Goal: Task Accomplishment & Management: Complete application form

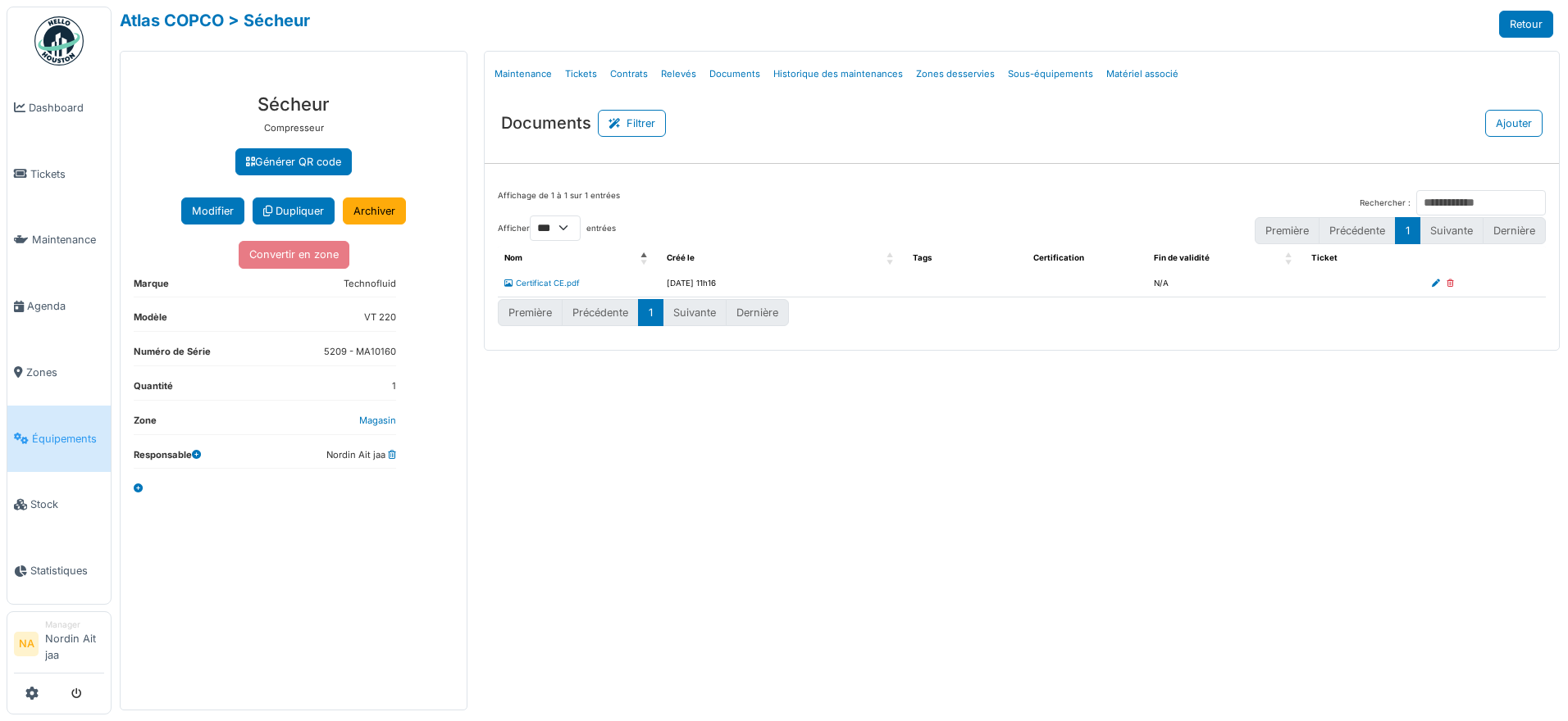
select select "***"
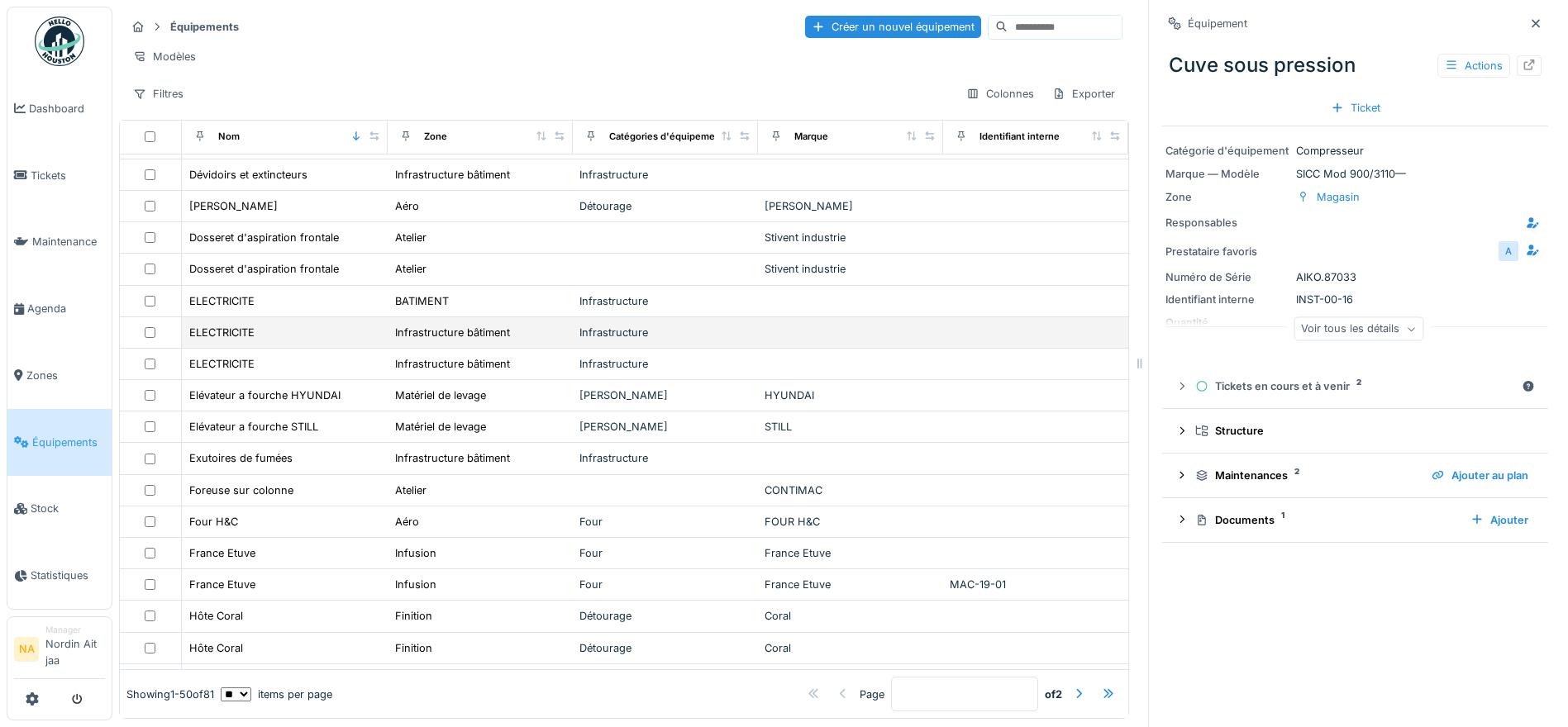
scroll to position [1100, 0]
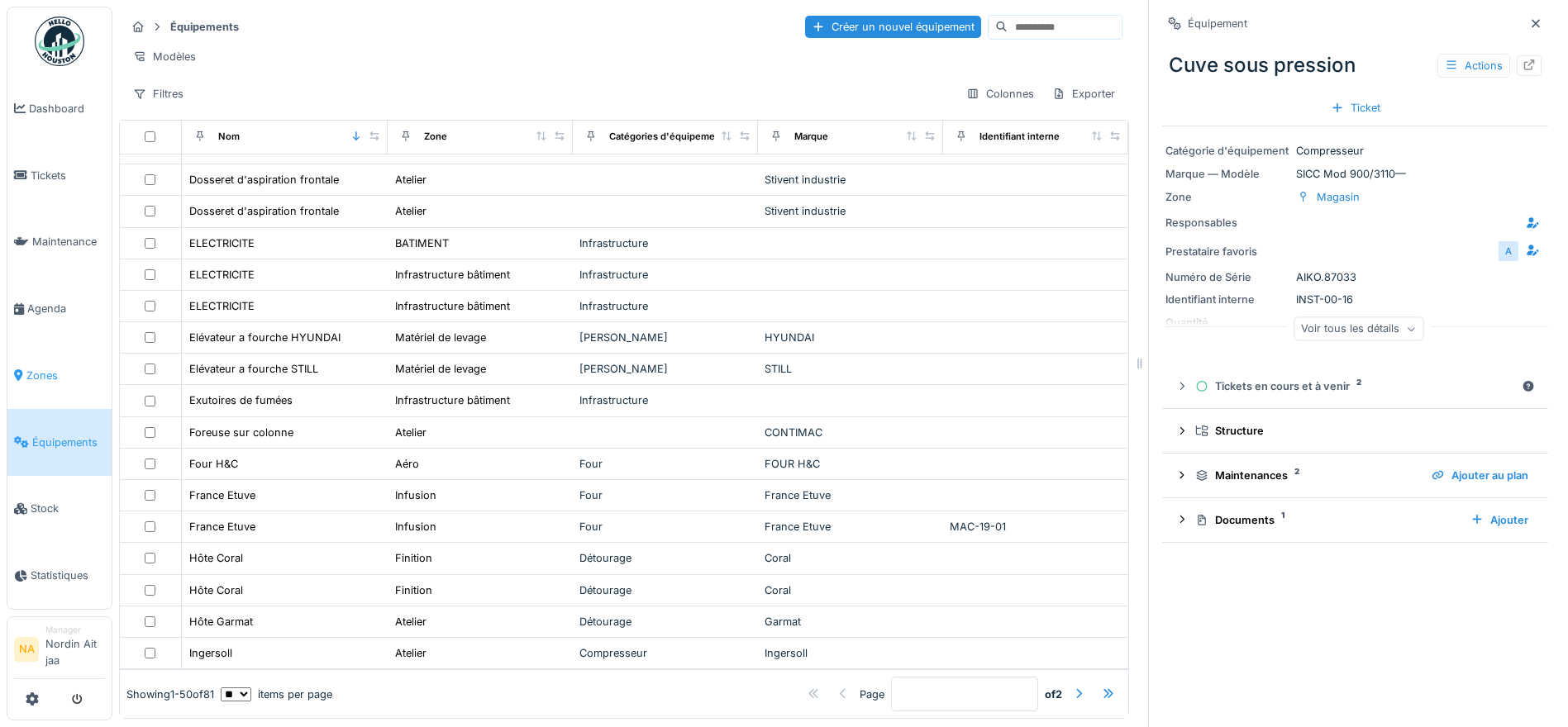
click at [78, 367] on span "Zones" at bounding box center [65, 375] width 78 height 16
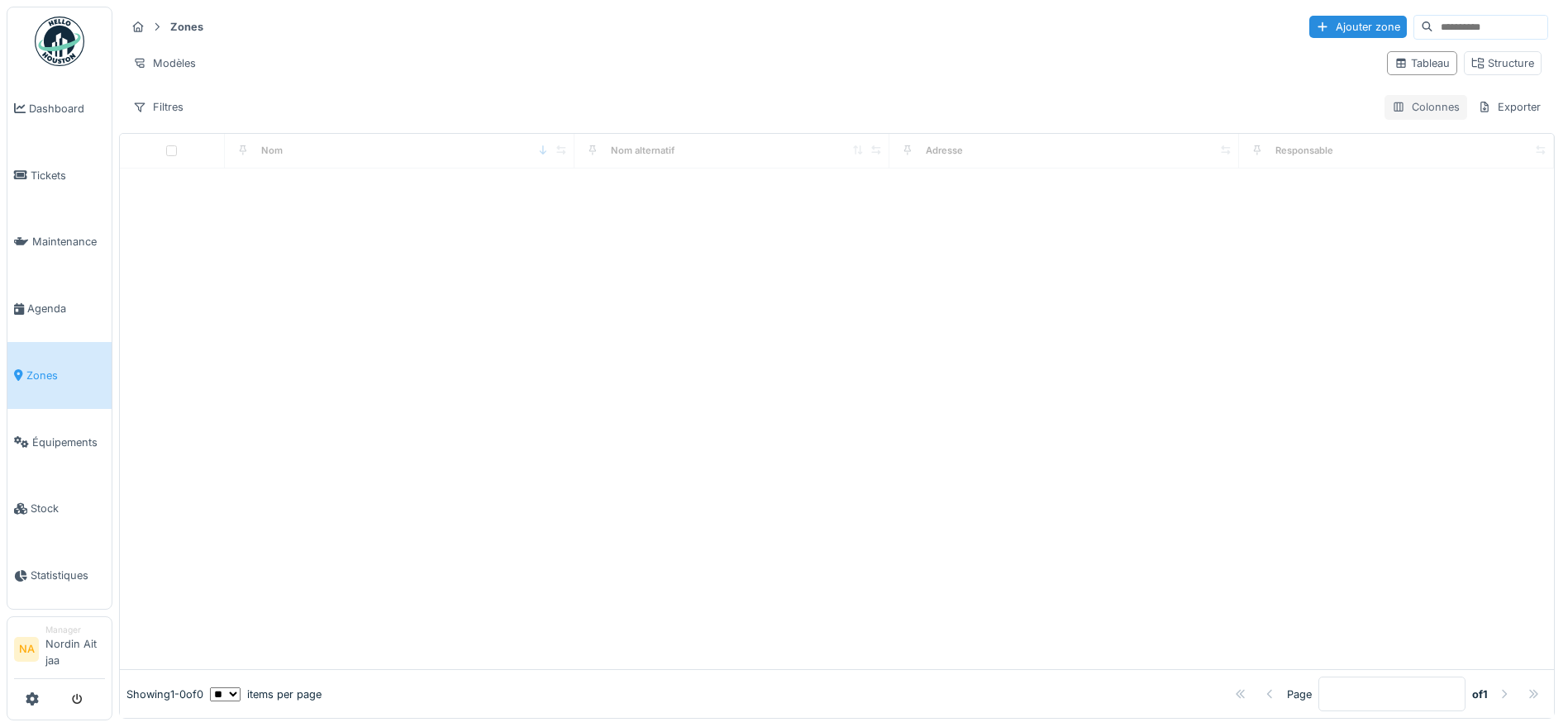
click at [1394, 112] on div "Colonnes" at bounding box center [1425, 107] width 83 height 24
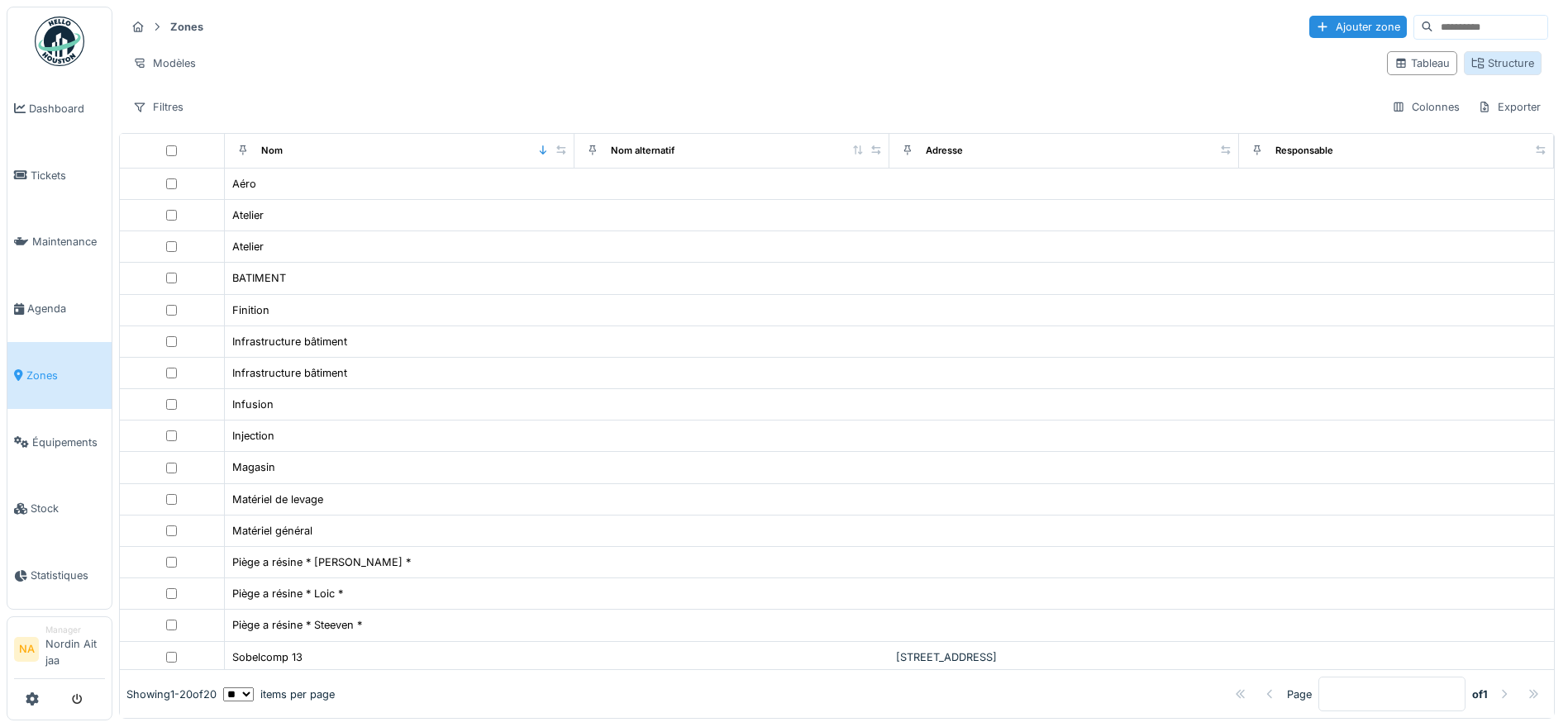
click at [1471, 61] on div "Structure" at bounding box center [1503, 64] width 63 height 16
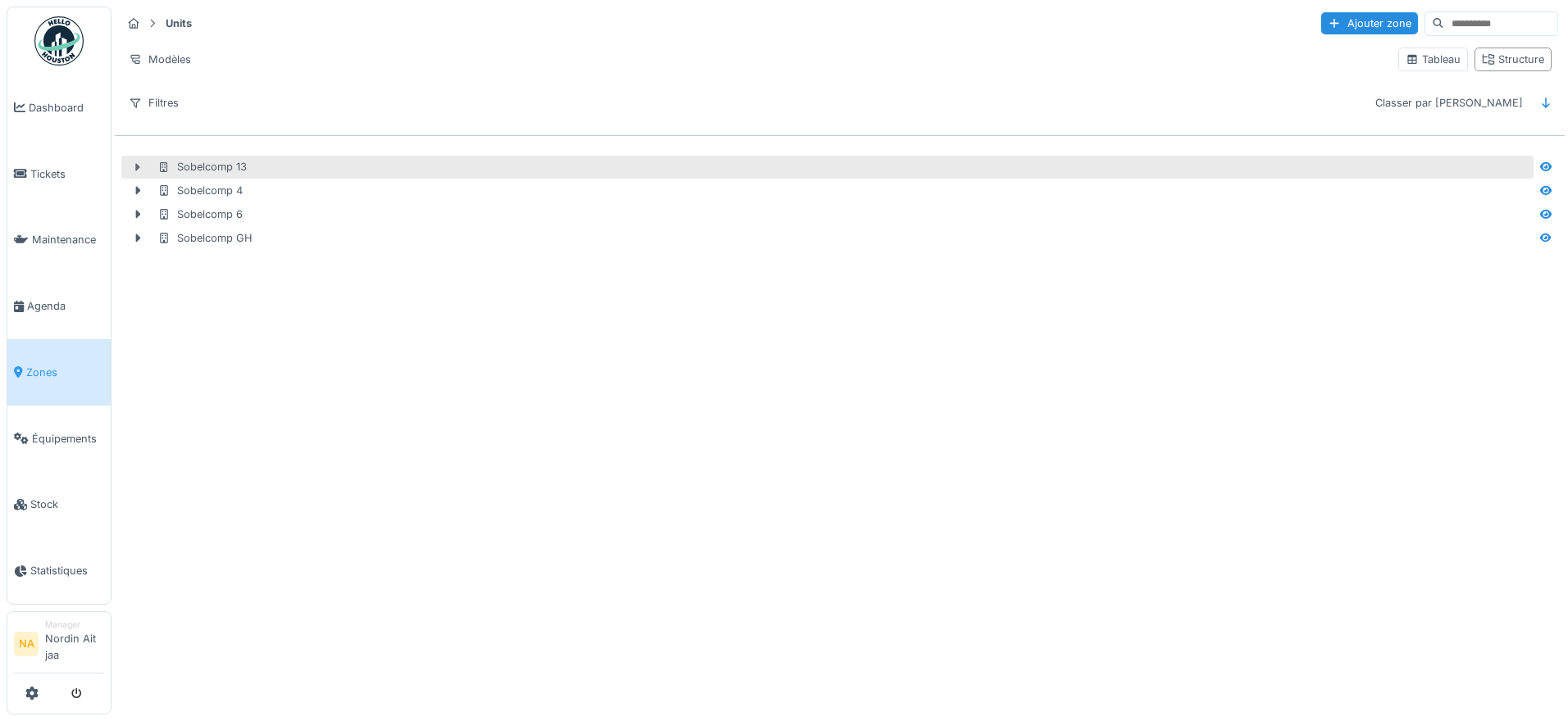
click at [136, 166] on icon at bounding box center [138, 167] width 5 height 8
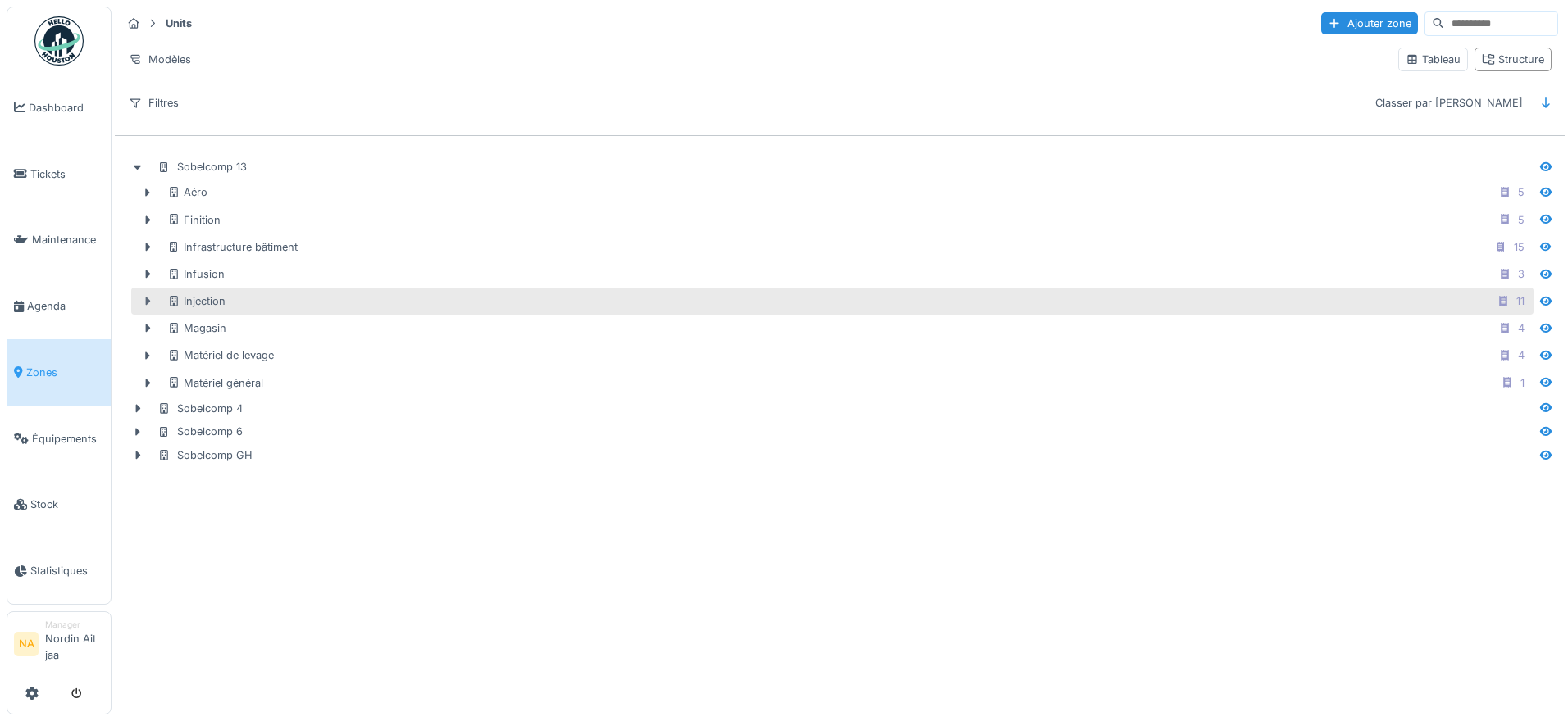
click at [137, 300] on div at bounding box center [147, 301] width 26 height 17
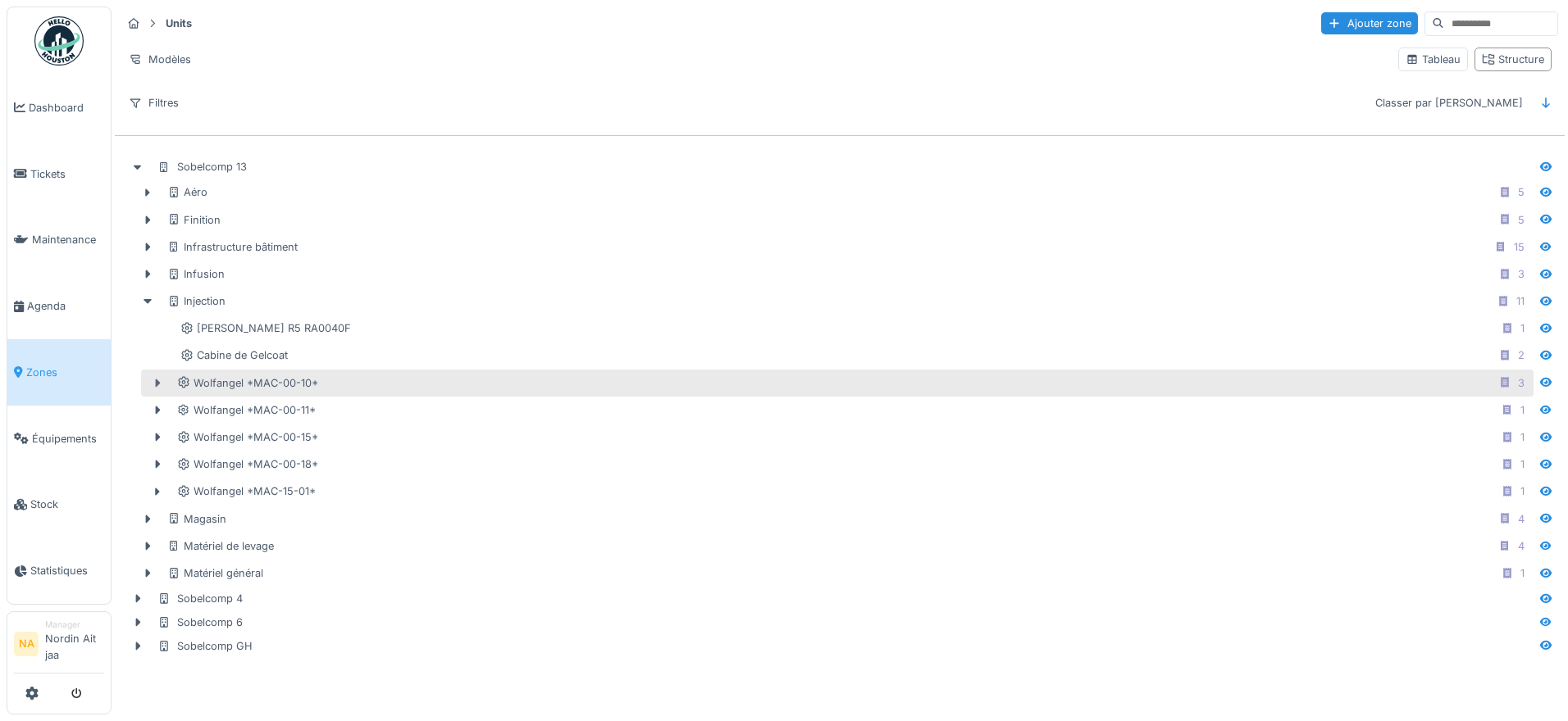
click at [150, 384] on div at bounding box center [157, 383] width 26 height 17
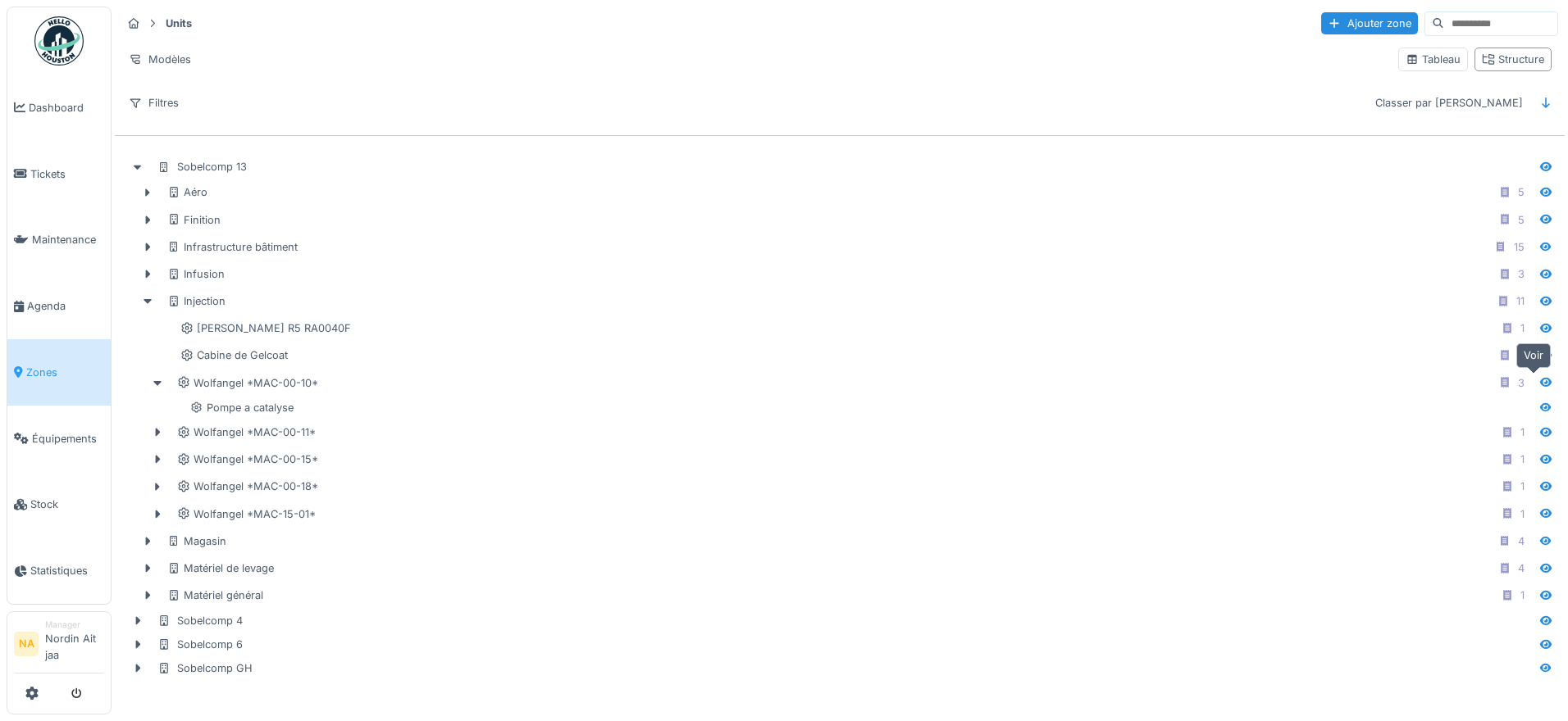
click at [1539, 381] on icon at bounding box center [1546, 382] width 14 height 11
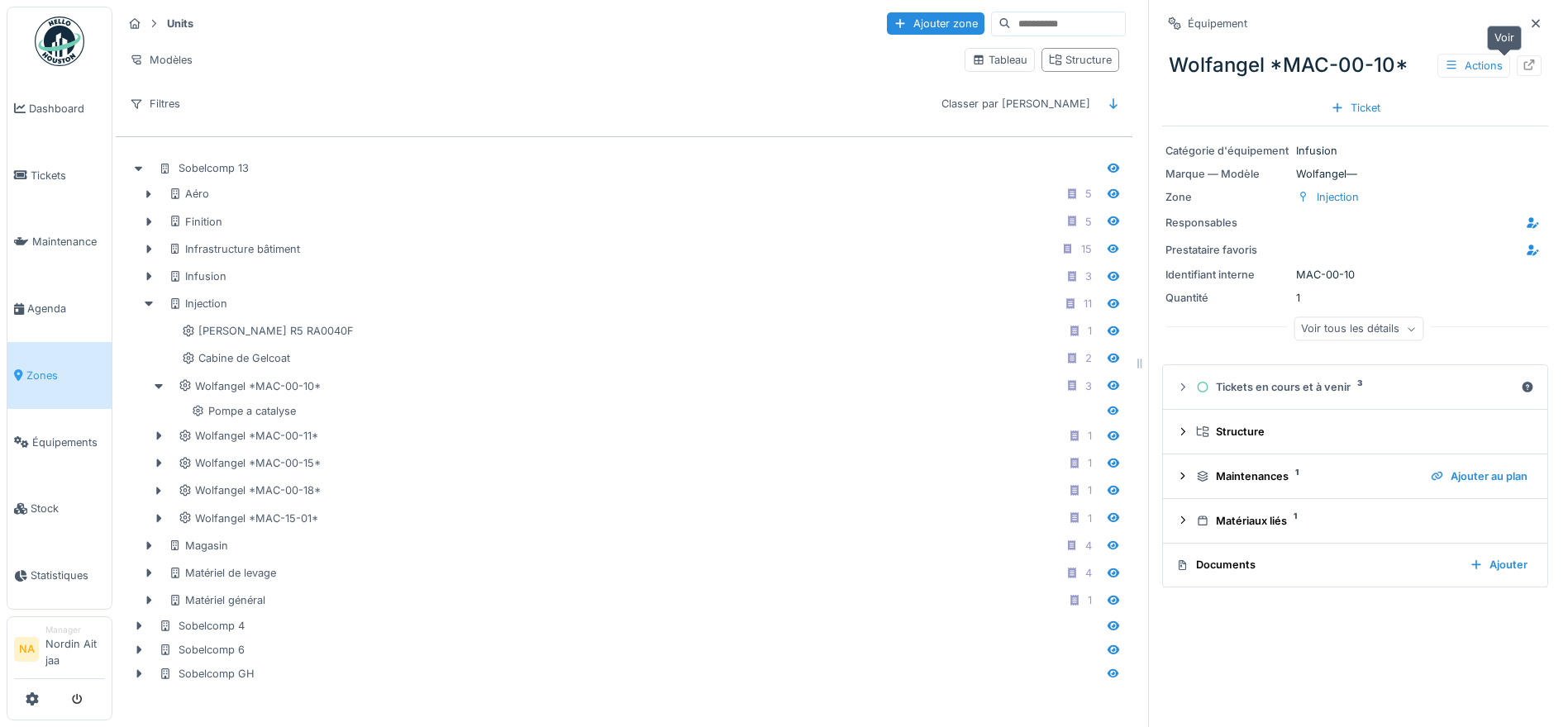
click at [1517, 64] on div "Wolfangel *MAC-00-10* Actions" at bounding box center [1355, 65] width 386 height 43
click at [1517, 68] on div at bounding box center [1529, 65] width 24 height 21
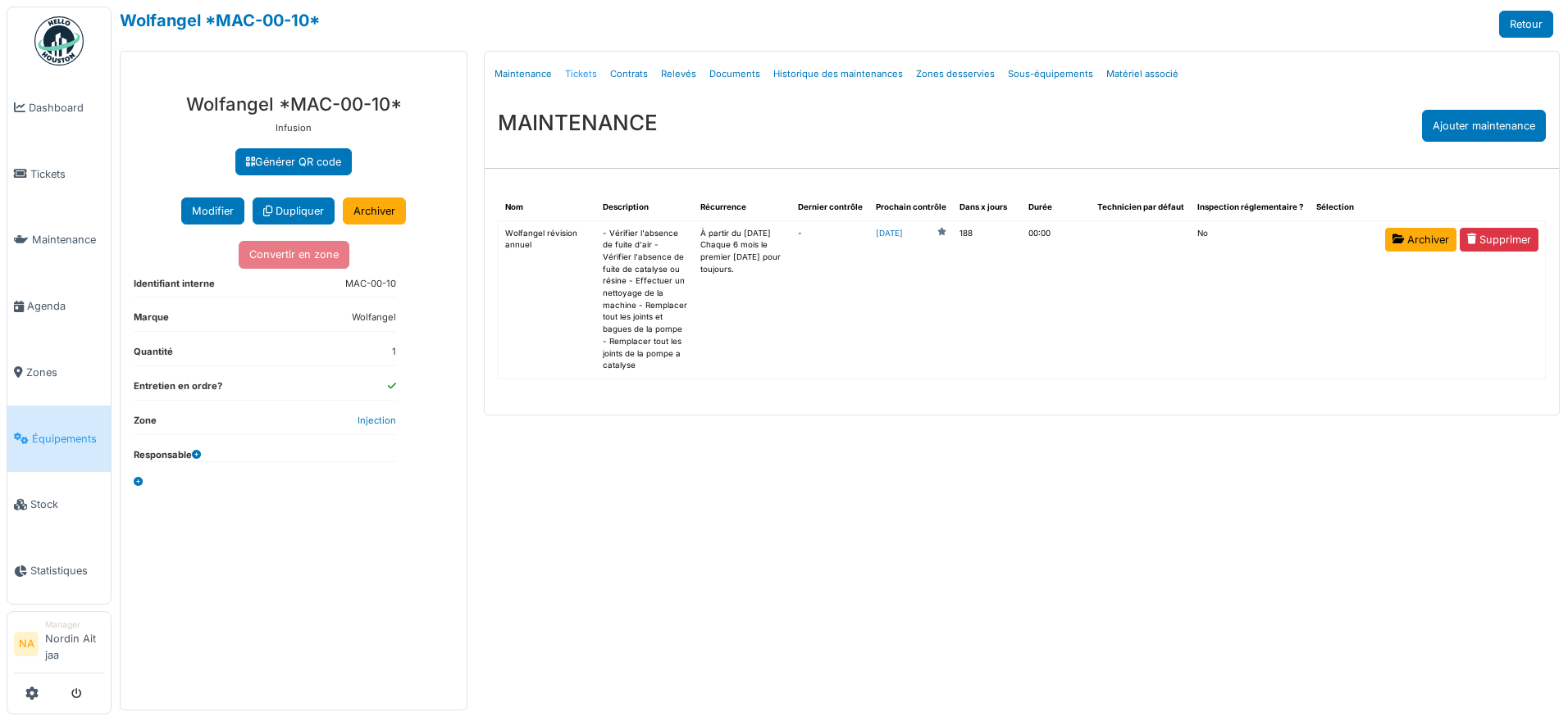
click at [585, 68] on link "Tickets" at bounding box center [581, 75] width 46 height 39
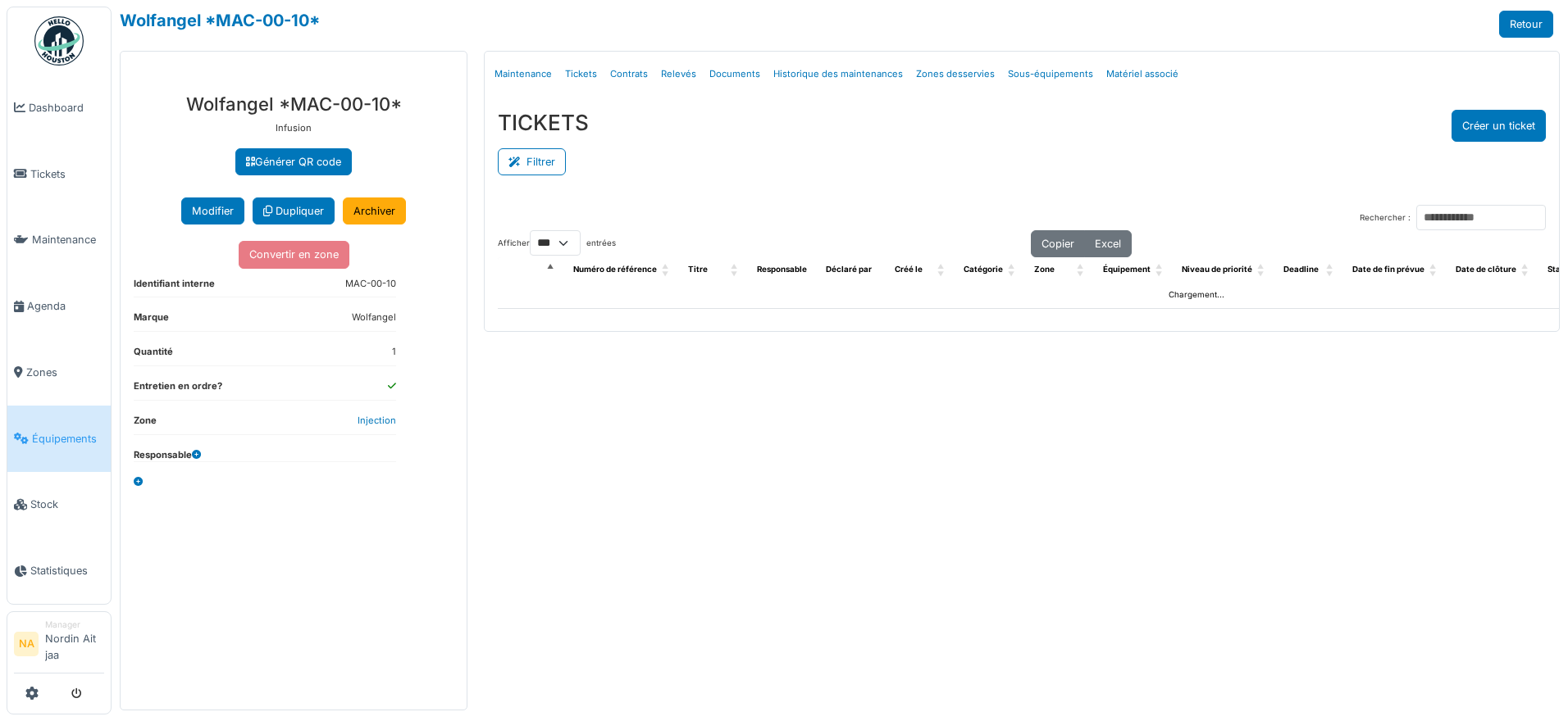
select select "***"
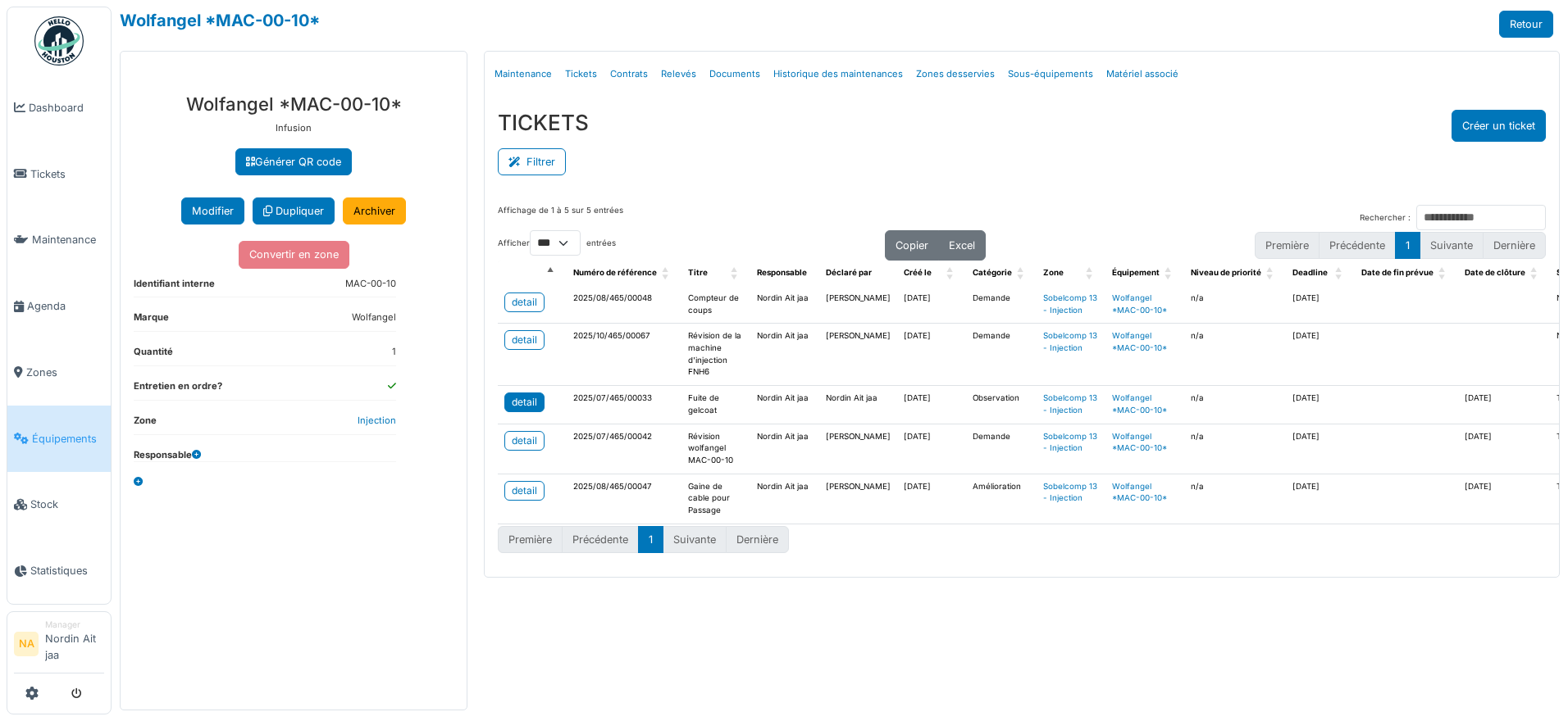
click at [528, 398] on div "detail" at bounding box center [525, 402] width 25 height 15
click at [677, 73] on link "Relevés" at bounding box center [679, 75] width 48 height 39
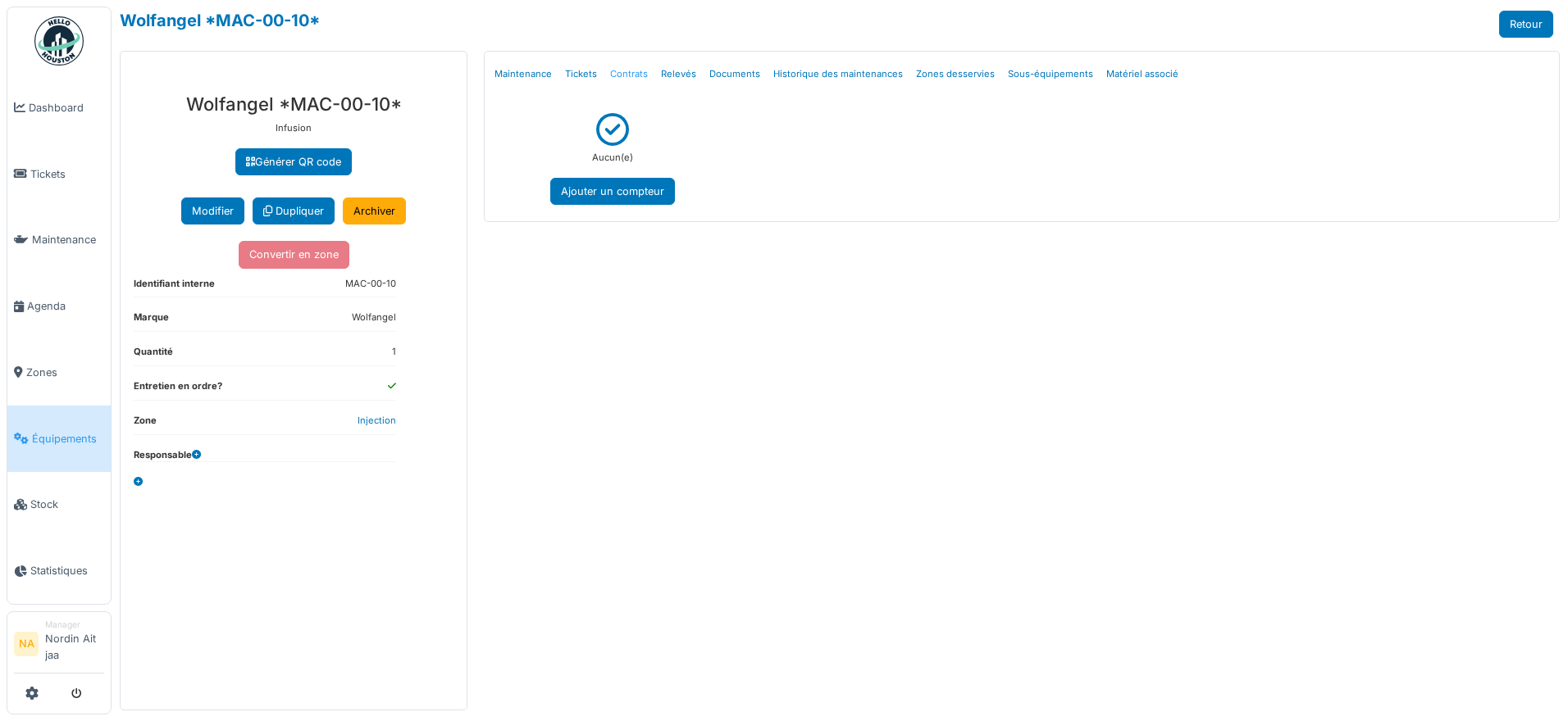
click at [638, 71] on link "Contrats" at bounding box center [628, 75] width 50 height 39
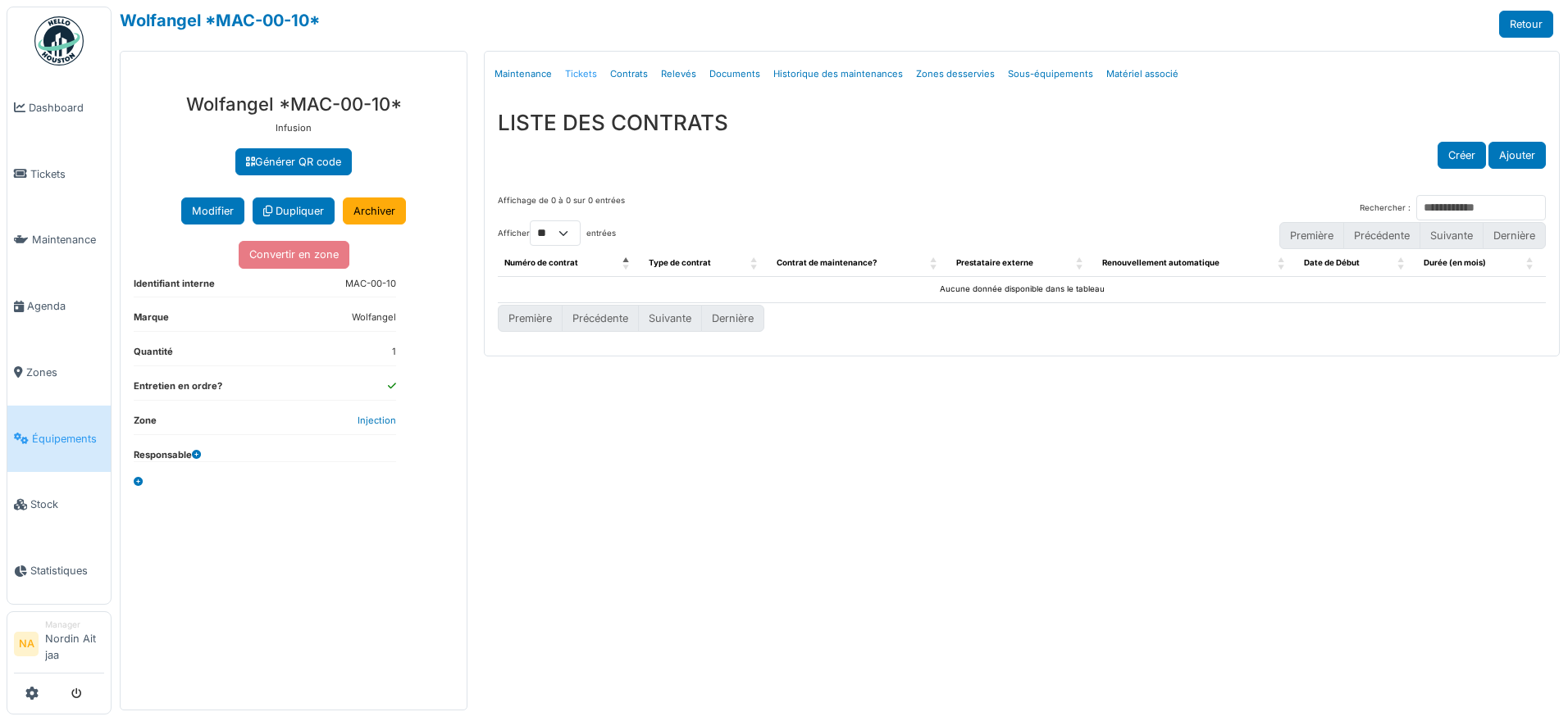
click at [570, 72] on link "Tickets" at bounding box center [581, 75] width 46 height 39
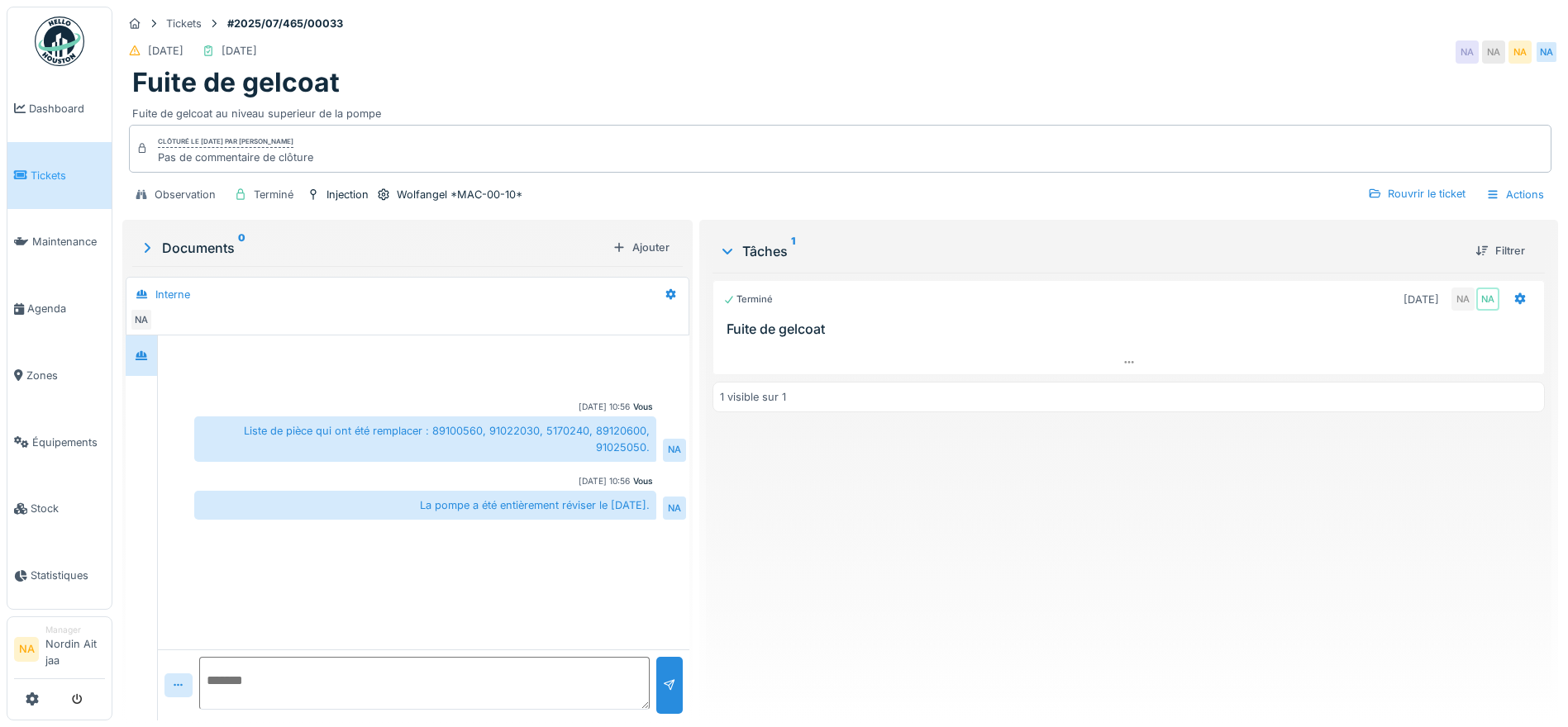
scroll to position [13, 0]
click at [66, 174] on span "Tickets" at bounding box center [67, 176] width 74 height 16
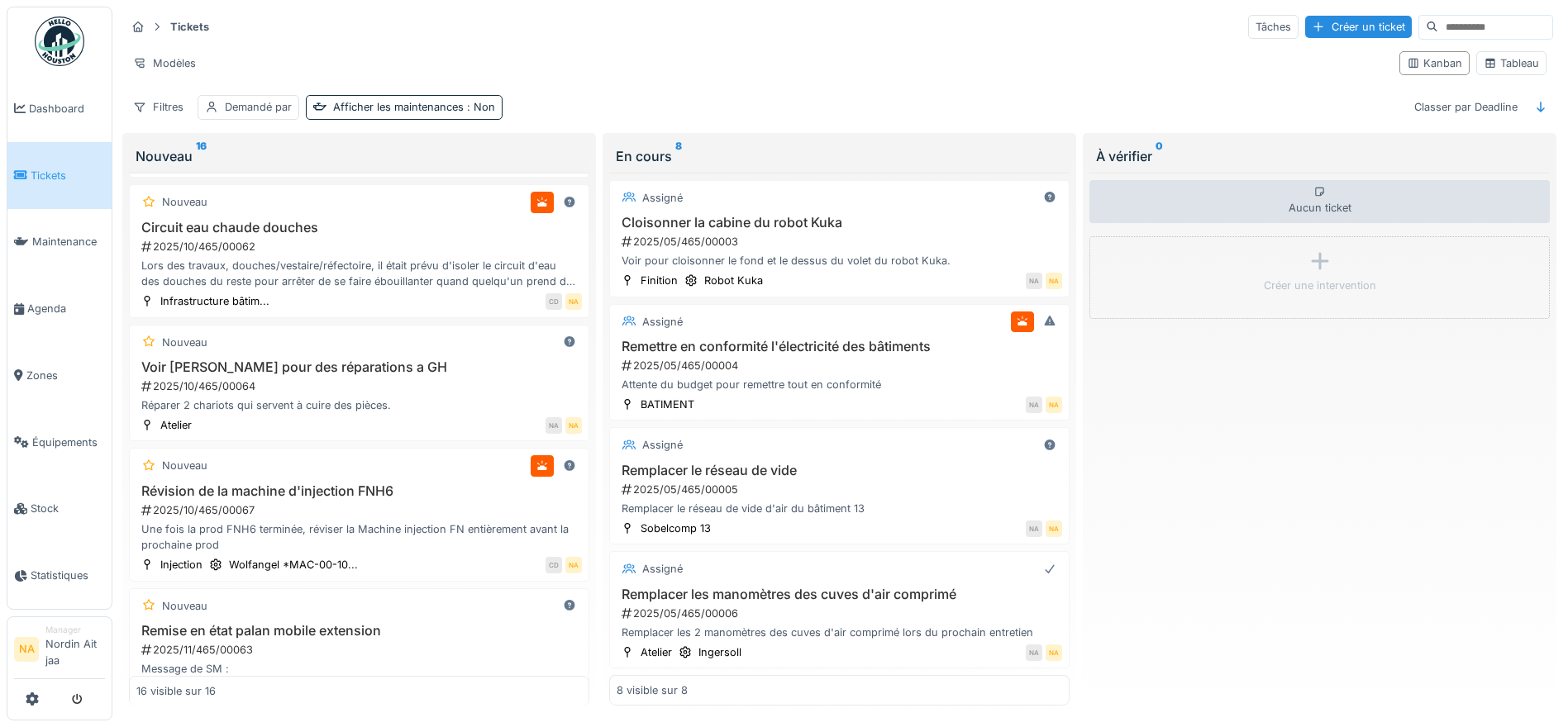
scroll to position [1622, 0]
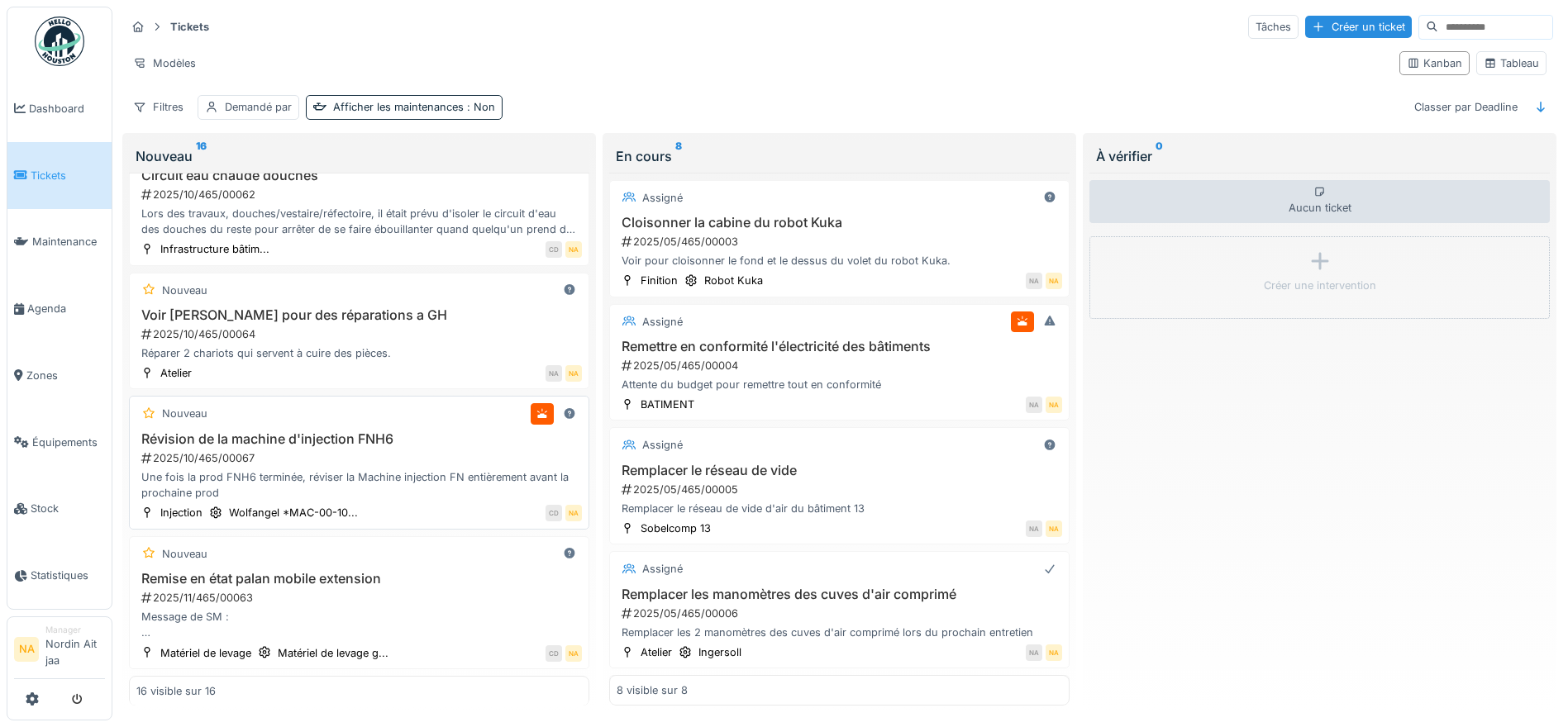
click at [427, 457] on div "2025/10/465/00067" at bounding box center [361, 458] width 442 height 16
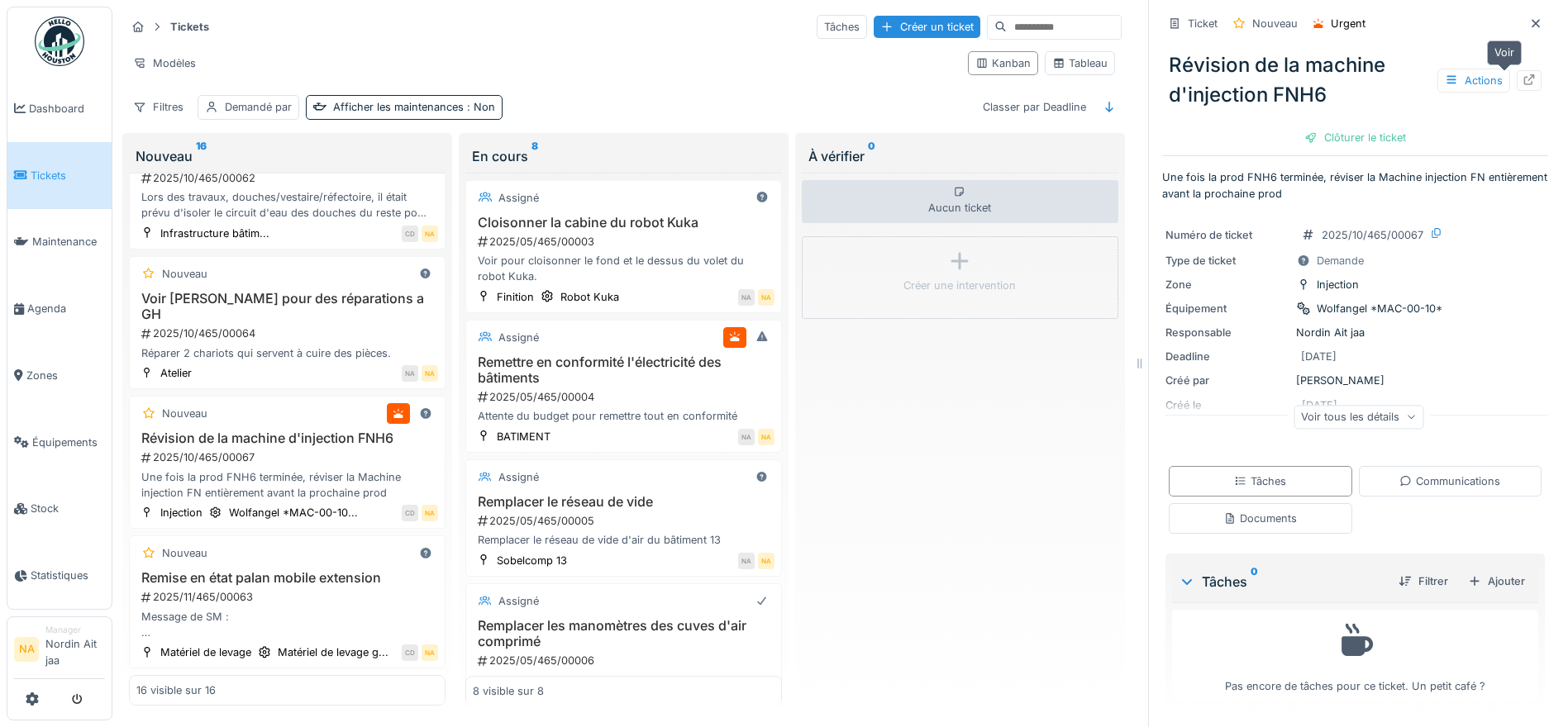
click at [1517, 83] on div at bounding box center [1529, 80] width 24 height 21
click at [78, 137] on link "Dashboard" at bounding box center [60, 108] width 105 height 66
click at [65, 177] on span "Tickets" at bounding box center [67, 176] width 74 height 16
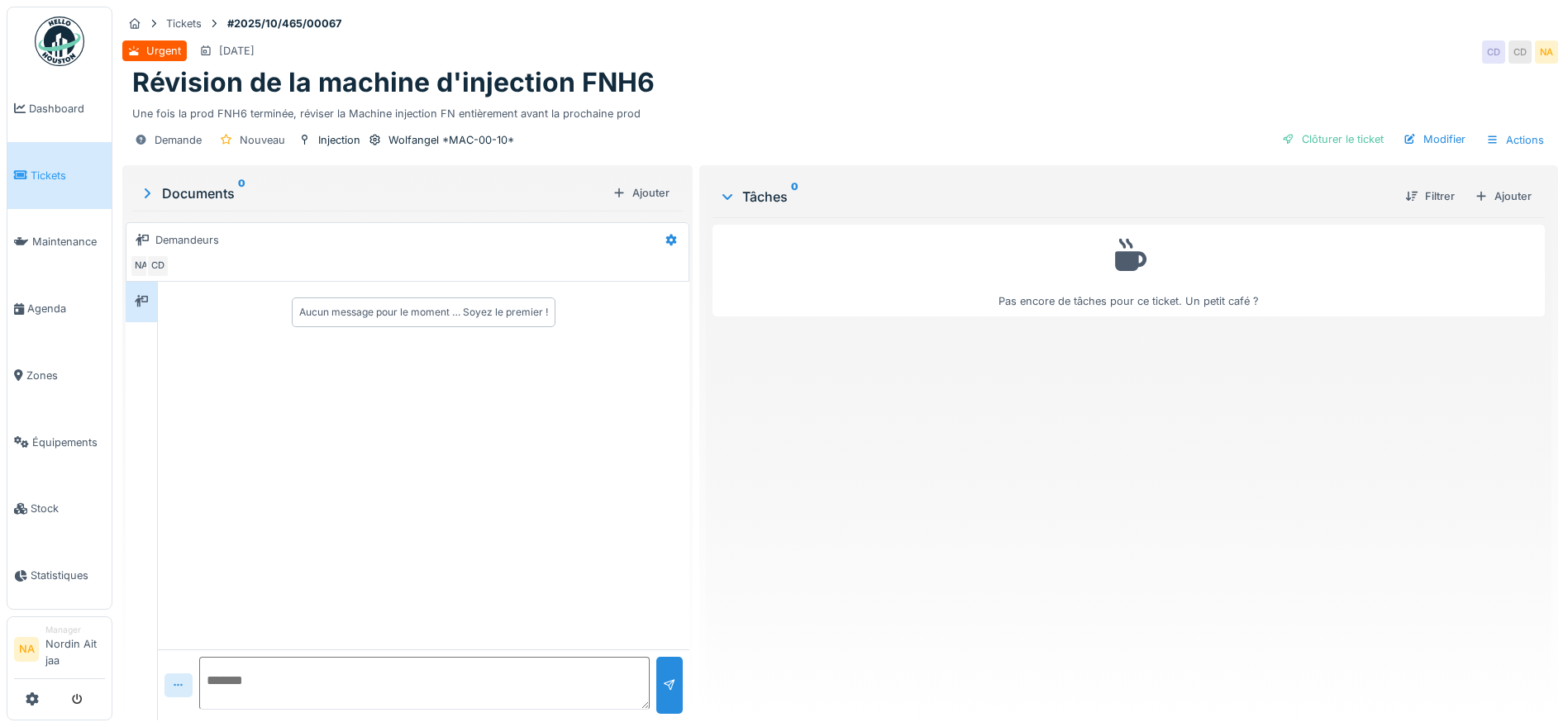
click at [182, 685] on icon at bounding box center [179, 685] width 14 height 11
click at [202, 650] on div "Fichier…" at bounding box center [203, 647] width 68 height 24
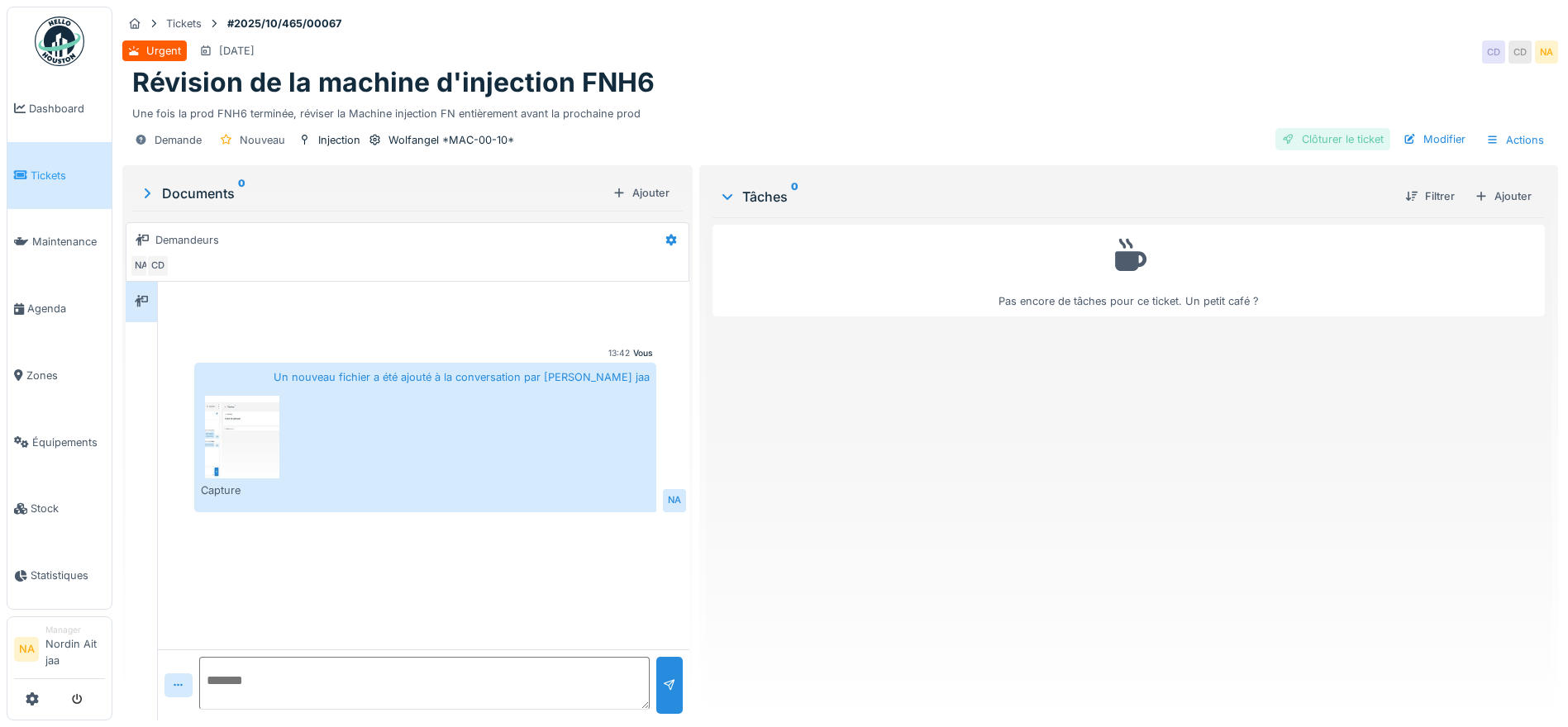
click at [1342, 137] on div "Clôturer le ticket" at bounding box center [1333, 139] width 115 height 22
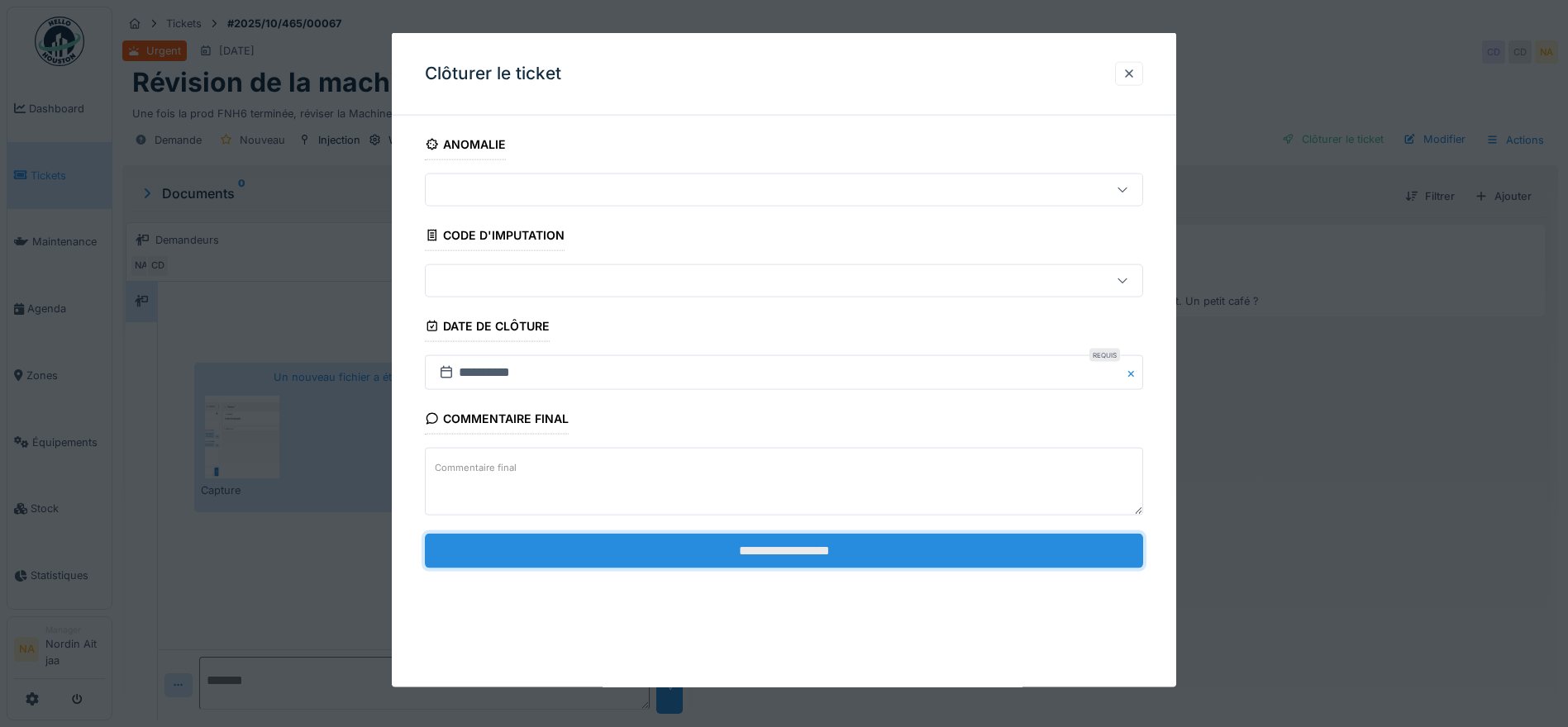
click at [790, 553] on input "**********" at bounding box center [784, 550] width 719 height 35
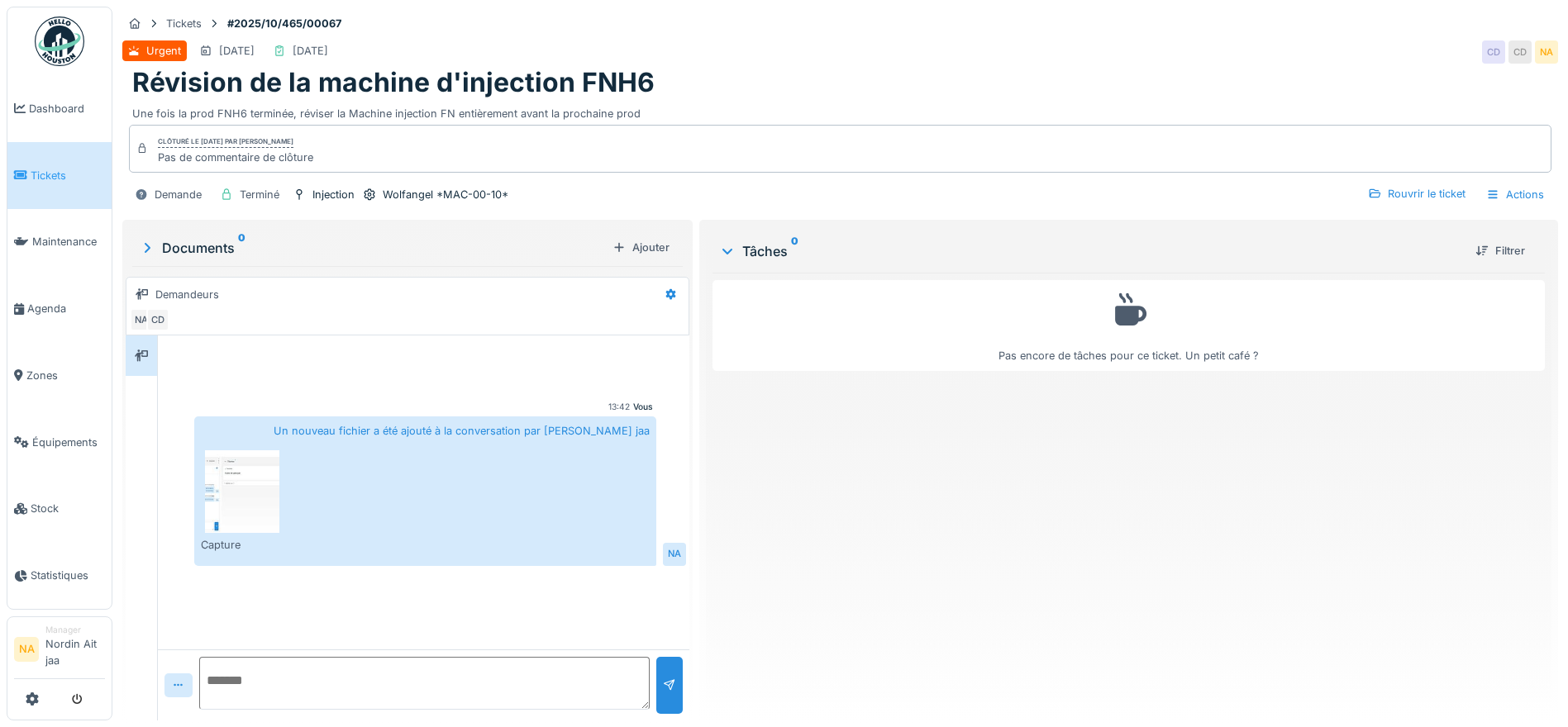
click at [264, 495] on img at bounding box center [242, 492] width 74 height 83
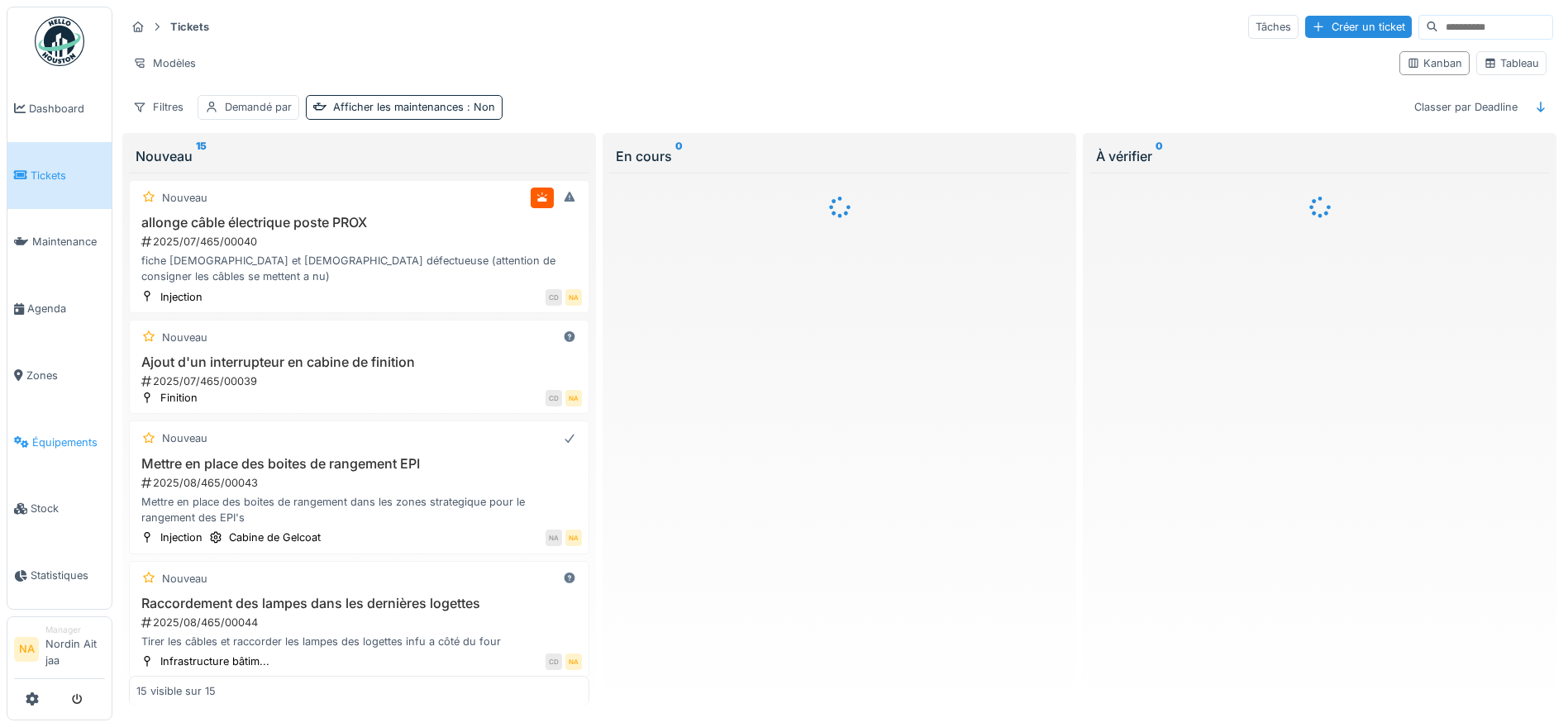
click at [53, 437] on span "Équipements" at bounding box center [68, 443] width 72 height 16
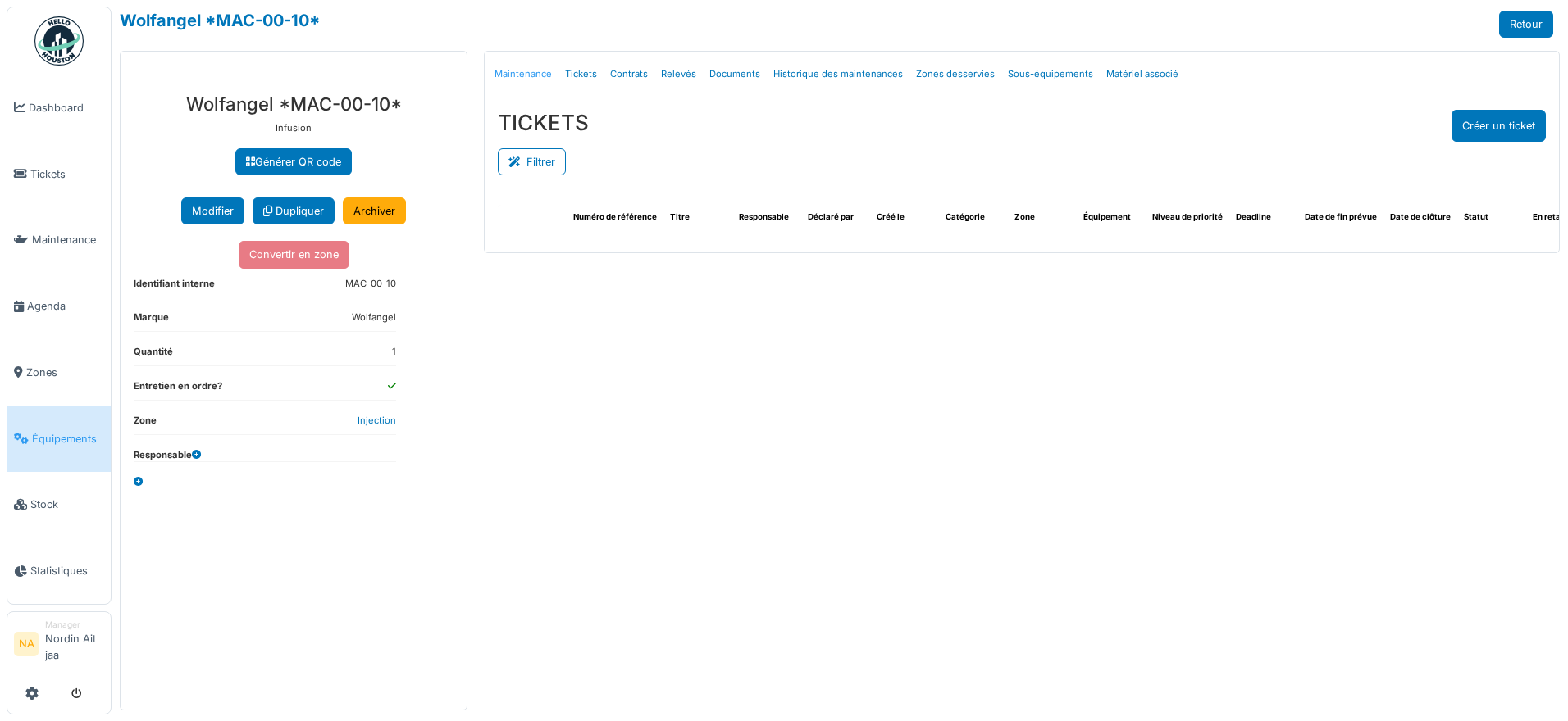
select select "***"
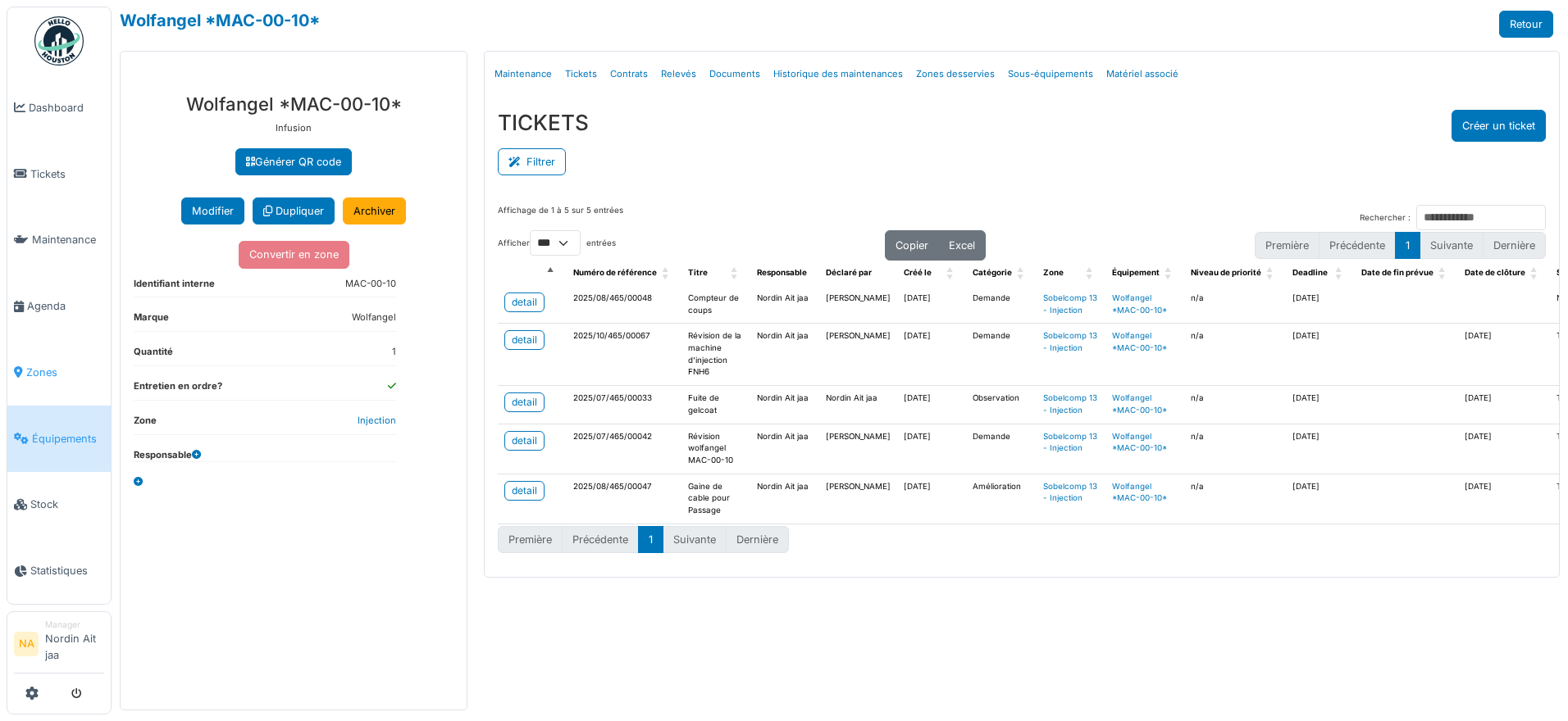
click at [80, 374] on span "Zones" at bounding box center [65, 372] width 78 height 16
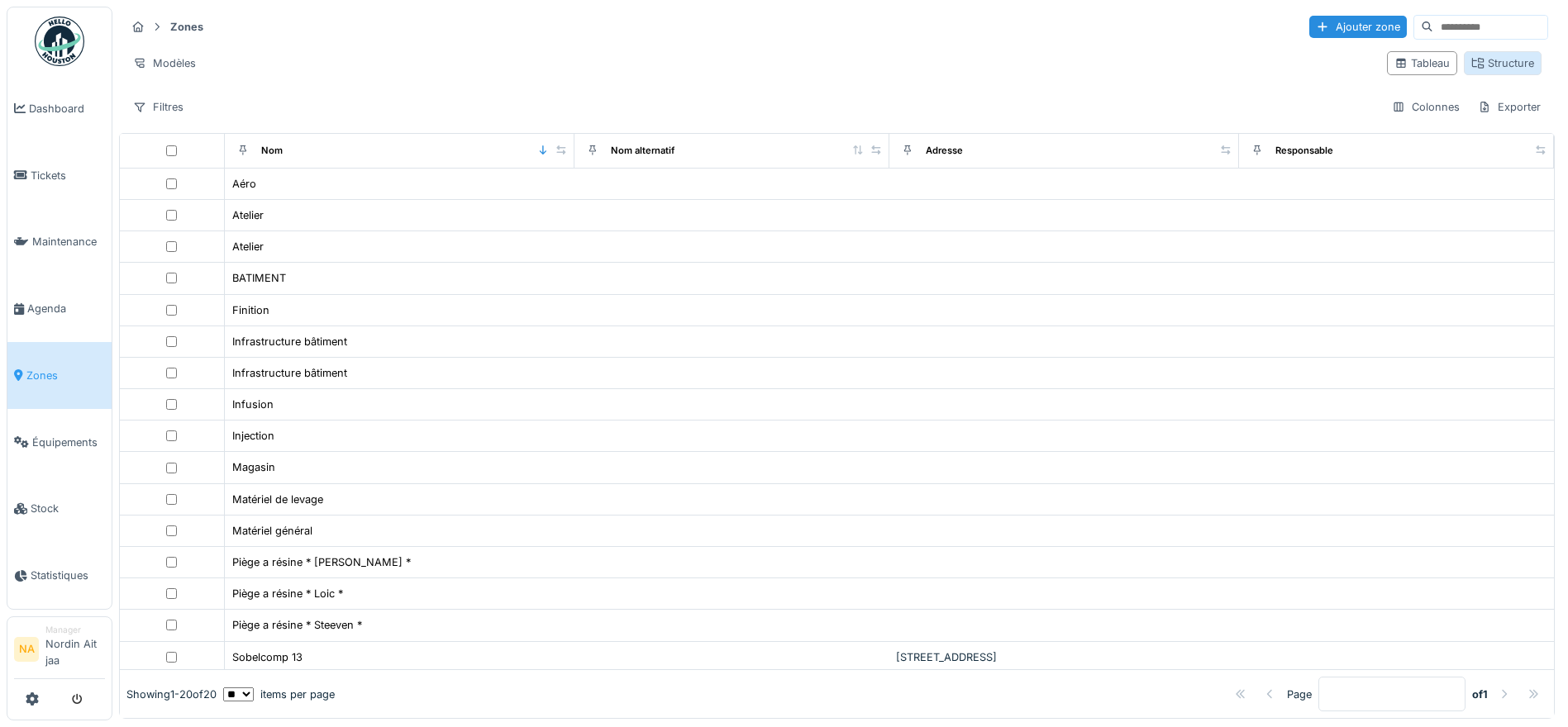
click at [1472, 60] on icon at bounding box center [1478, 63] width 12 height 11
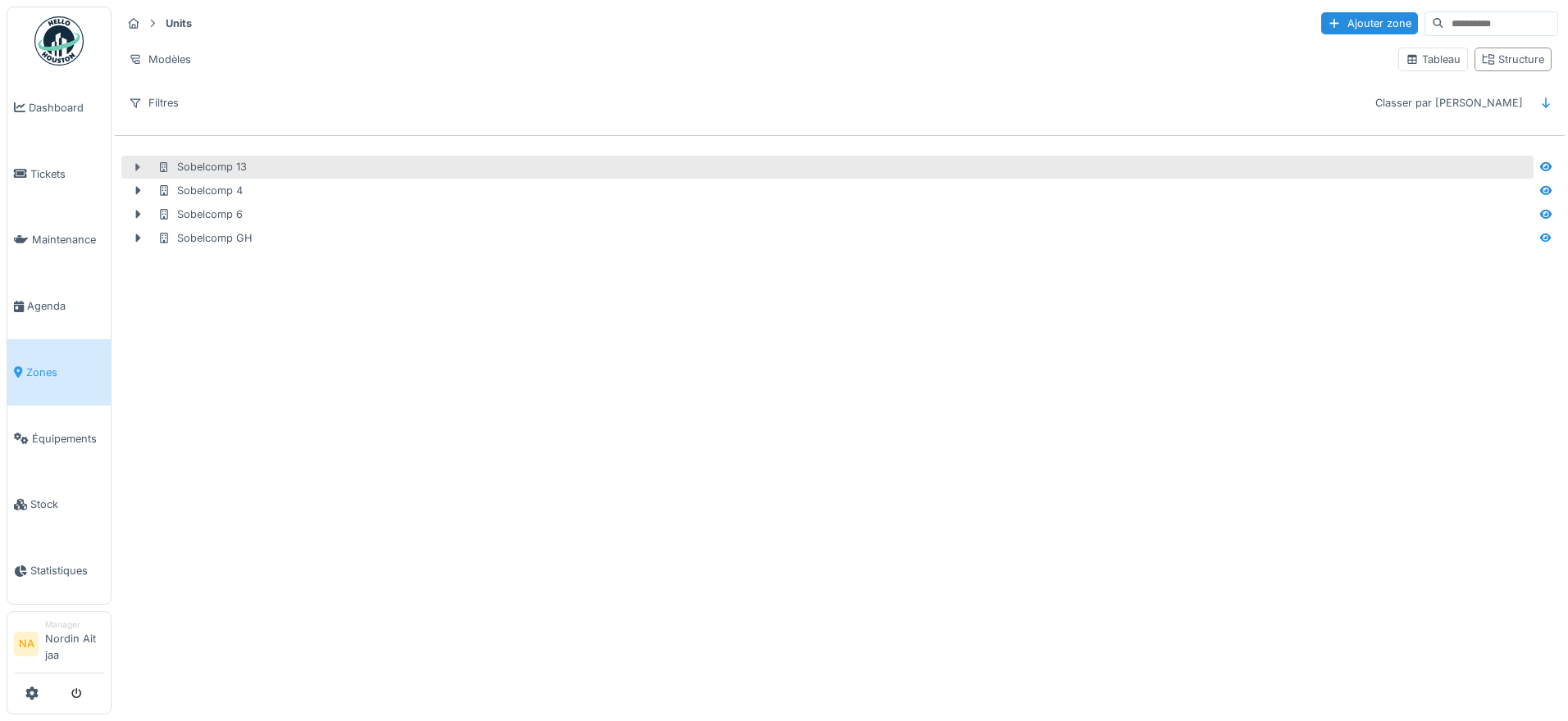
click at [131, 171] on icon at bounding box center [138, 167] width 14 height 11
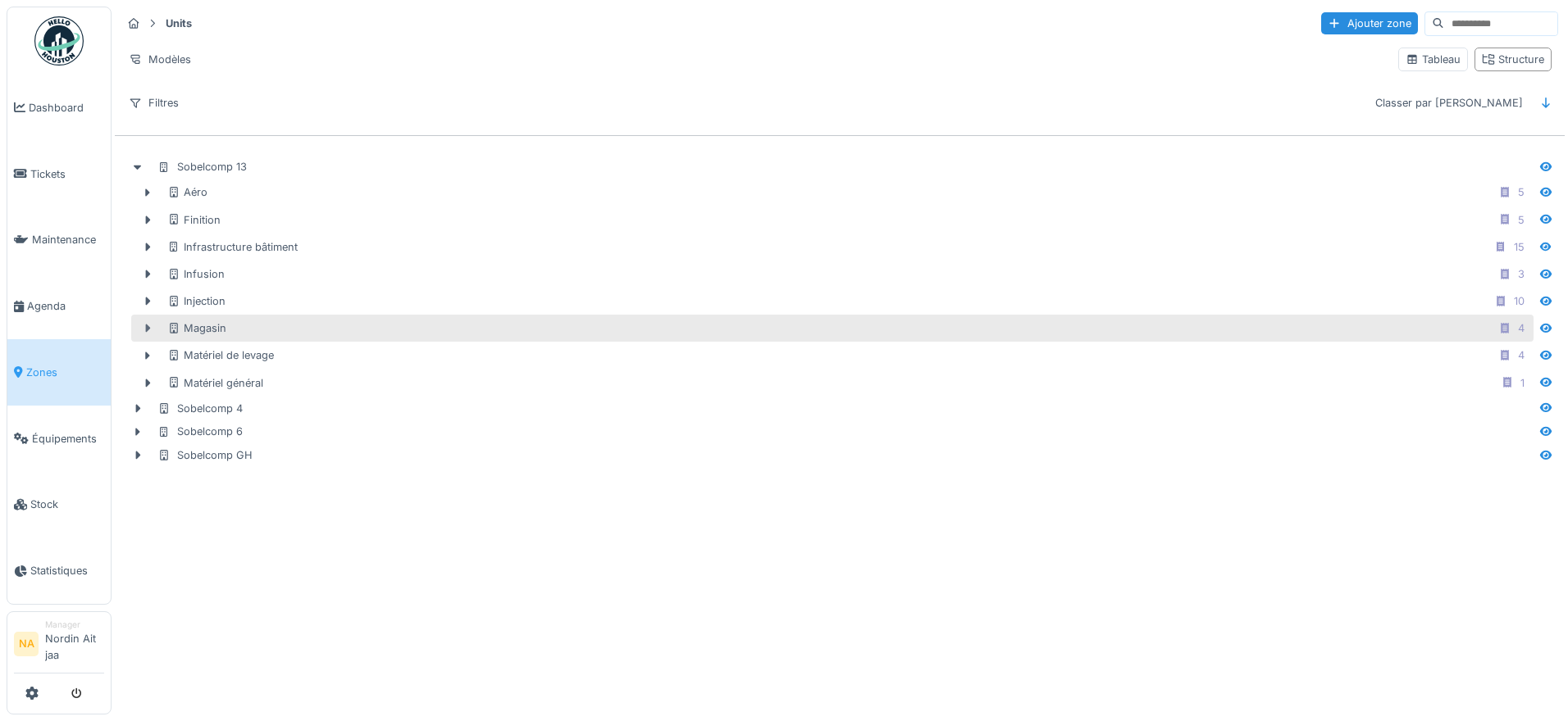
click at [144, 321] on div at bounding box center [147, 329] width 26 height 17
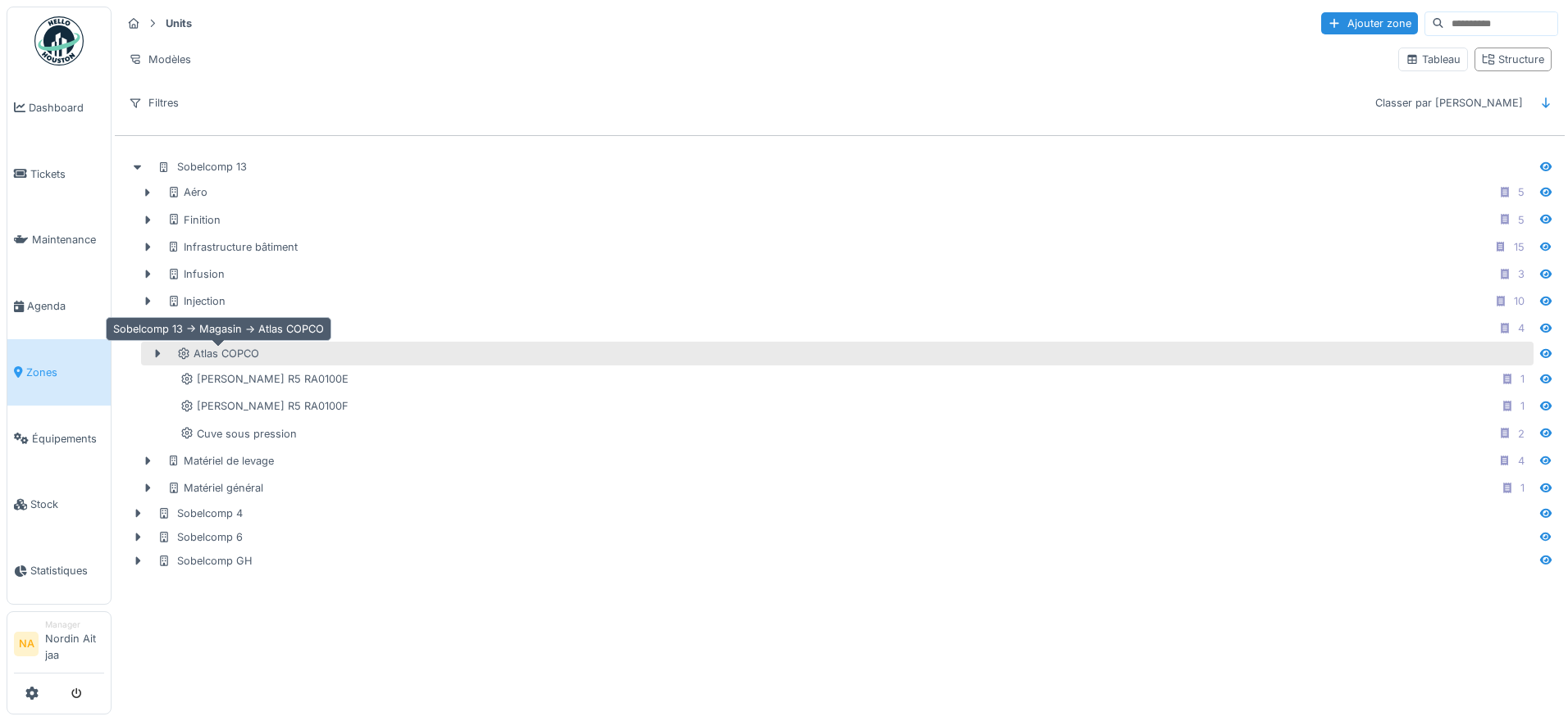
click at [245, 353] on div "Atlas COPCO" at bounding box center [218, 354] width 82 height 16
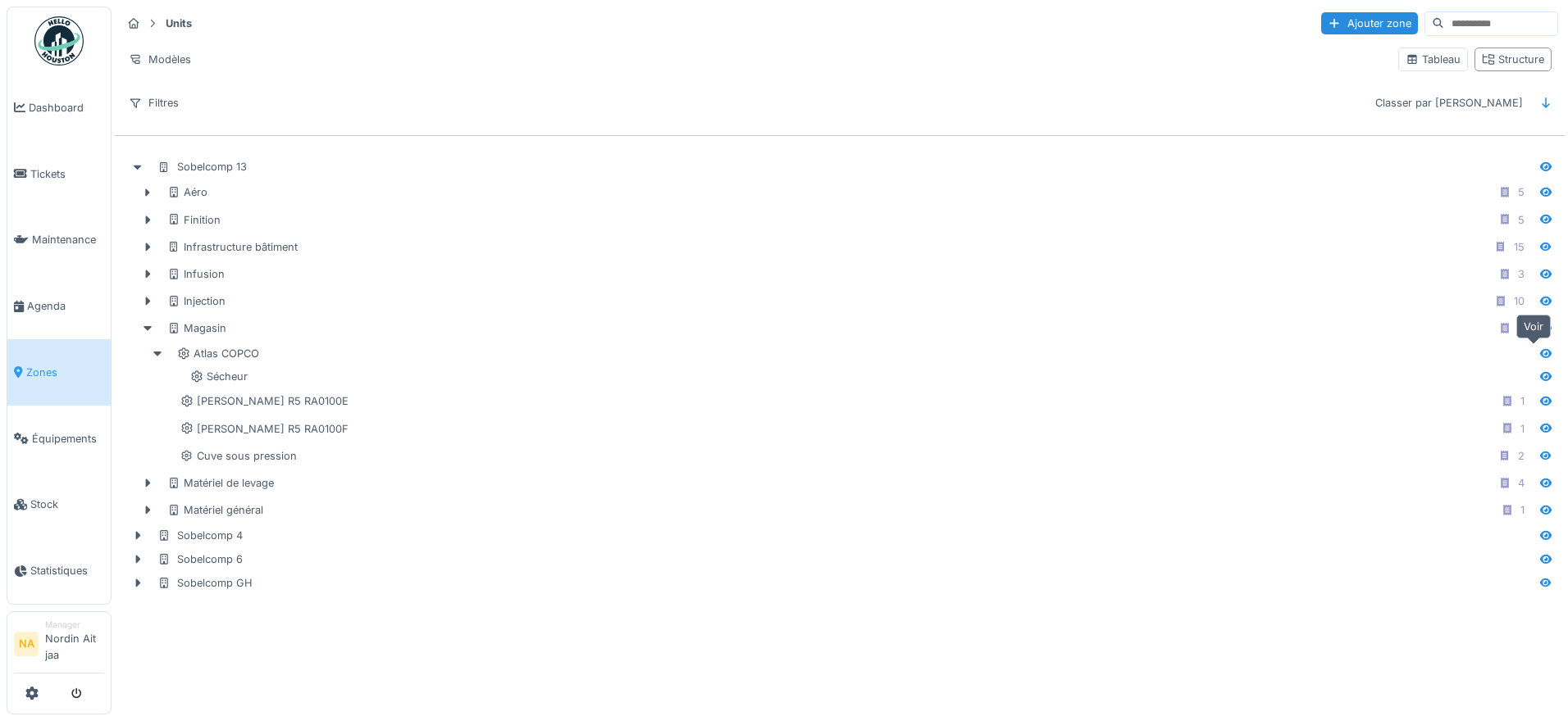
click at [1539, 348] on div at bounding box center [1546, 354] width 14 height 16
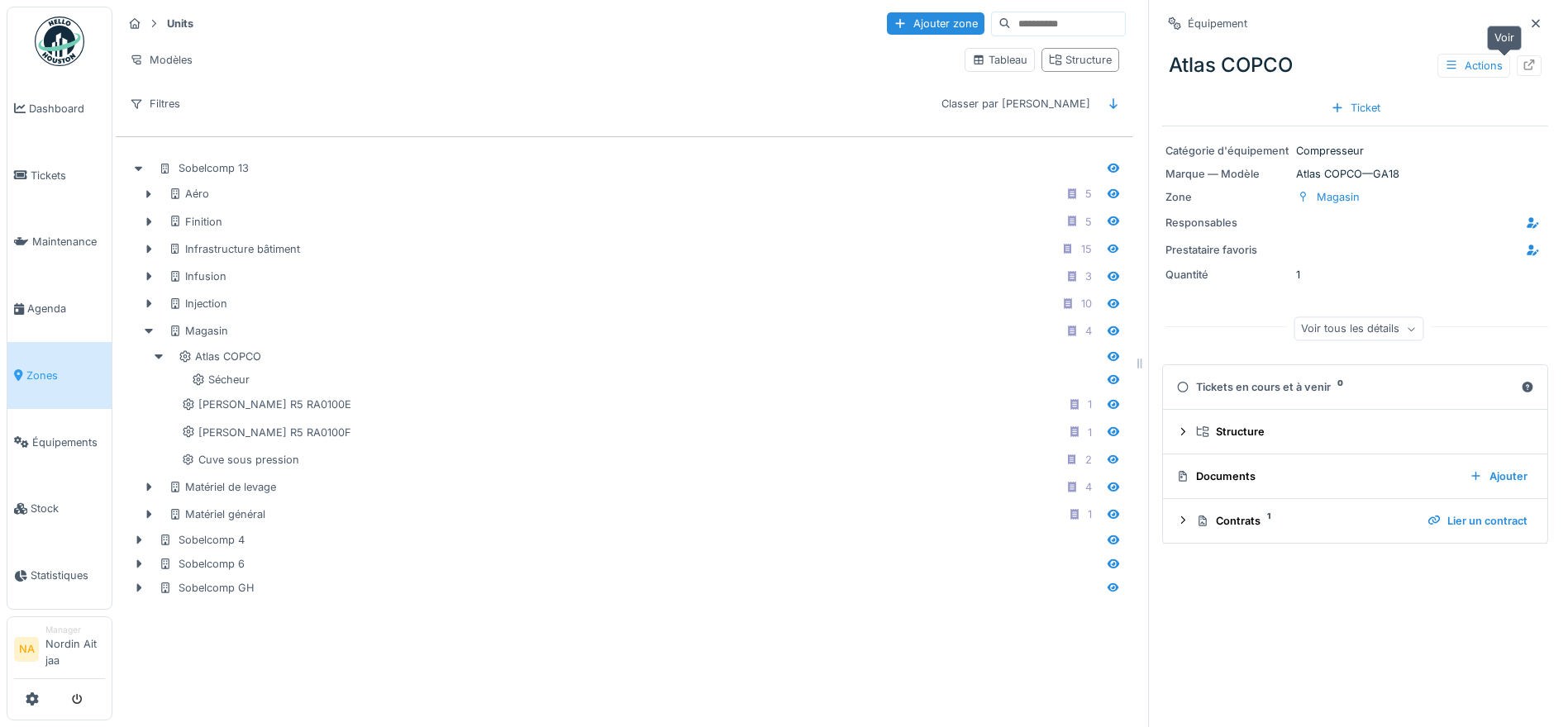
click at [1524, 64] on icon at bounding box center [1529, 64] width 11 height 11
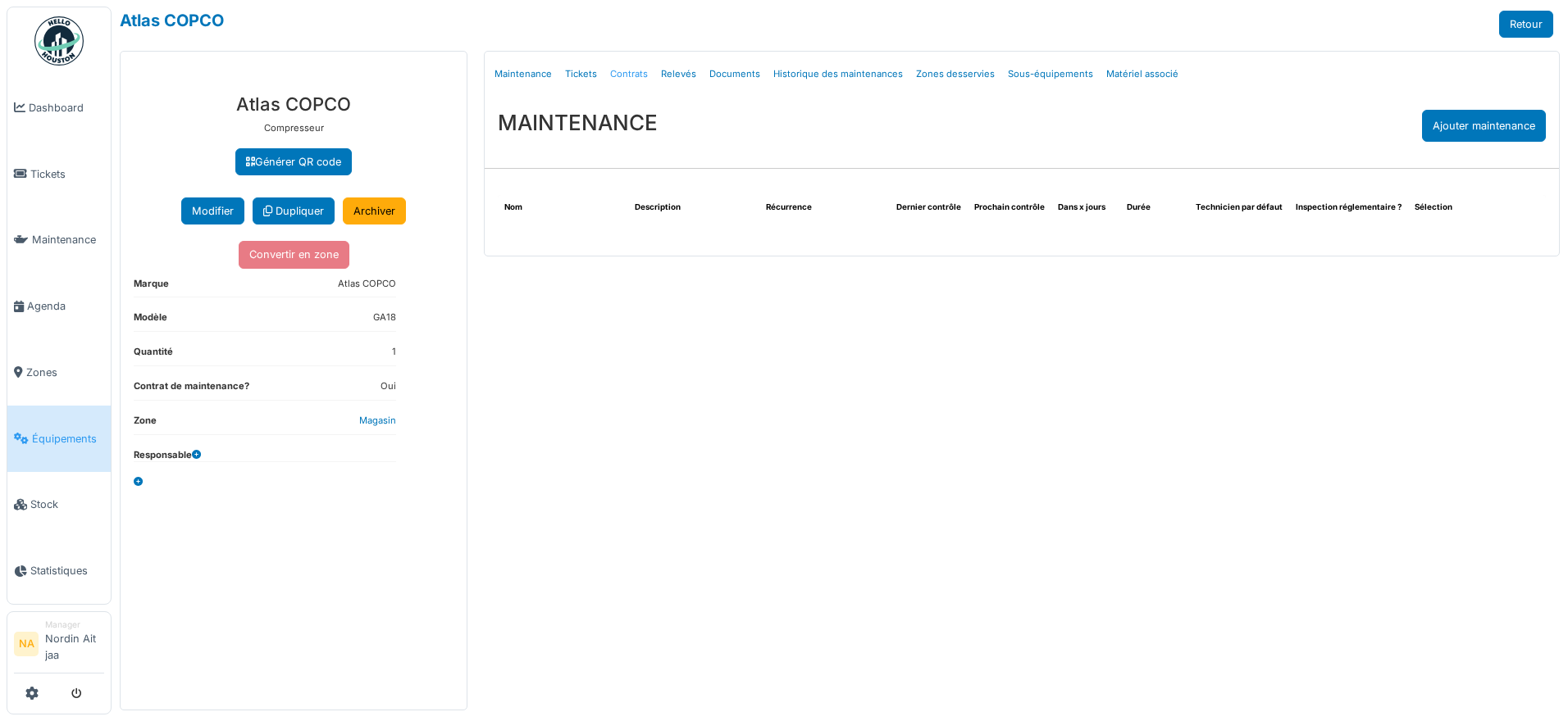
drag, startPoint x: 0, startPoint y: 0, endPoint x: 617, endPoint y: 75, distance: 621.5
click at [617, 75] on link "Contrats" at bounding box center [628, 75] width 50 height 39
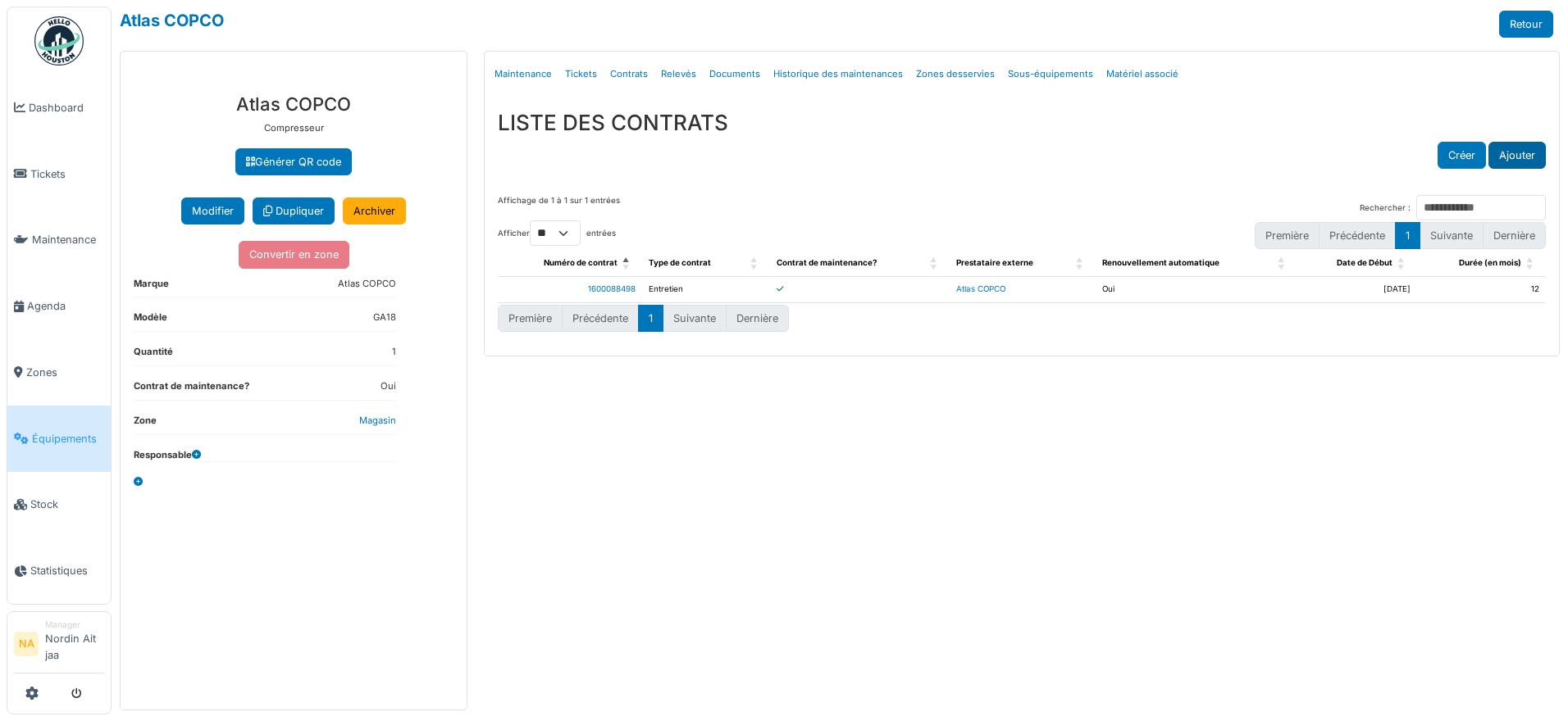
click at [1523, 157] on button "Ajouter" at bounding box center [1517, 155] width 57 height 27
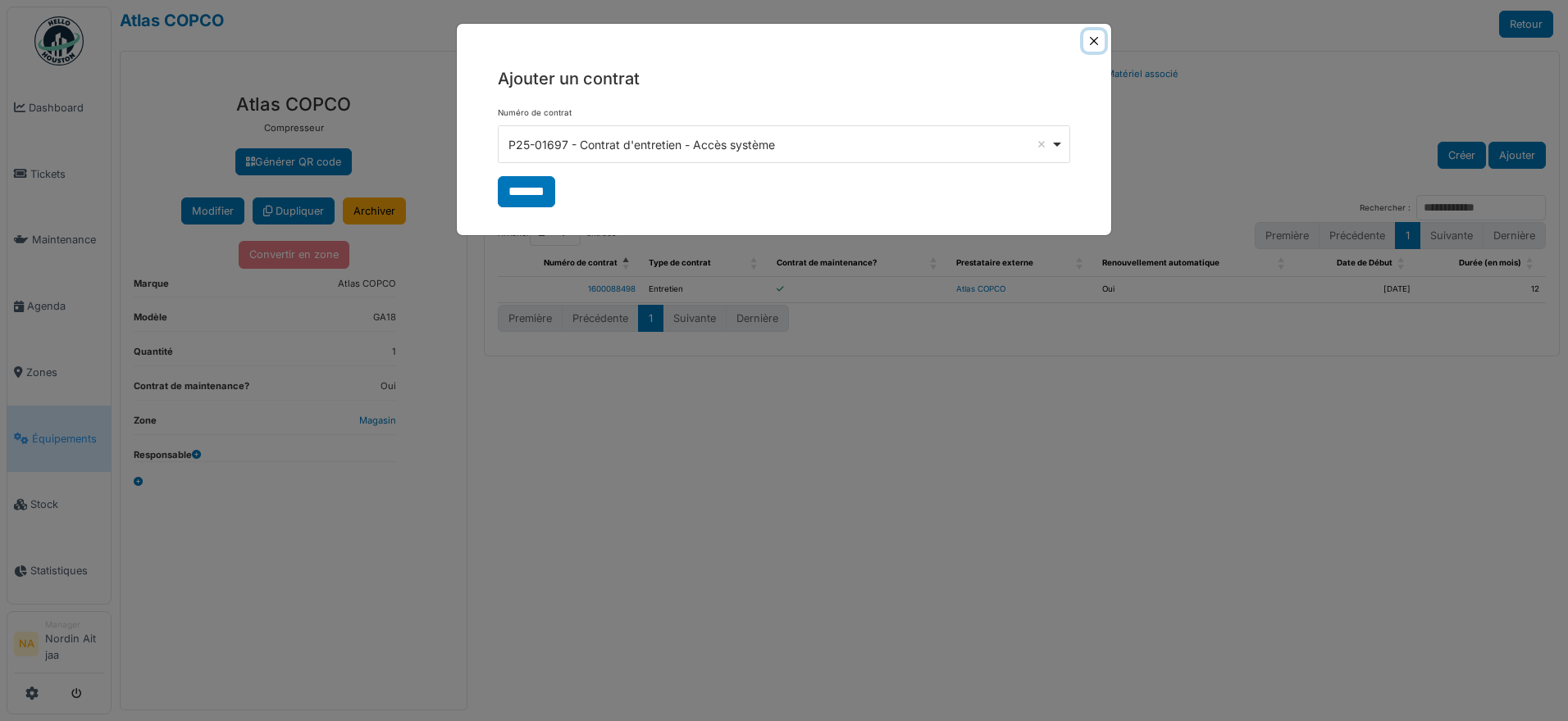
click at [1102, 45] on button "Close" at bounding box center [1094, 41] width 21 height 21
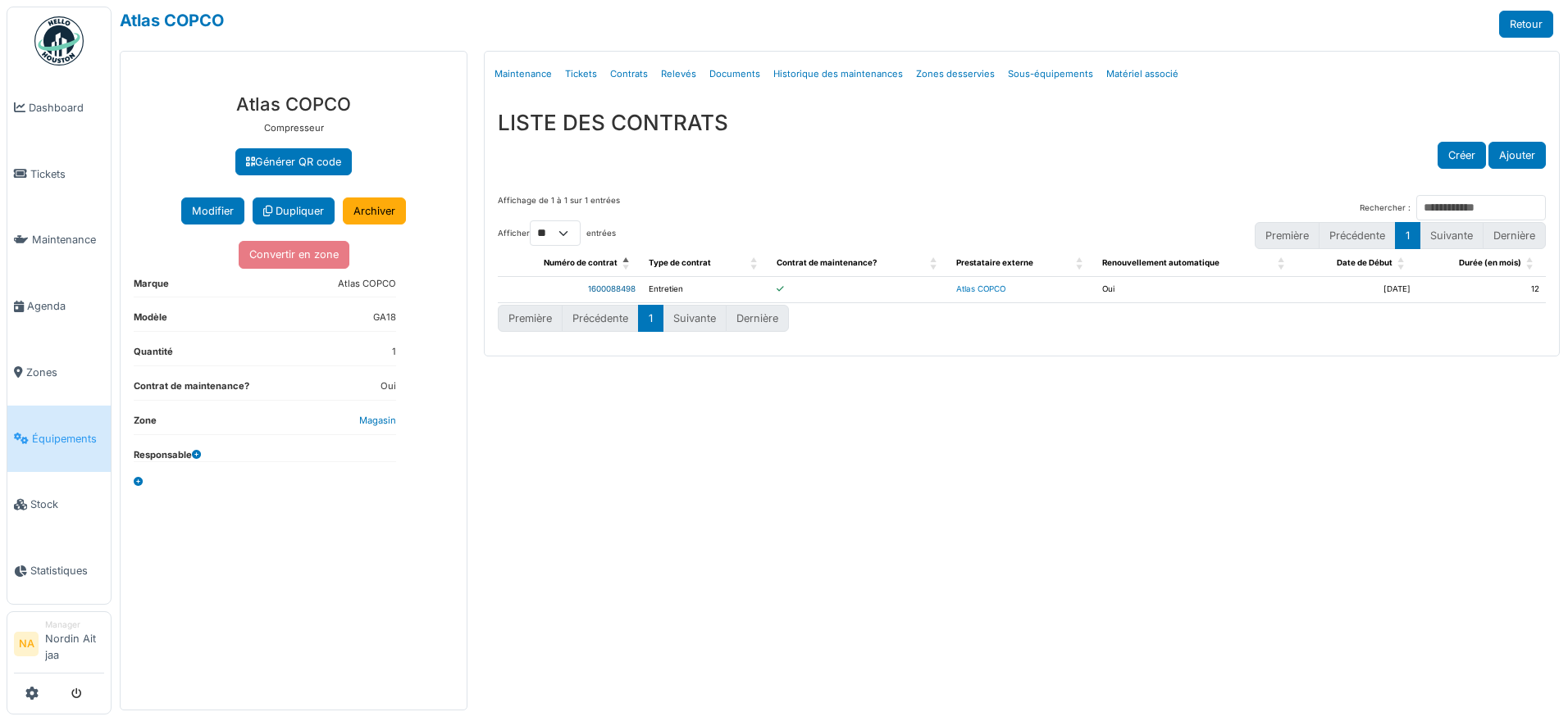
click at [611, 285] on link "1600088498" at bounding box center [611, 288] width 48 height 9
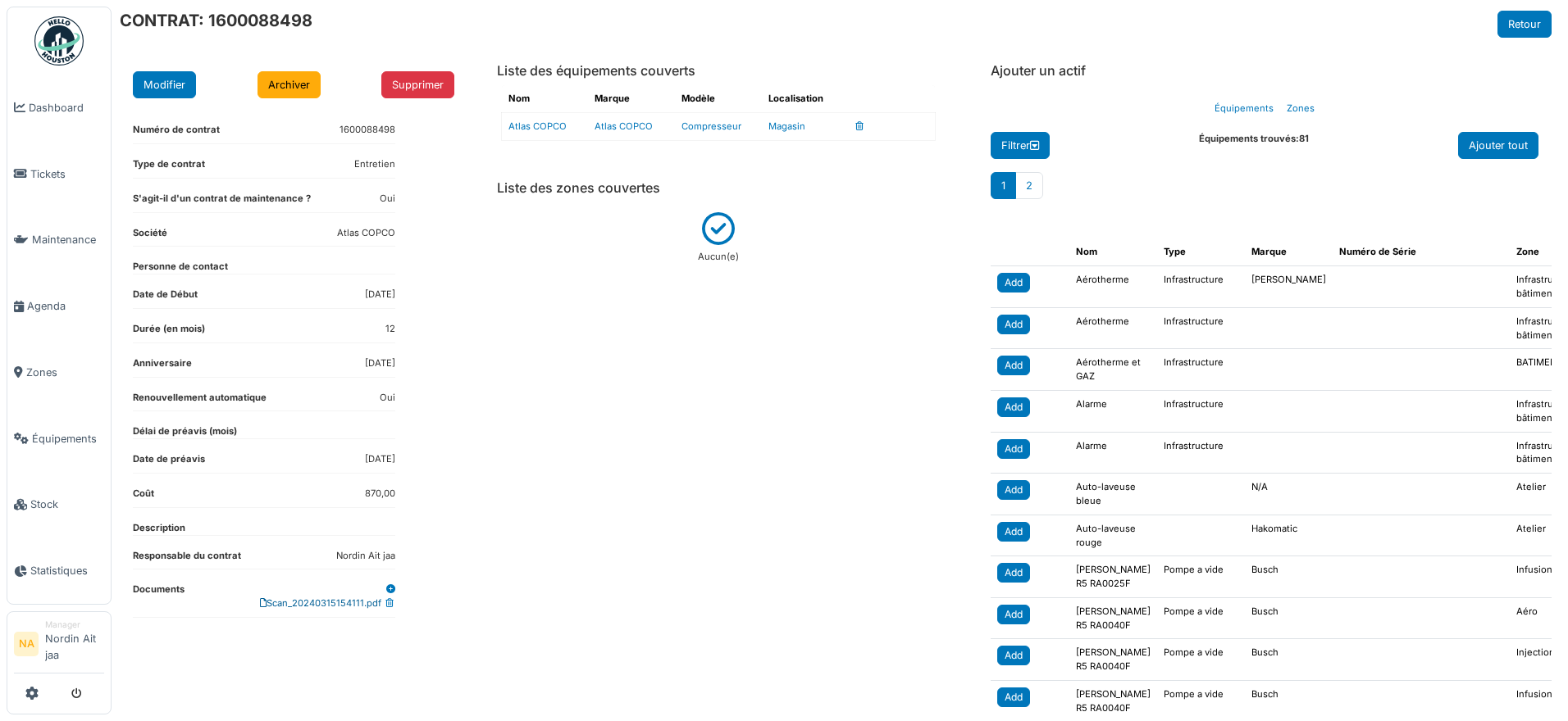
click at [338, 602] on link "Scan_20240315154111.pdf" at bounding box center [320, 603] width 121 height 12
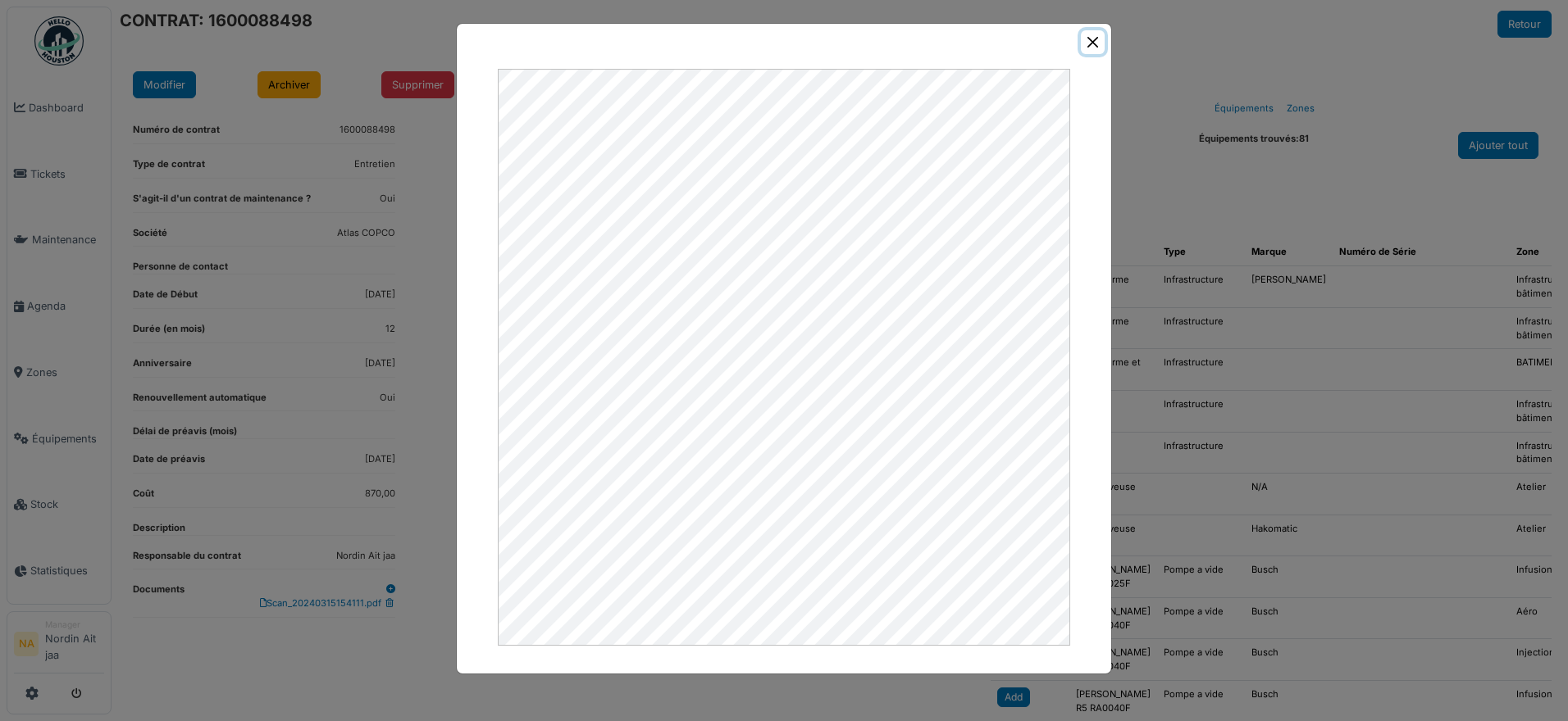
click at [1095, 44] on button "Close" at bounding box center [1092, 42] width 24 height 24
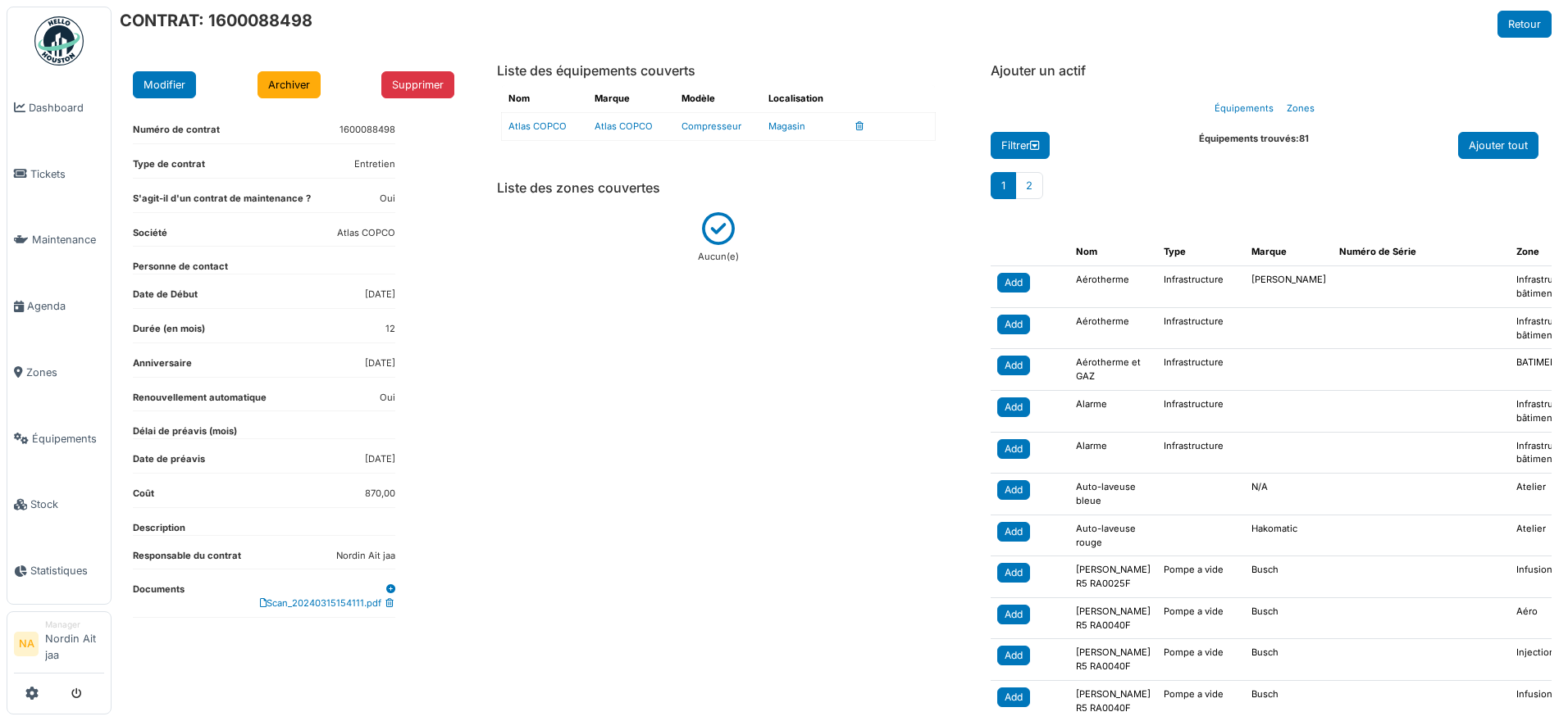
click at [16, 697] on div at bounding box center [58, 694] width 90 height 27
click at [177, 85] on button "Modifier" at bounding box center [164, 85] width 63 height 27
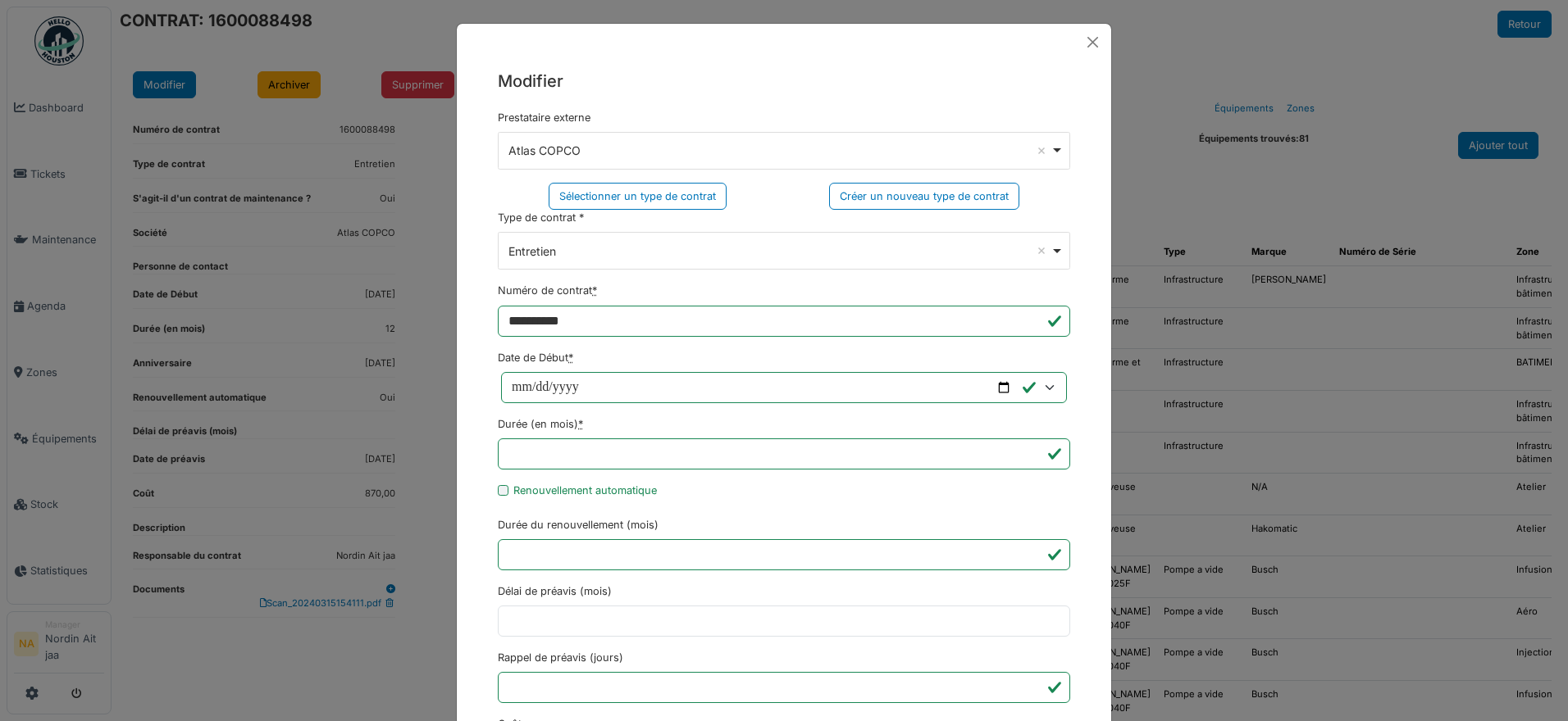
click at [1049, 154] on div "Atlas COPCO Remove item" at bounding box center [784, 150] width 559 height 24
click at [1060, 100] on div "**********" at bounding box center [784, 596] width 655 height 1070
click at [1089, 32] on button "Close" at bounding box center [1092, 42] width 24 height 24
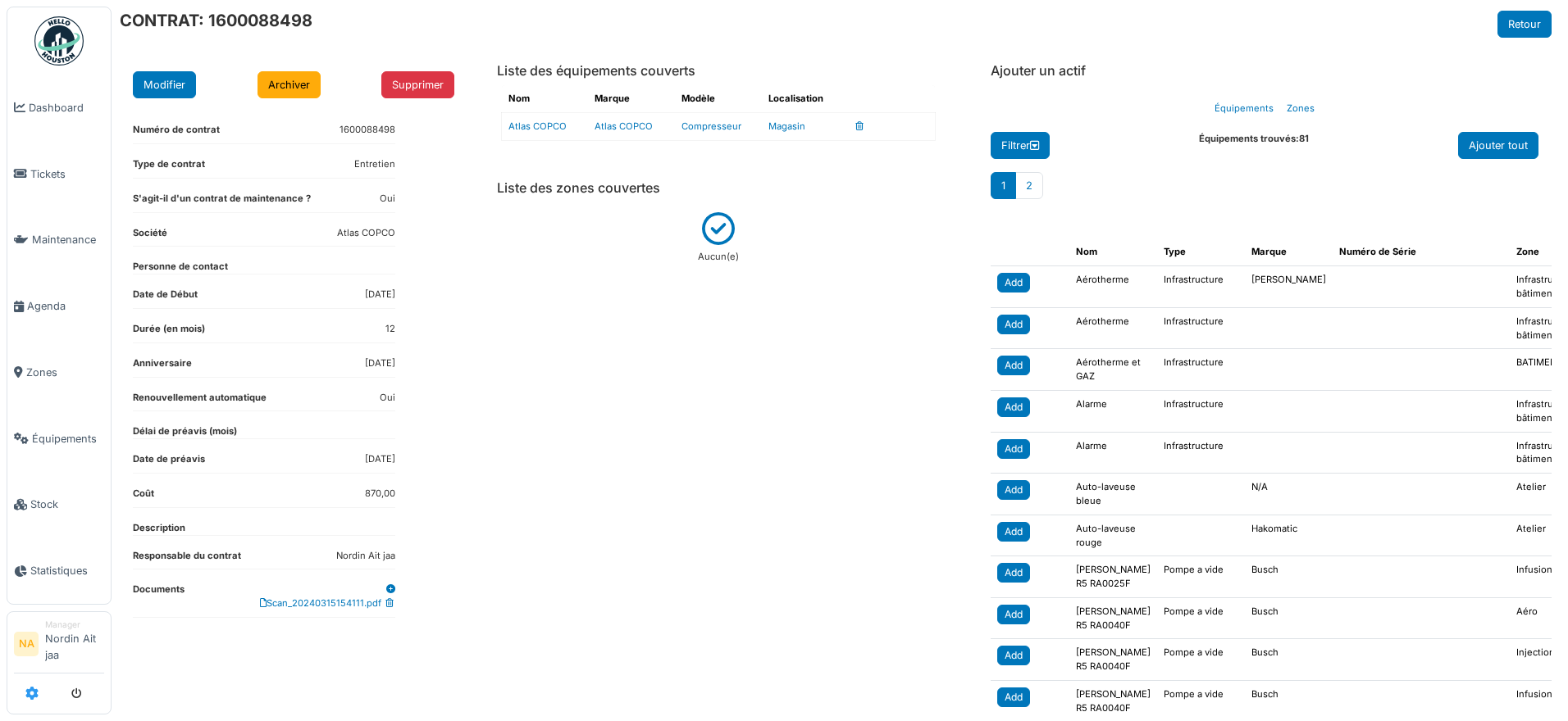
click at [37, 705] on link at bounding box center [32, 694] width 14 height 27
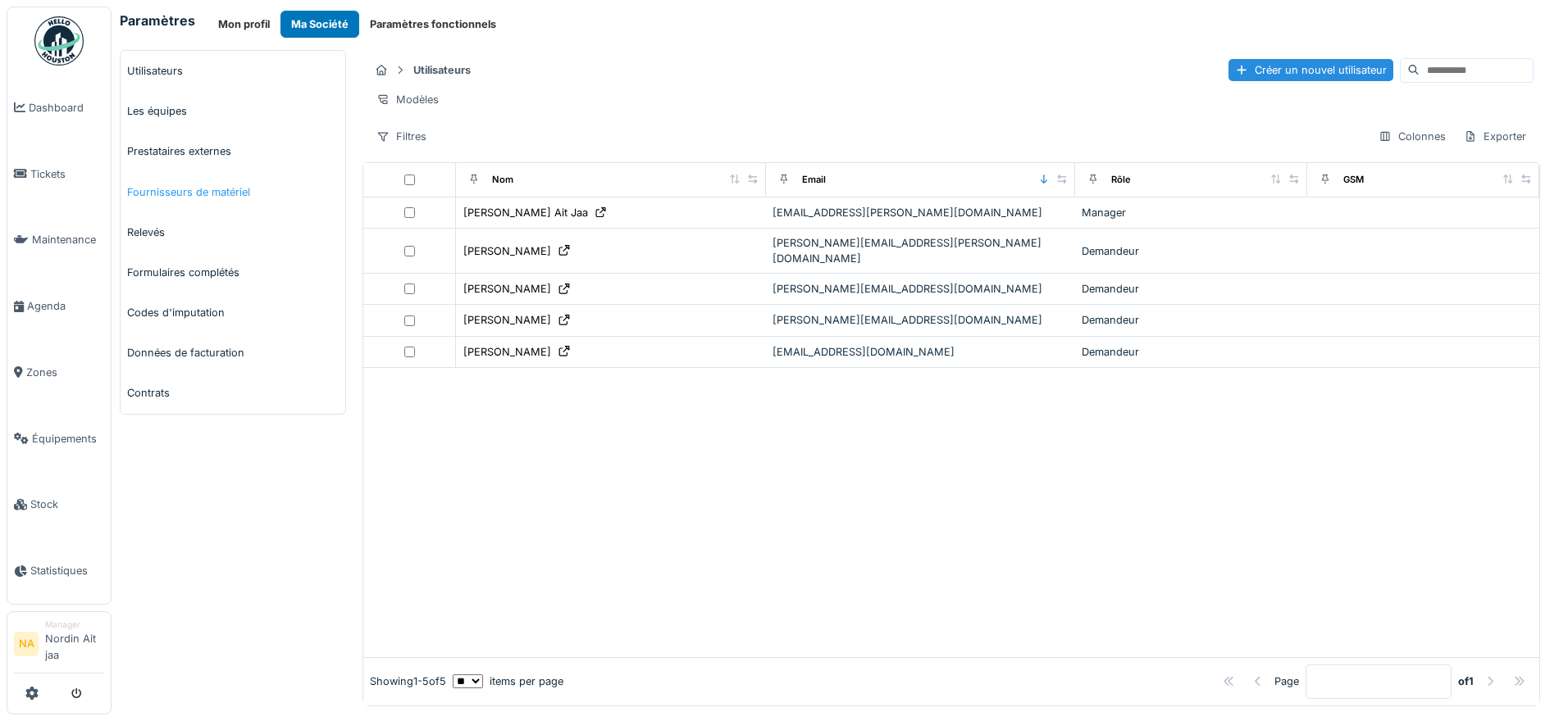
click at [209, 205] on link "Fournisseurs de matériel" at bounding box center [233, 192] width 225 height 40
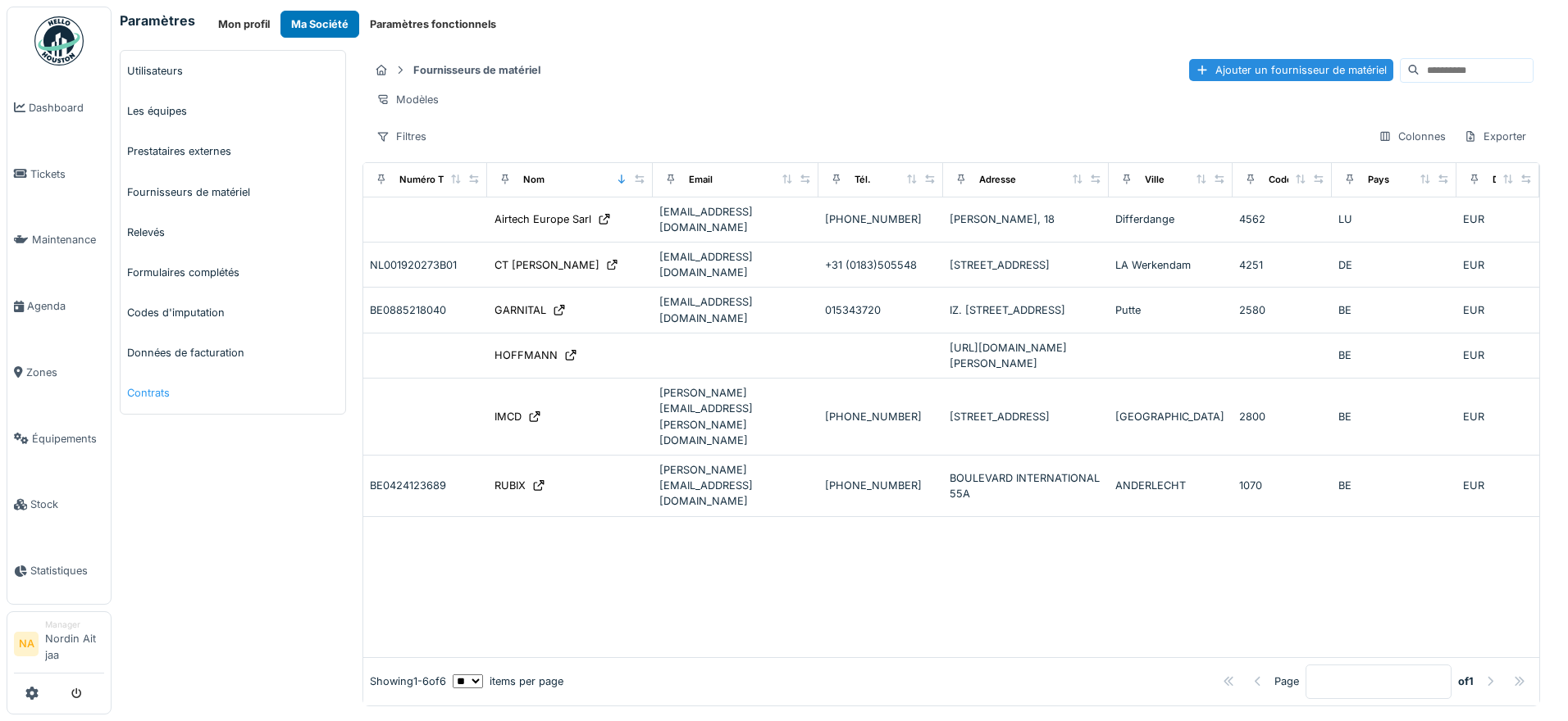
click at [167, 393] on link "Contrats" at bounding box center [233, 392] width 225 height 40
click at [154, 391] on link "Contrats" at bounding box center [233, 392] width 225 height 40
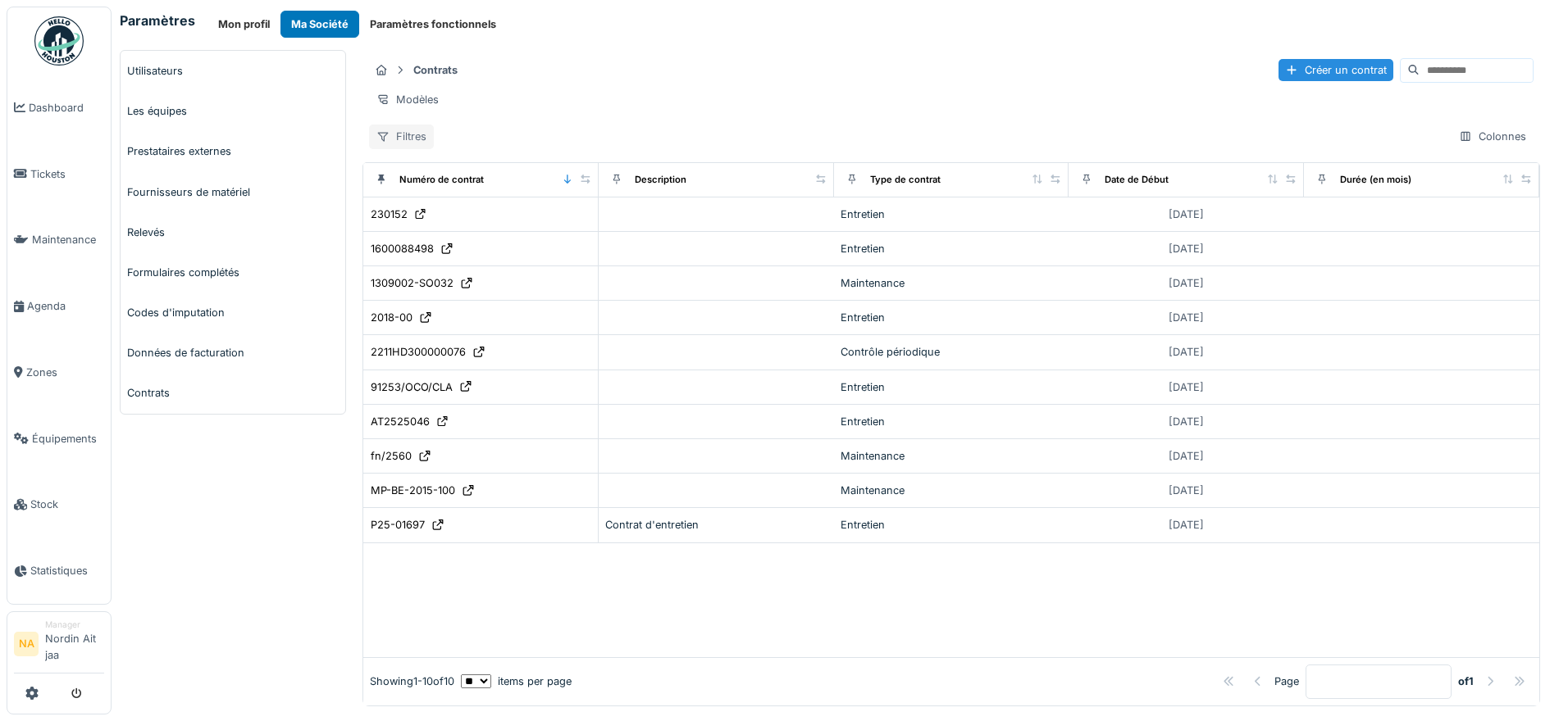
click at [392, 147] on div "Filtres" at bounding box center [401, 137] width 65 height 24
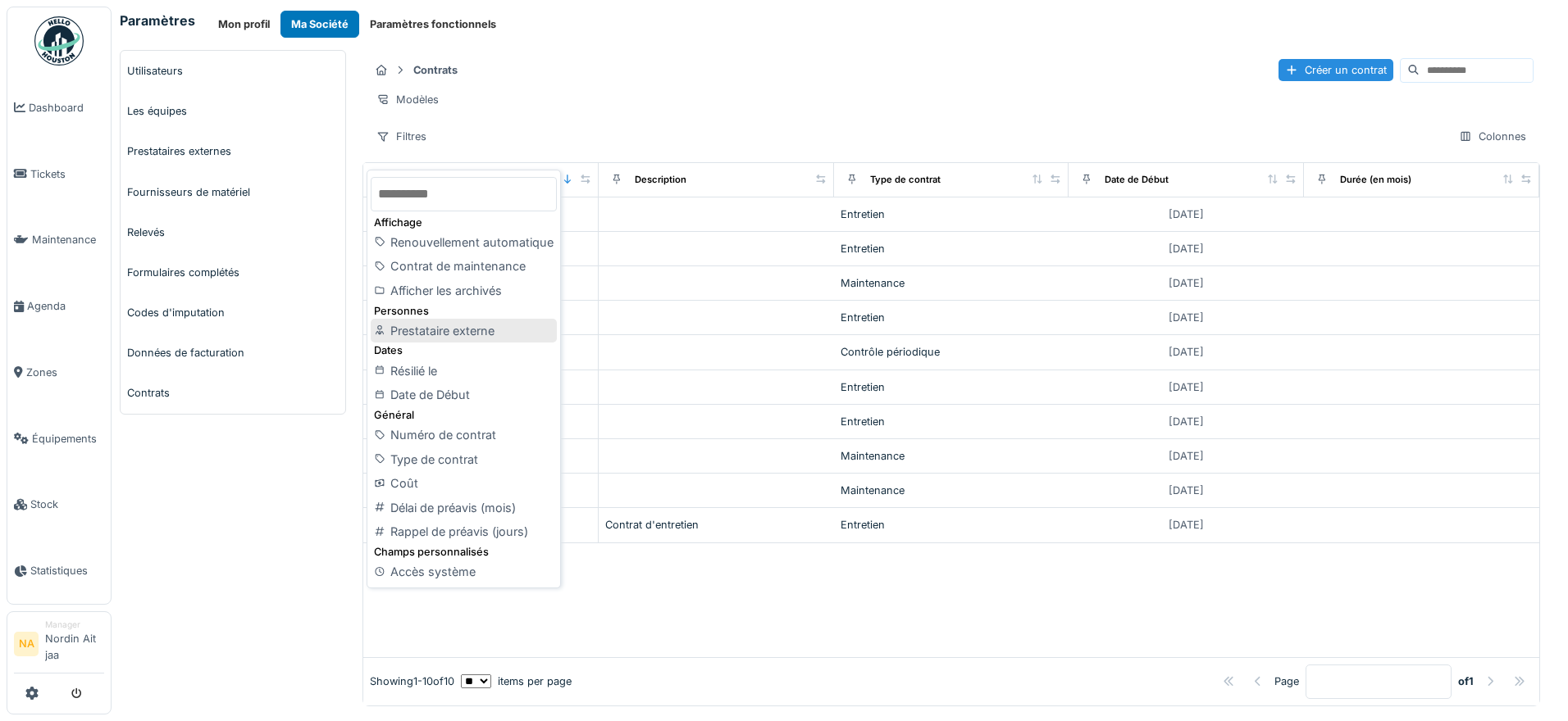
click at [449, 334] on div "Prestataire externe" at bounding box center [463, 330] width 185 height 24
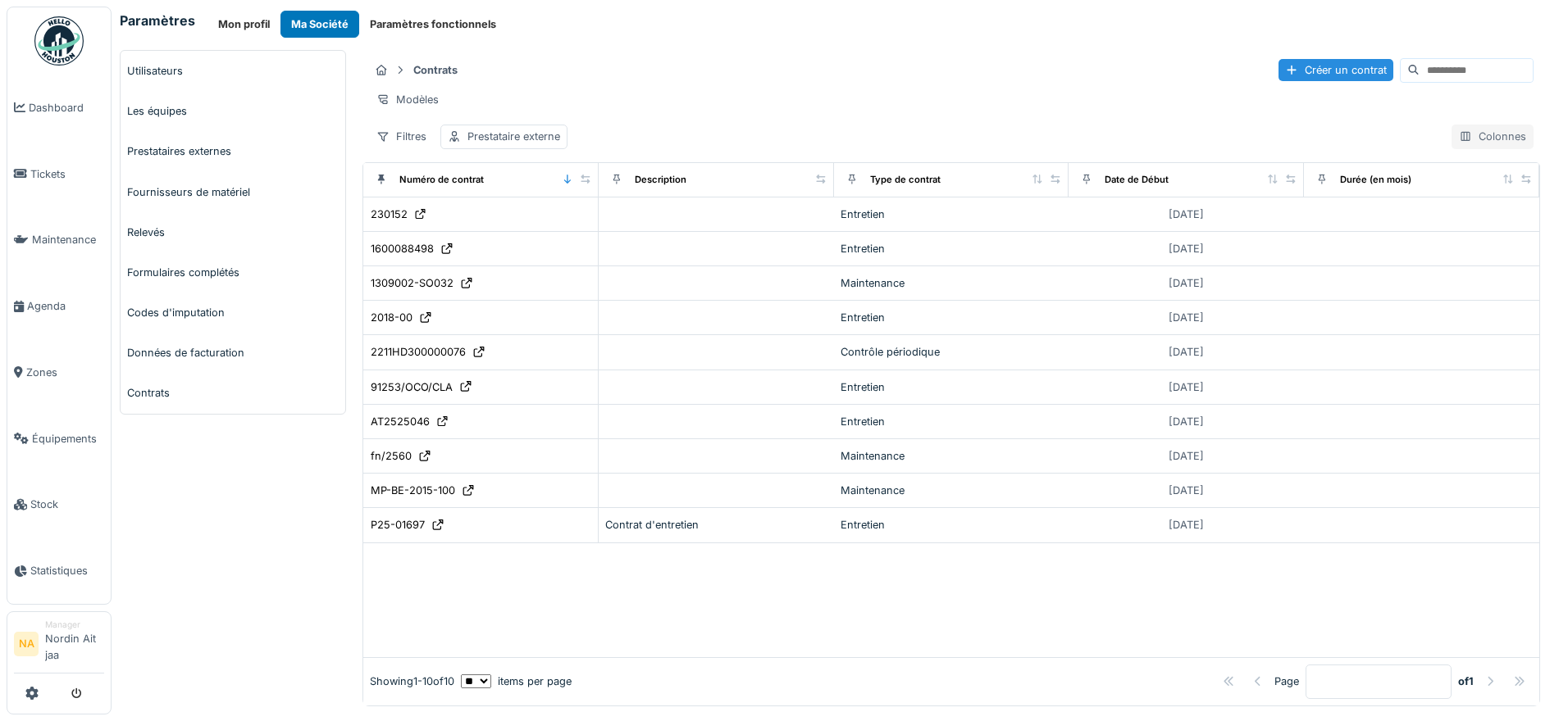
click at [1458, 142] on div at bounding box center [1465, 137] width 14 height 16
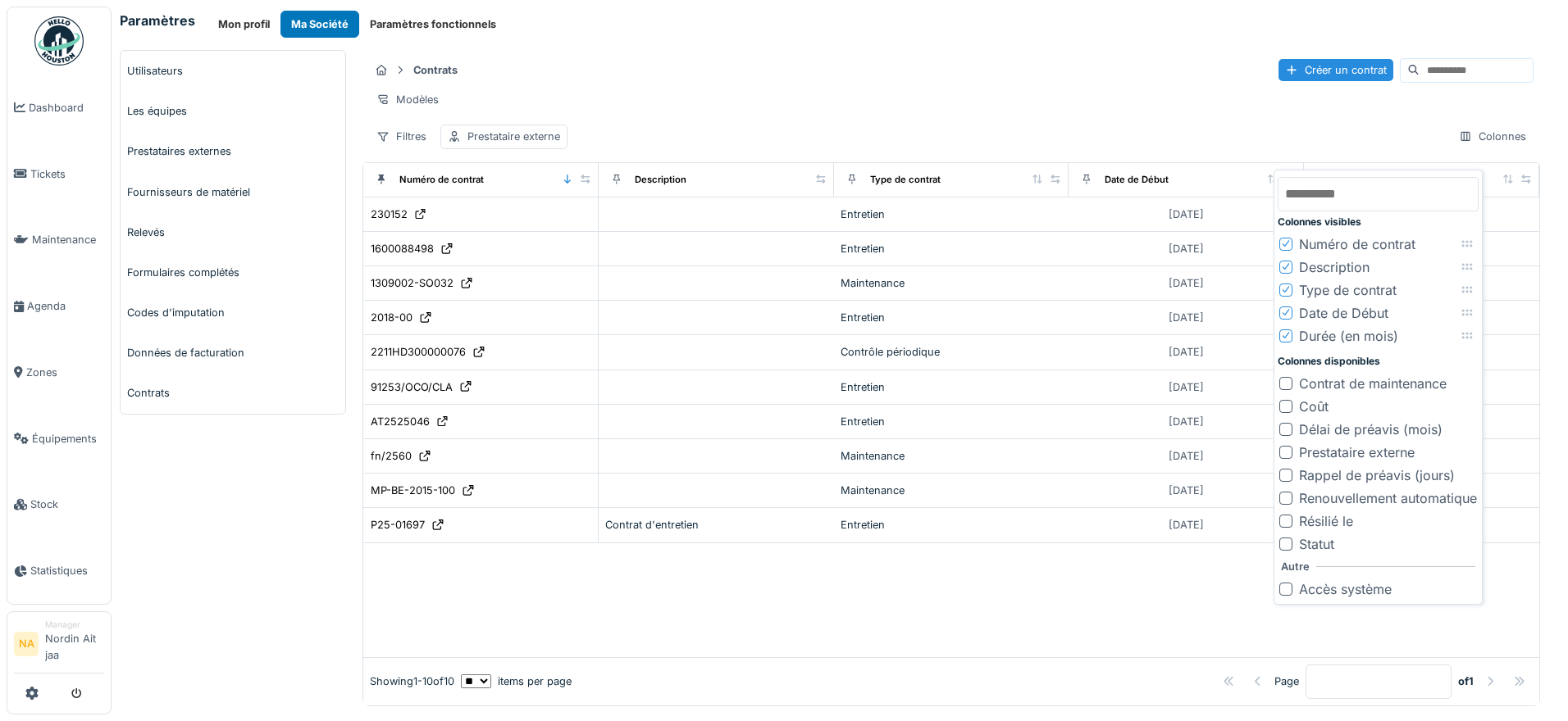
click at [1288, 453] on div at bounding box center [1286, 453] width 14 height 14
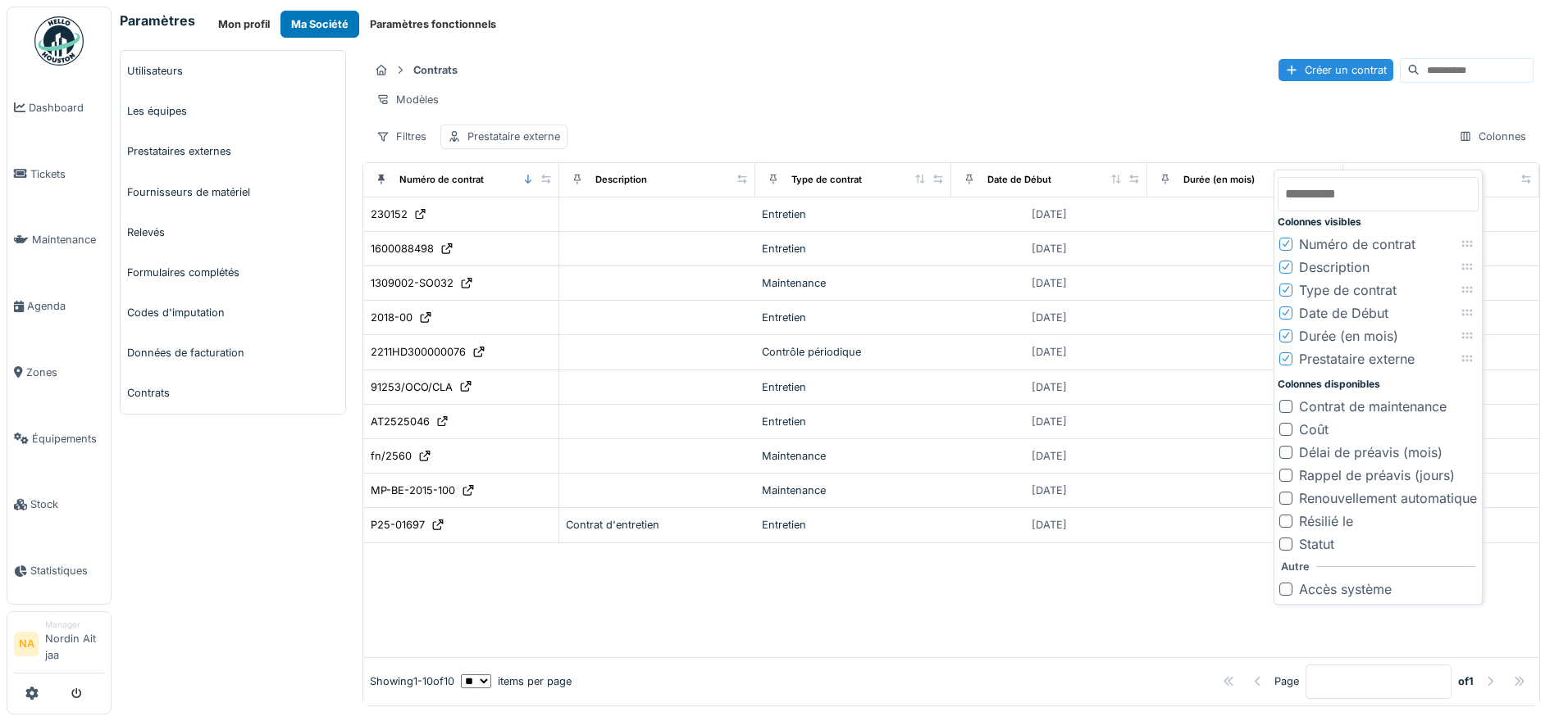
click at [1080, 71] on div "Contrats Créer un contrat" at bounding box center [951, 70] width 1165 height 27
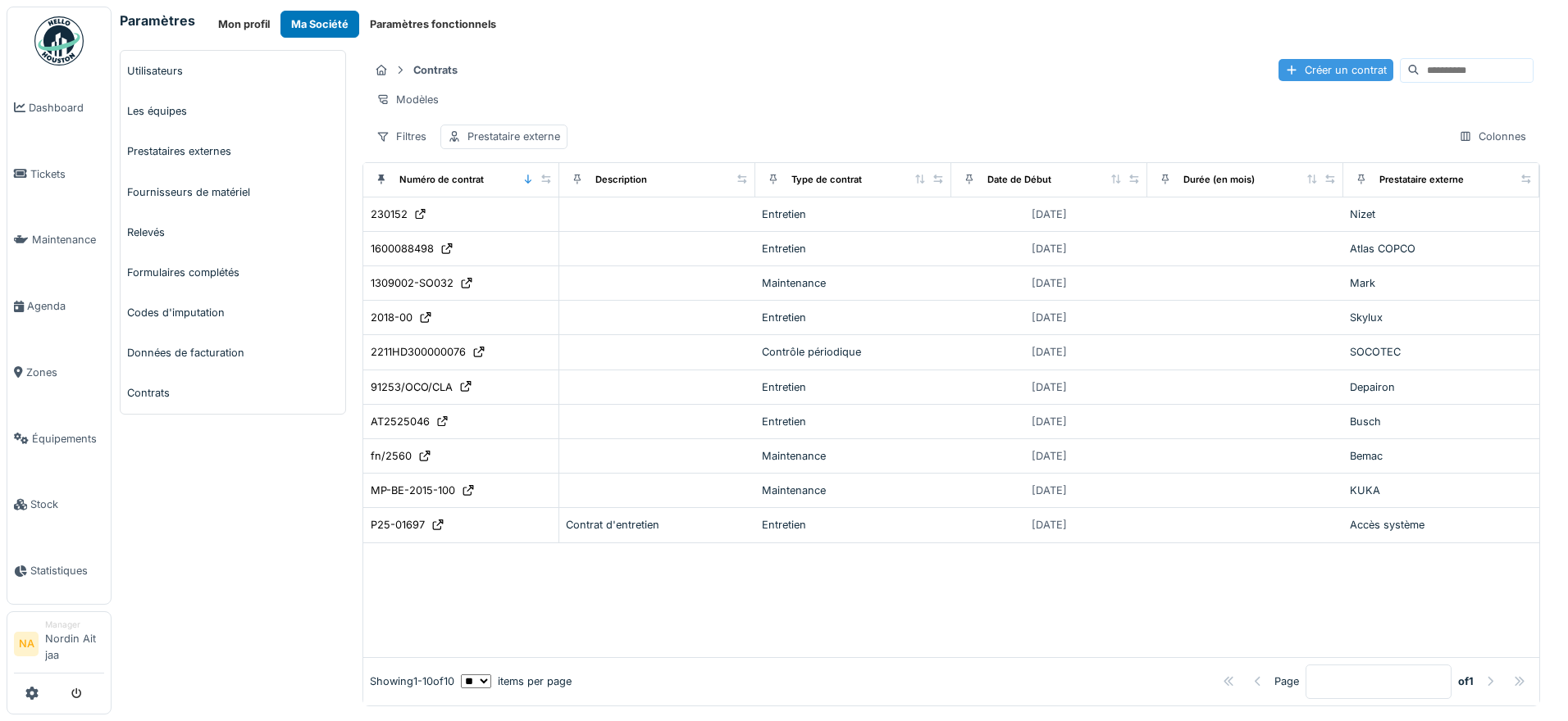
click at [1278, 70] on div "Créer un contrat" at bounding box center [1335, 70] width 114 height 22
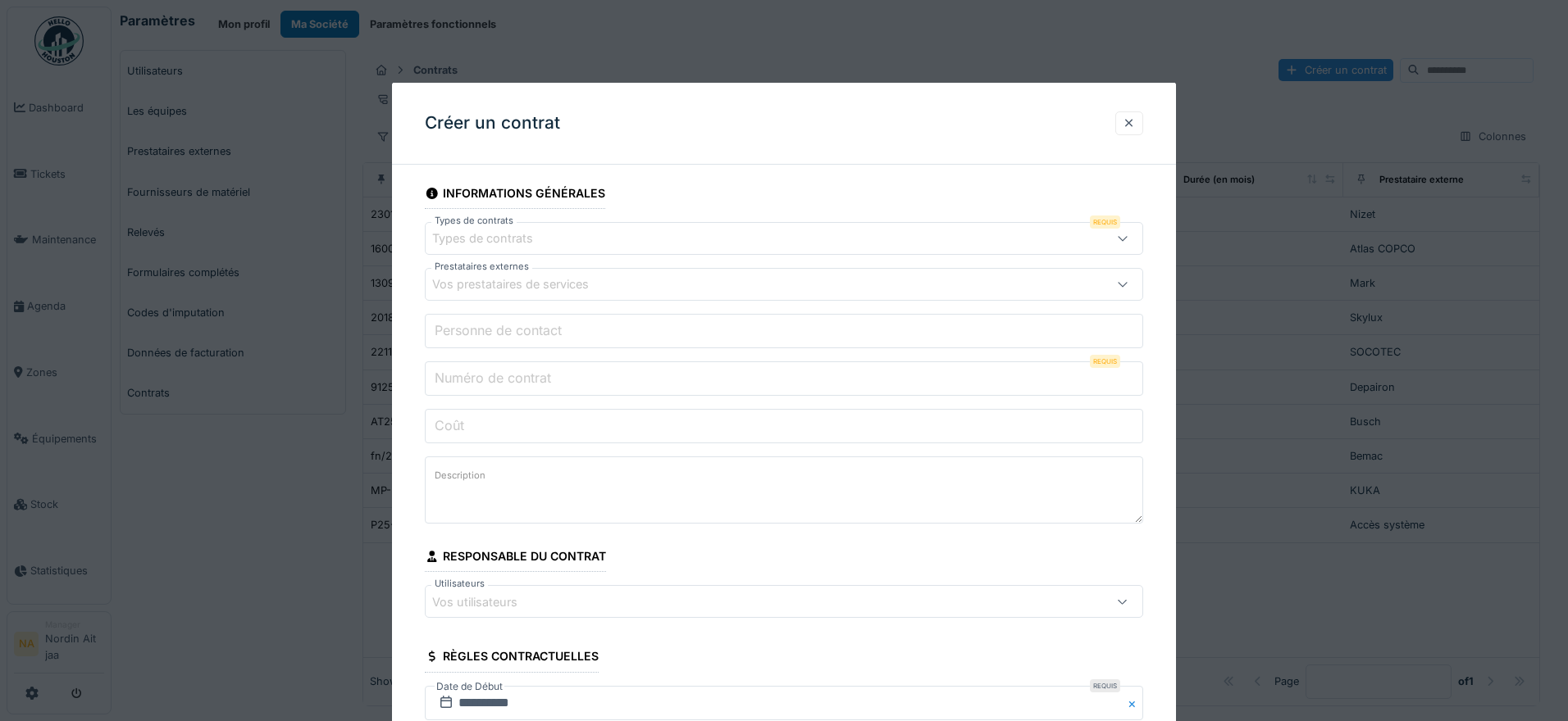
click at [557, 236] on div "Types de contrats" at bounding box center [742, 238] width 620 height 18
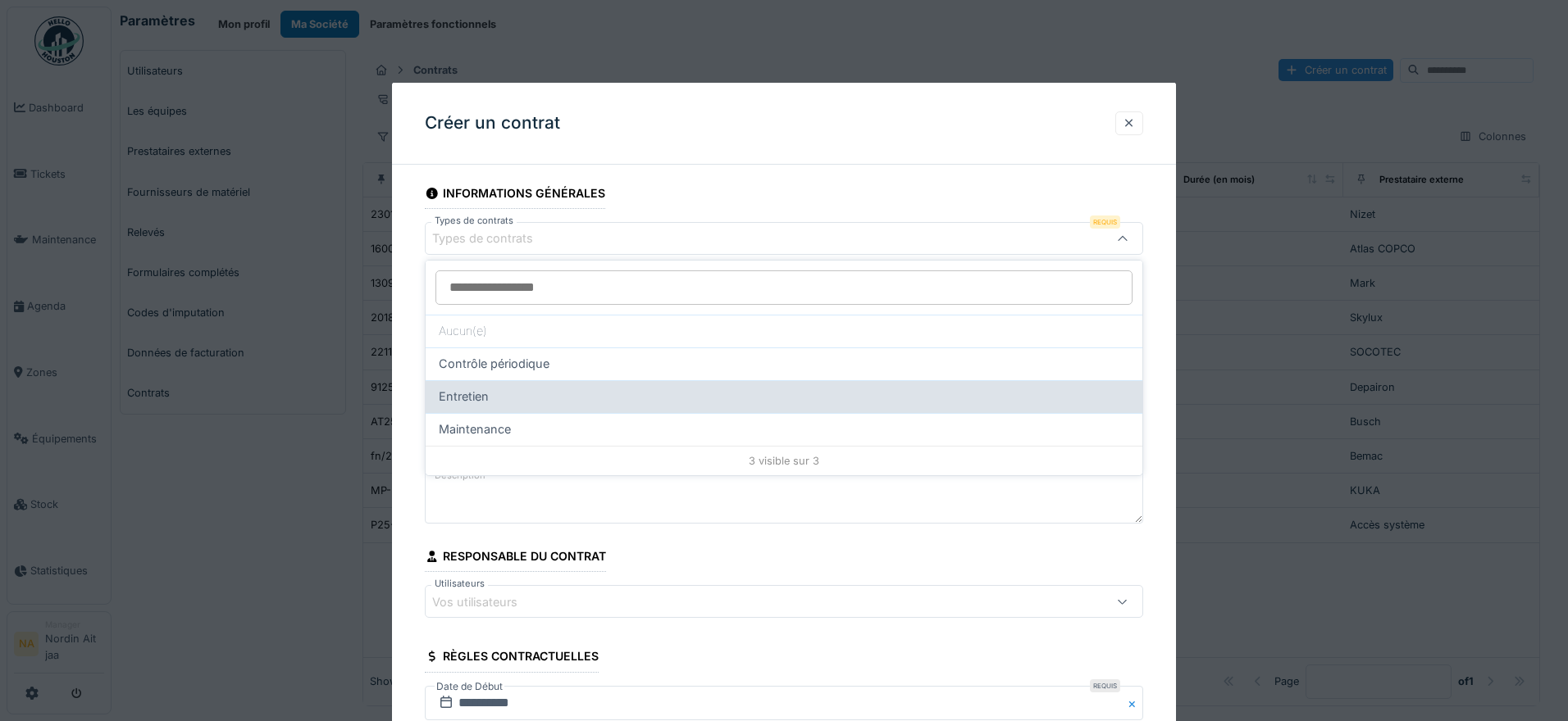
click at [539, 395] on div "Entretien" at bounding box center [784, 396] width 690 height 18
type input "**"
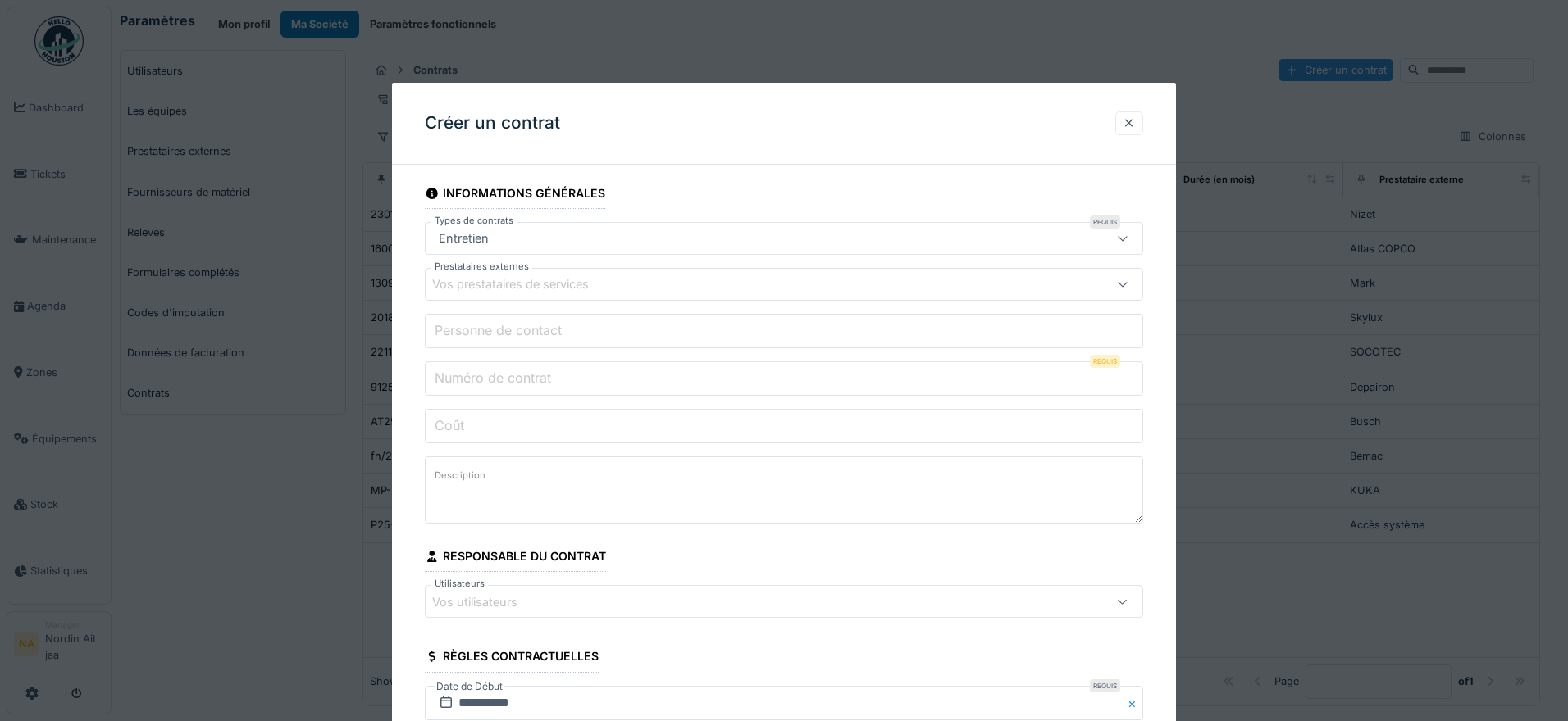
click at [541, 283] on div "Vos prestataires de services" at bounding box center [522, 284] width 179 height 18
type input "*"
click at [691, 176] on div "**********" at bounding box center [784, 407] width 784 height 649
click at [661, 289] on div "Vos prestataires de services" at bounding box center [742, 284] width 620 height 18
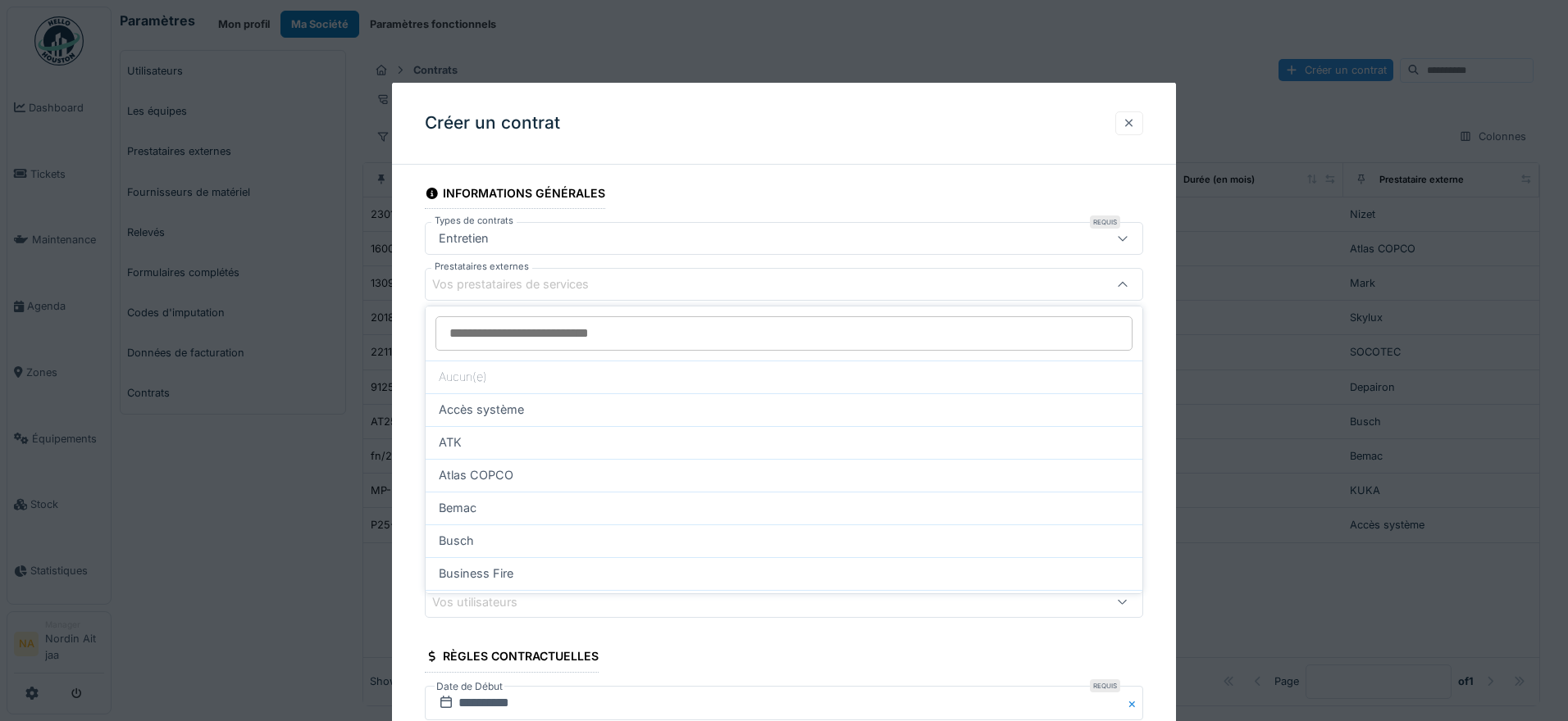
click at [1129, 122] on div at bounding box center [1130, 122] width 14 height 16
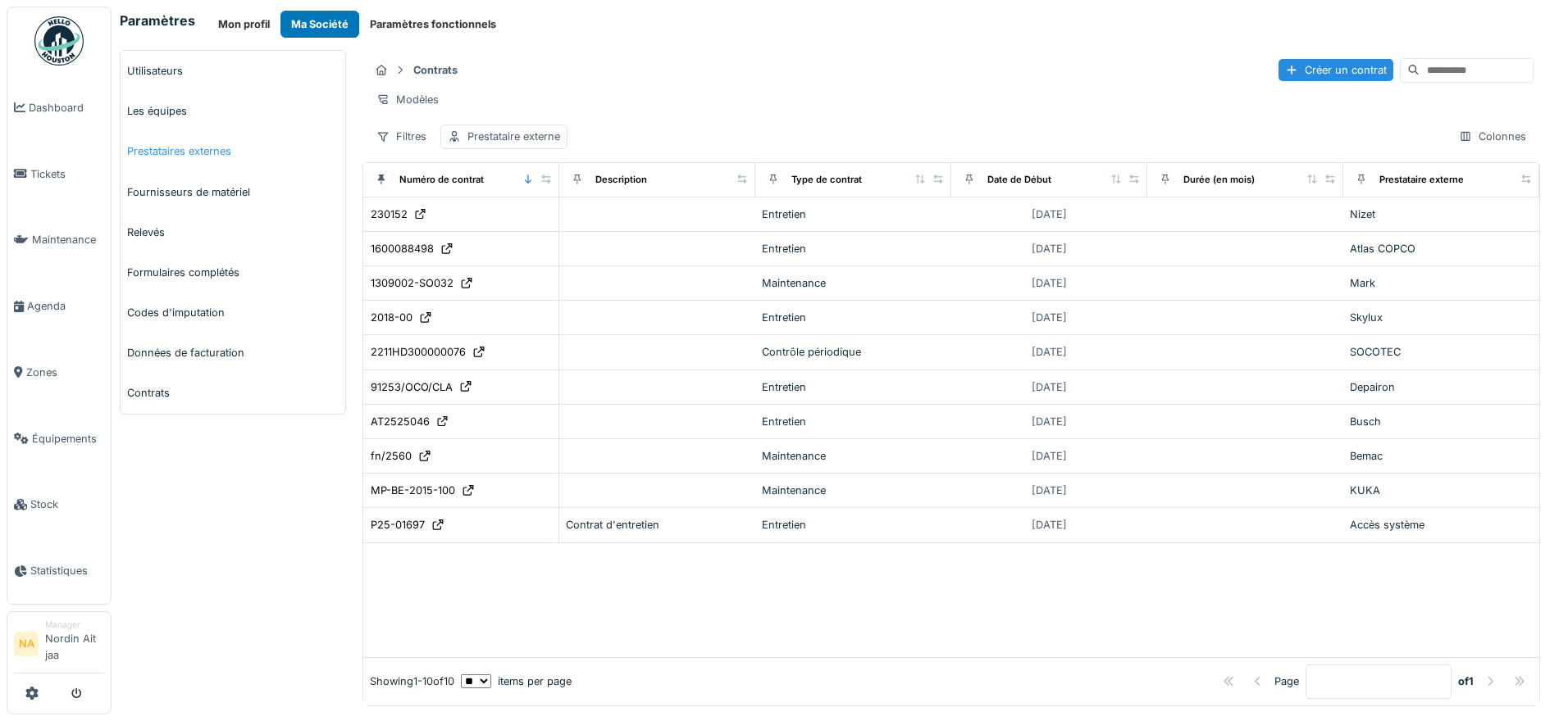
click at [183, 141] on link "Prestataires externes" at bounding box center [233, 150] width 225 height 40
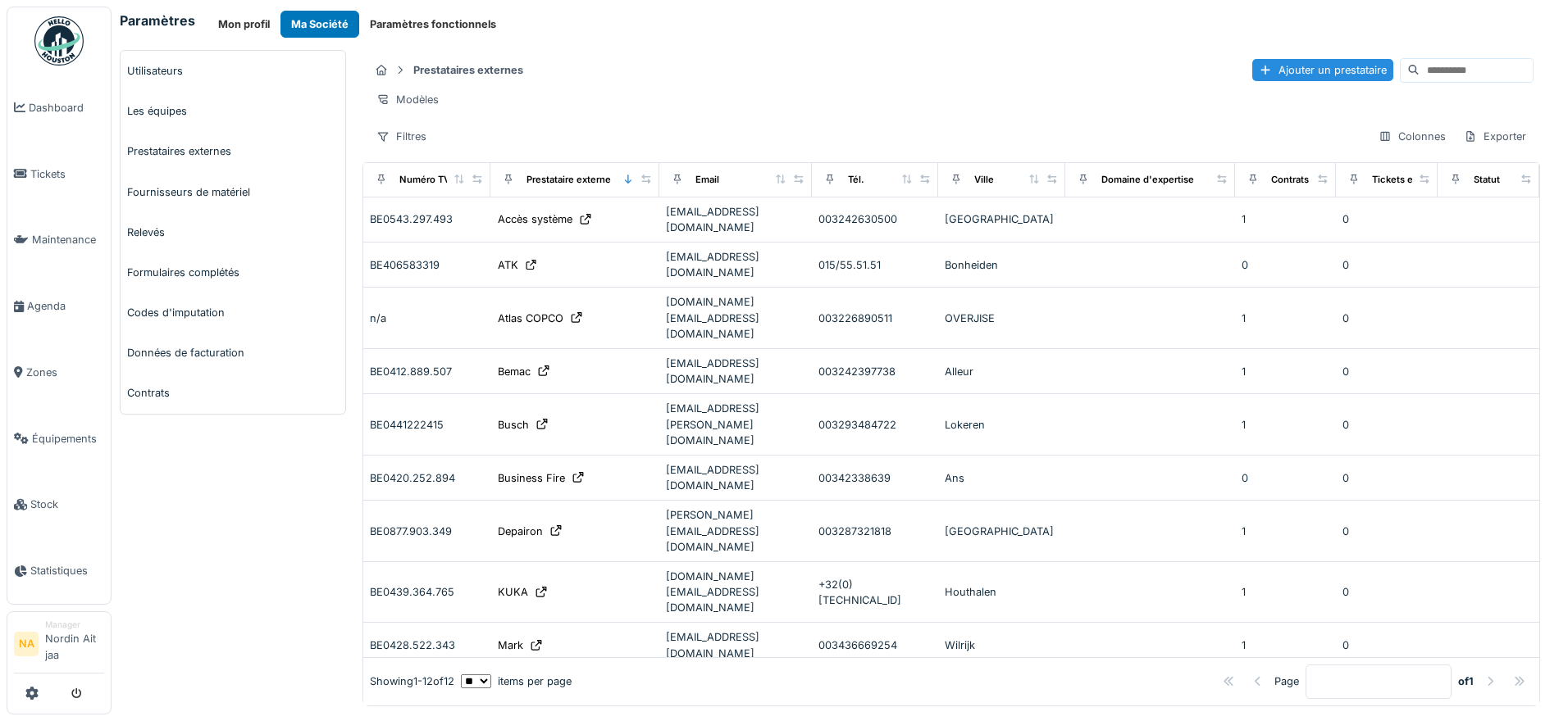
drag, startPoint x: 0, startPoint y: 0, endPoint x: 762, endPoint y: 55, distance: 764.0
click at [762, 56] on div "Prestataires externes Ajouter un prestataire" at bounding box center [951, 70] width 1165 height 27
click at [1252, 71] on div "Ajouter un prestataire" at bounding box center [1322, 70] width 141 height 22
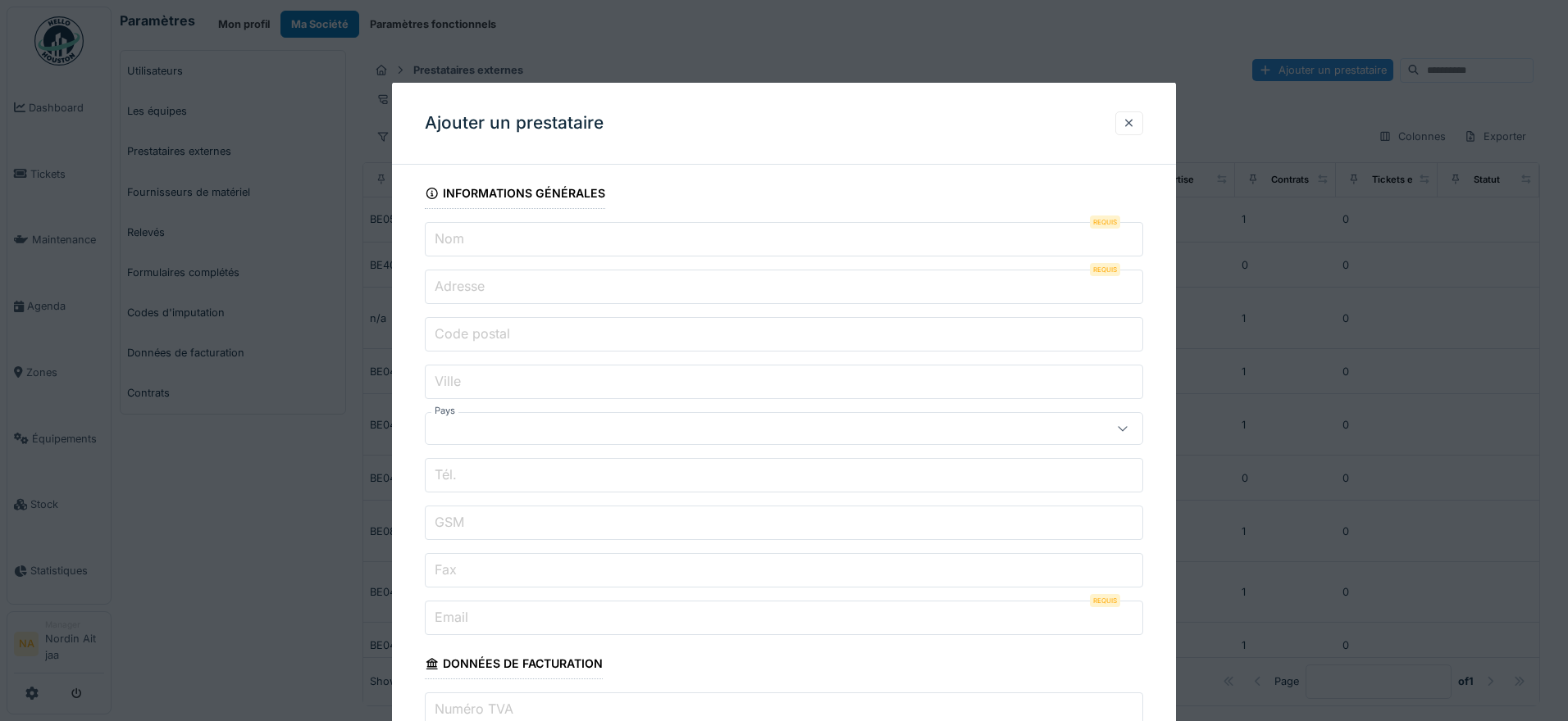
click at [657, 226] on input "Nom" at bounding box center [784, 239] width 719 height 35
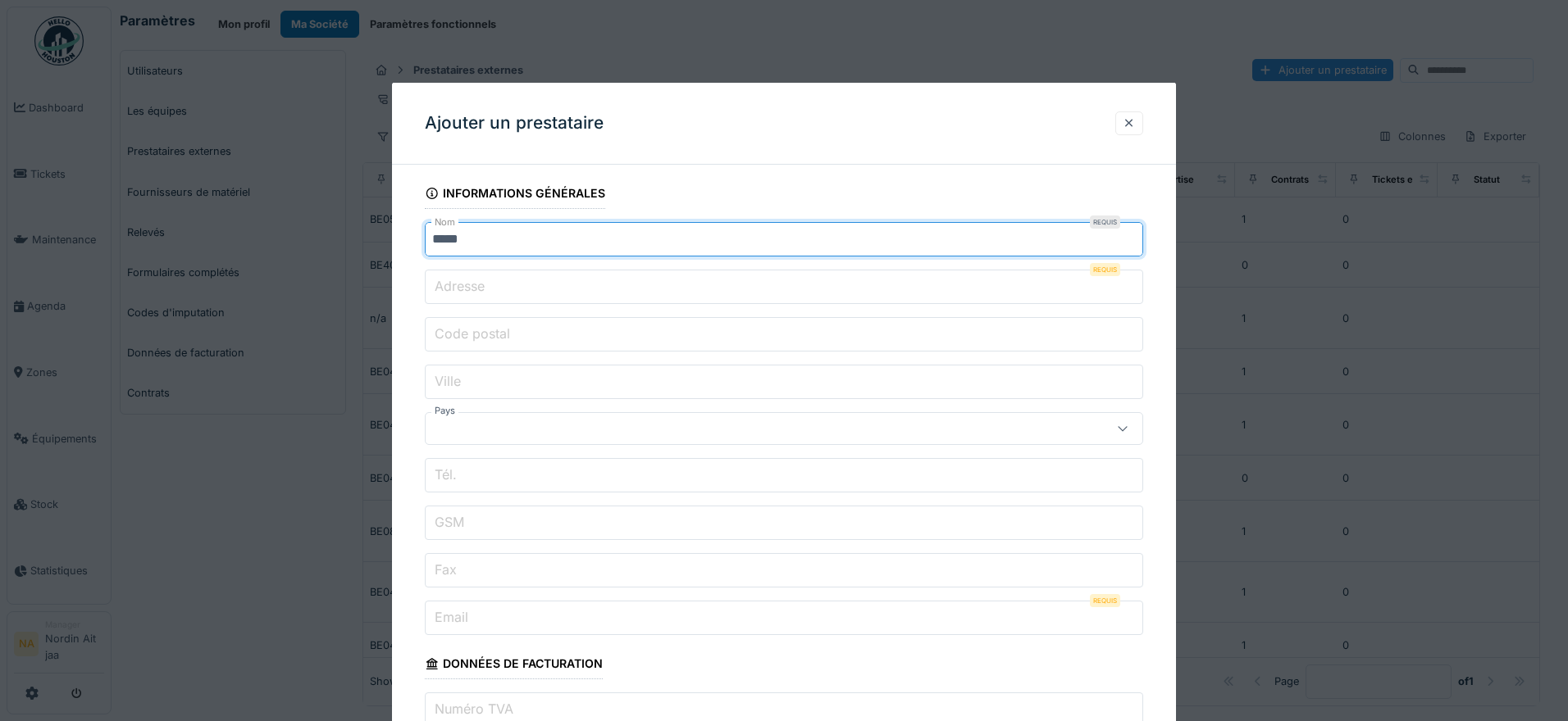
type input "*****"
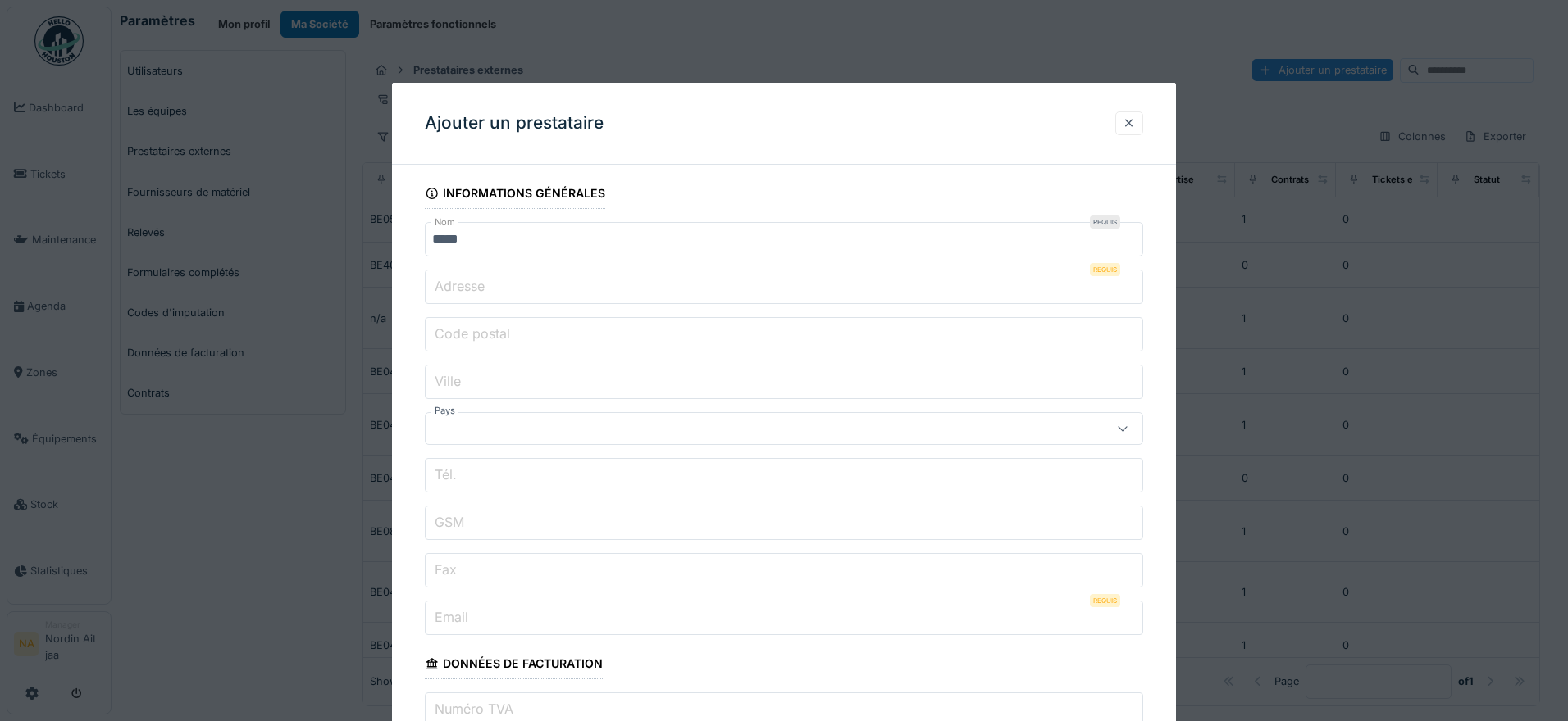
click at [636, 260] on fieldset "**********" at bounding box center [784, 529] width 719 height 705
click at [636, 278] on input "Adresse" at bounding box center [784, 287] width 719 height 35
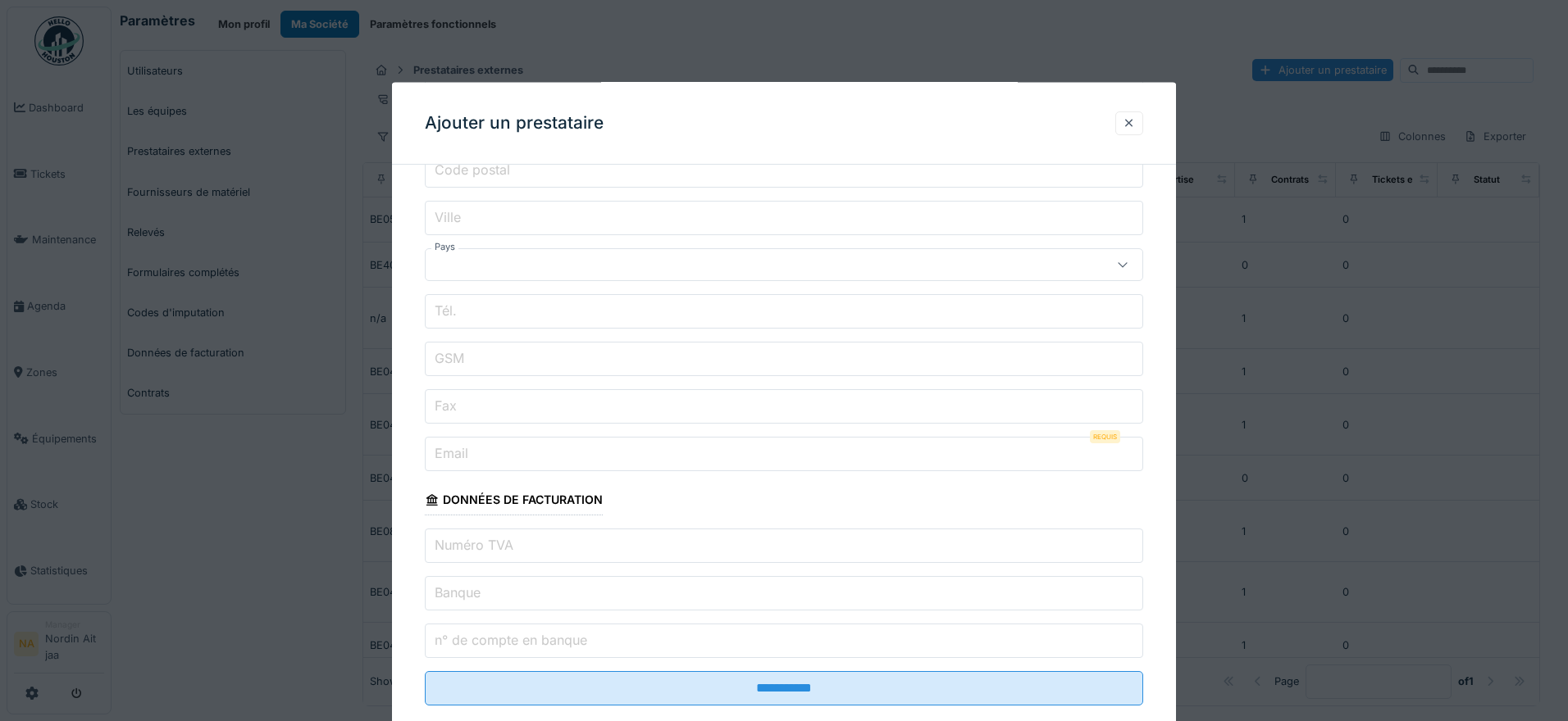
scroll to position [183, 0]
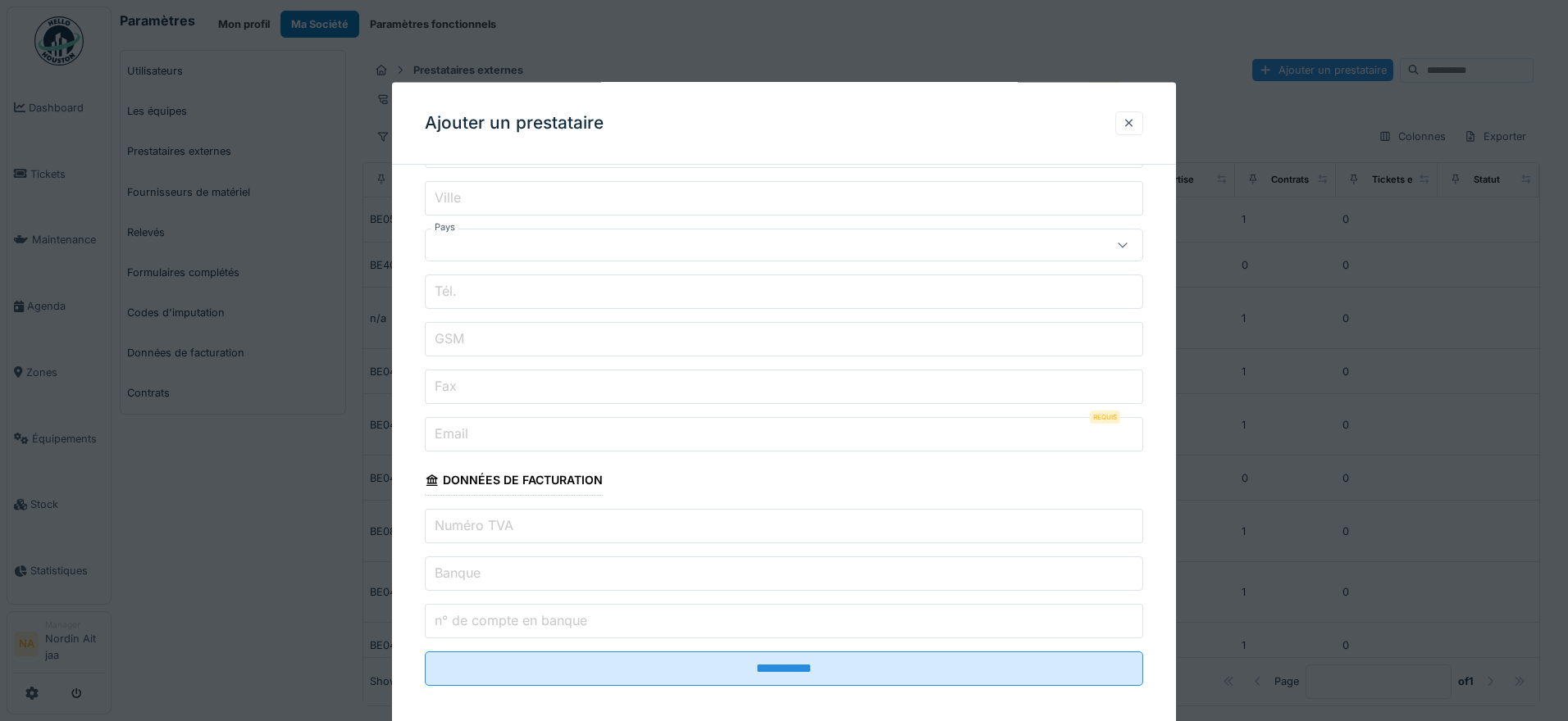
click at [515, 527] on label "Numéro TVA" at bounding box center [474, 525] width 85 height 19
click at [515, 527] on input "Numéro TVA" at bounding box center [784, 526] width 719 height 35
paste input "**********"
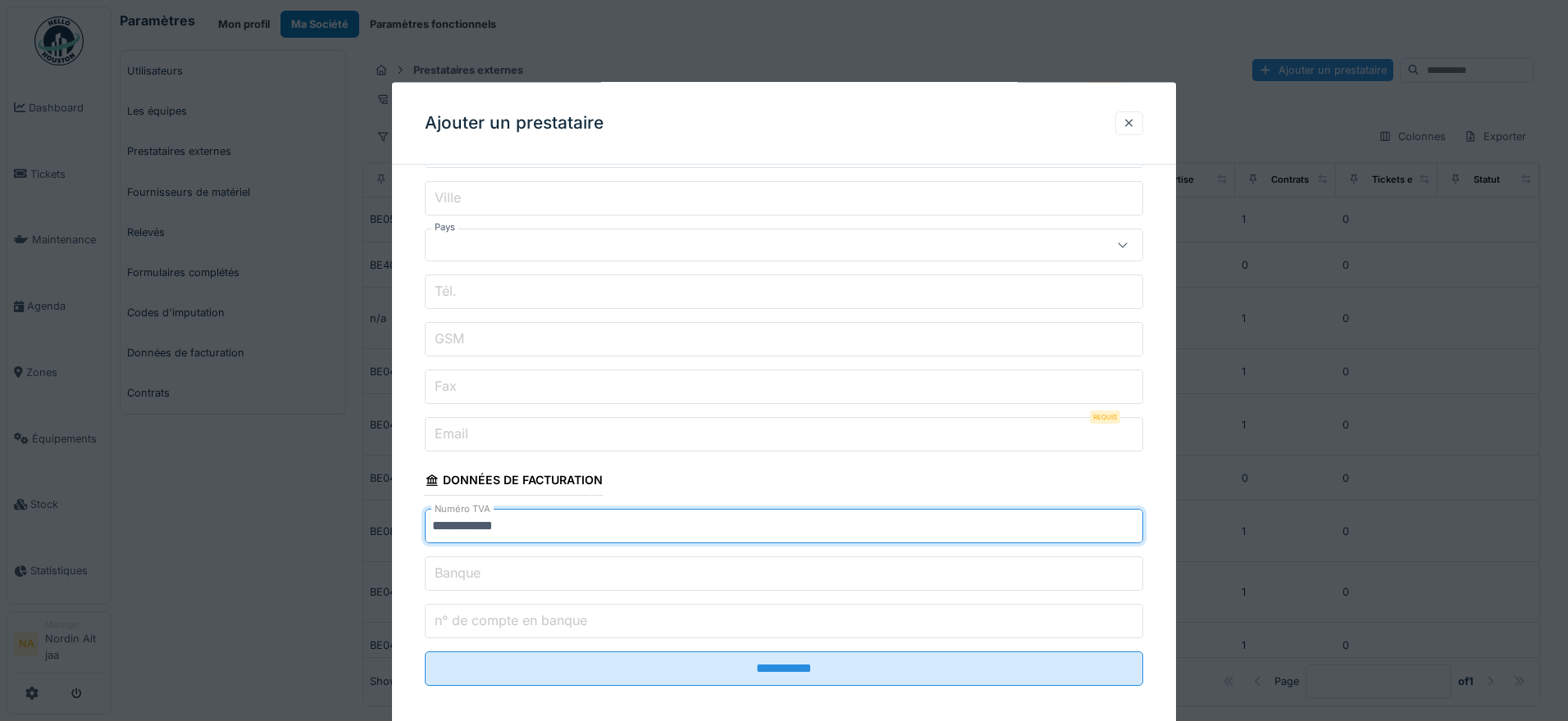
type input "**********"
click at [541, 575] on input "Banque" at bounding box center [784, 574] width 719 height 35
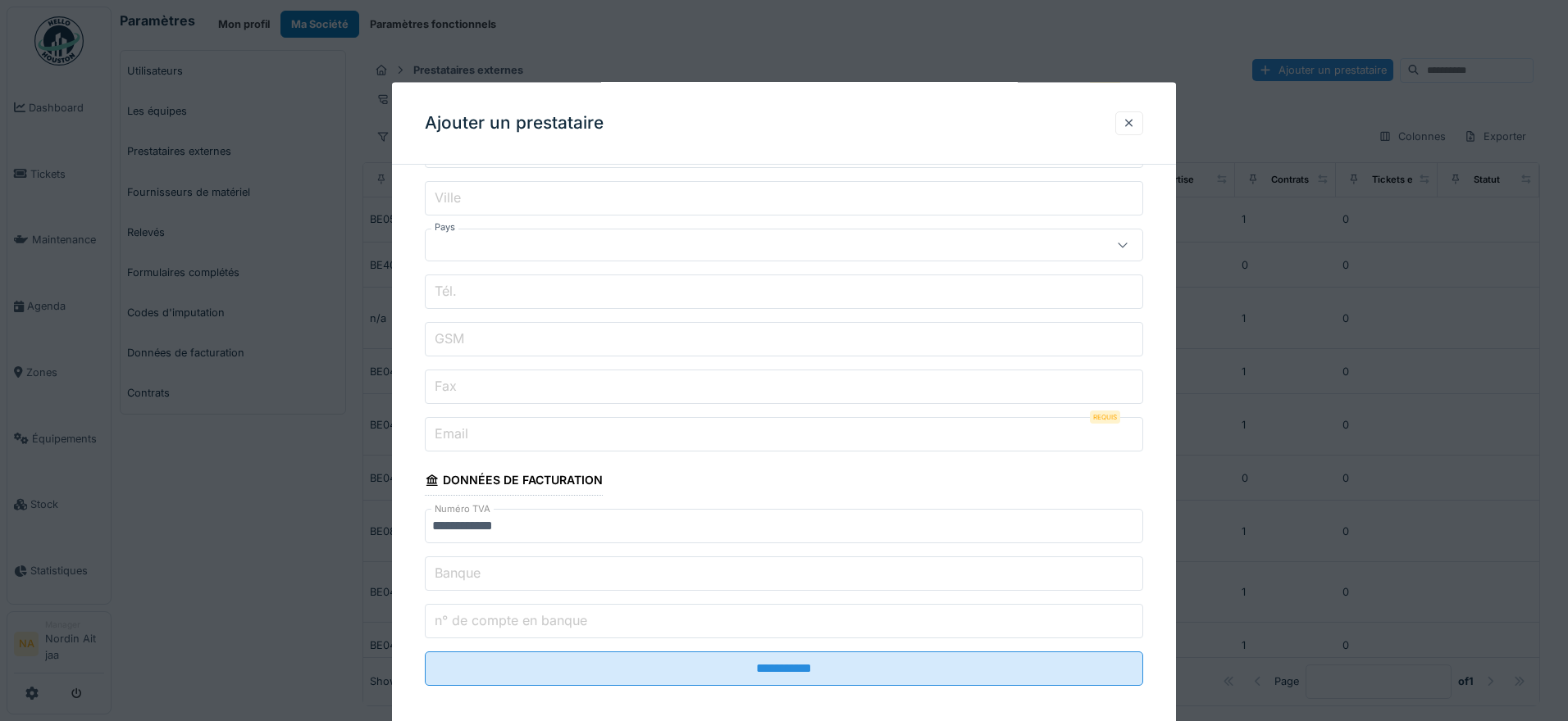
click at [512, 624] on label "n° de compte en banque" at bounding box center [511, 620] width 159 height 19
click at [512, 624] on input "n° de compte en banque" at bounding box center [784, 621] width 719 height 35
paste input "**********"
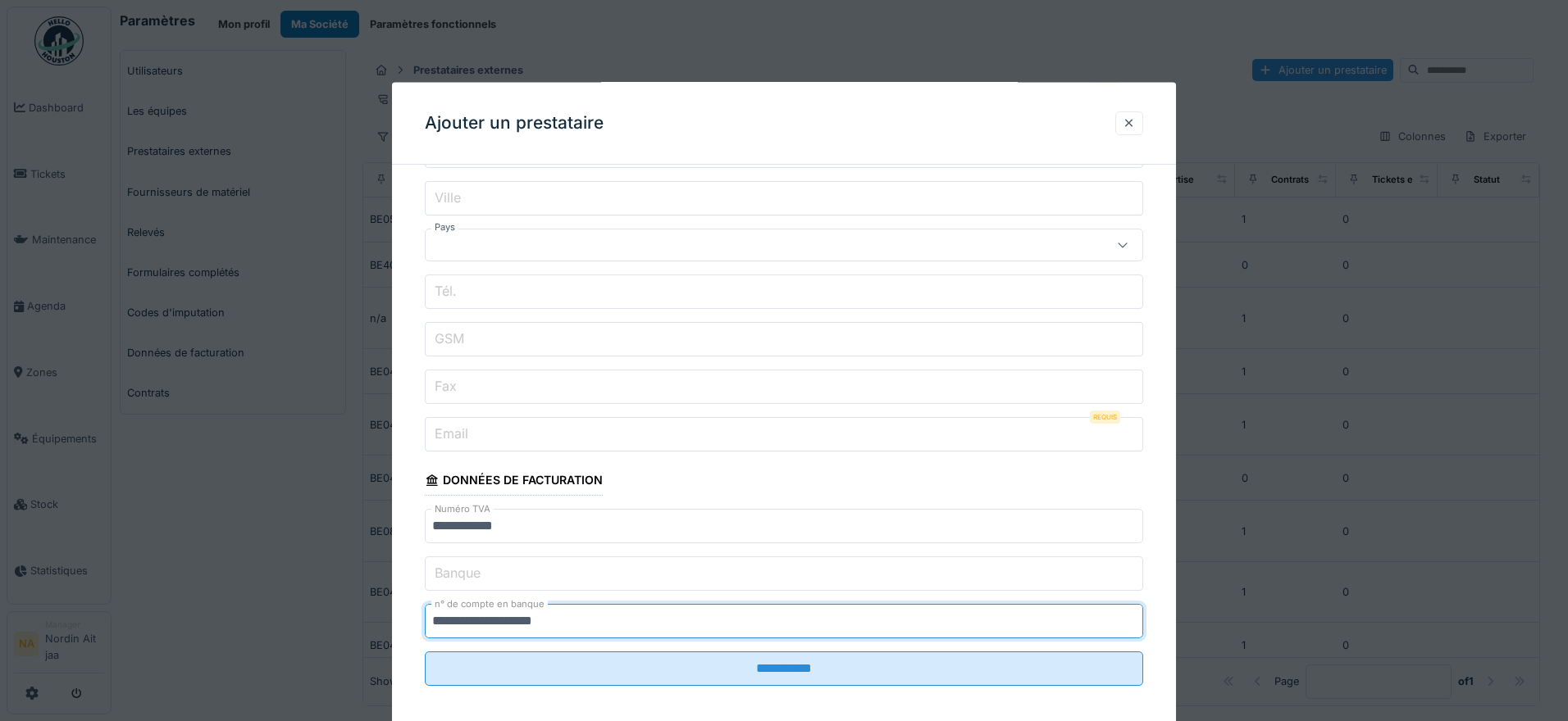
type input "**********"
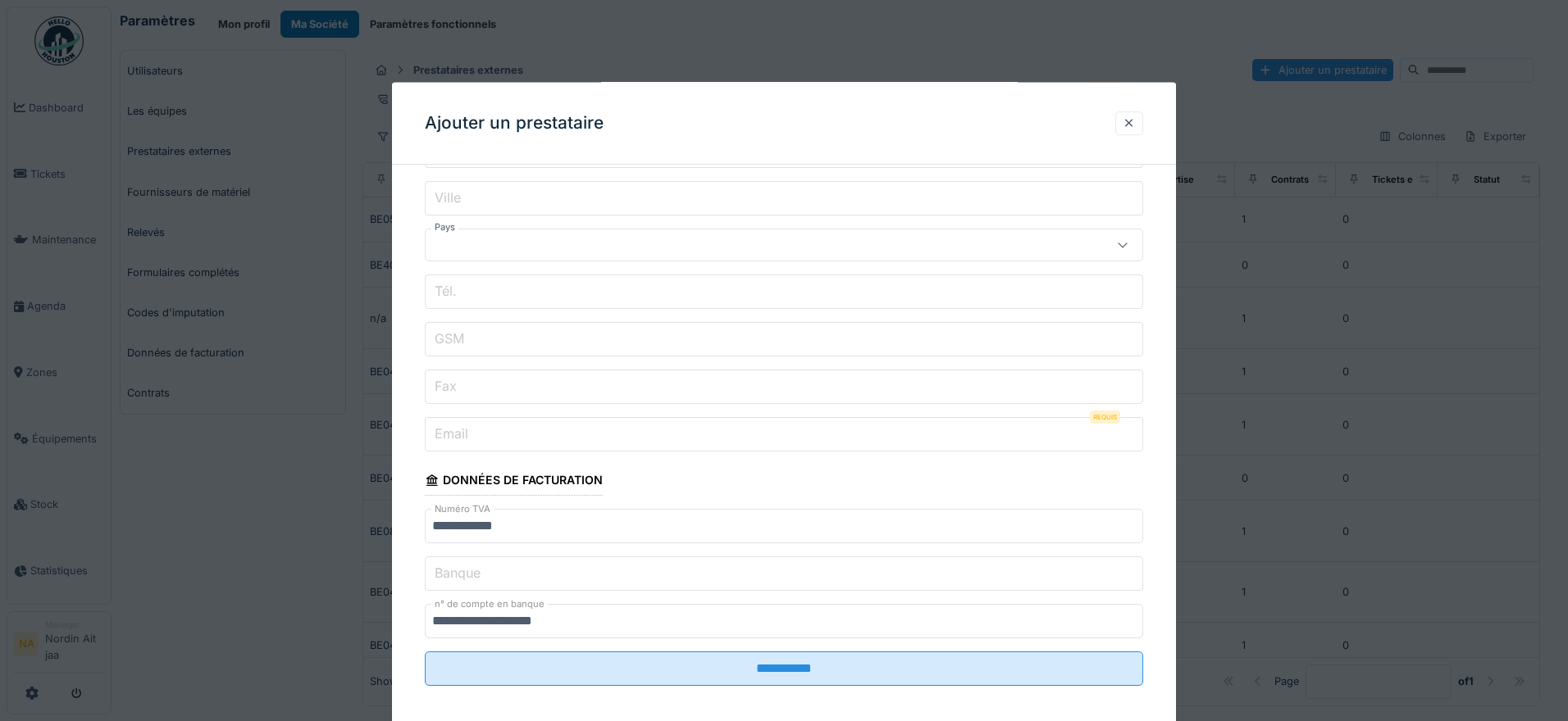
click at [532, 580] on input "Banque" at bounding box center [784, 574] width 719 height 35
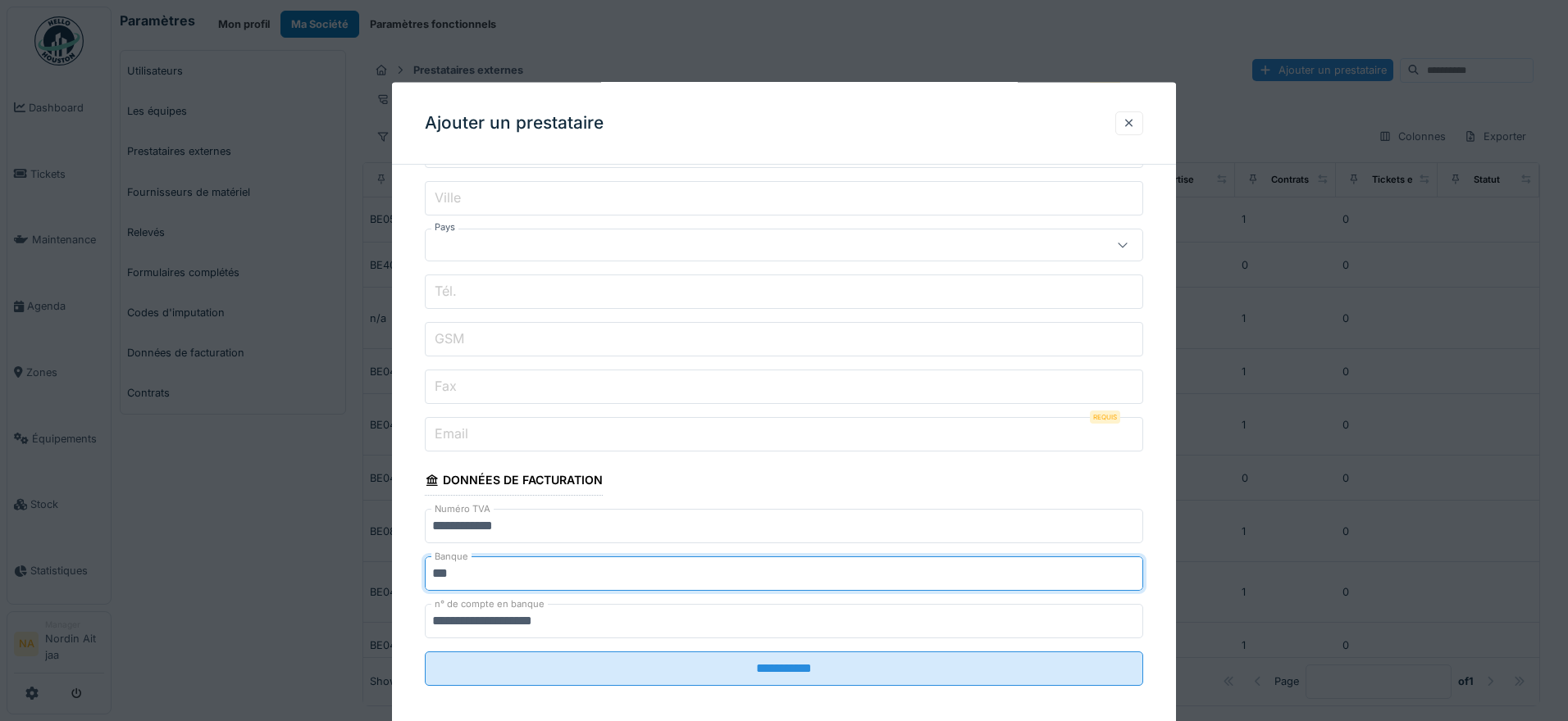
type input "***"
click at [528, 423] on input "Email" at bounding box center [784, 434] width 719 height 35
